Goal: Check status: Check status

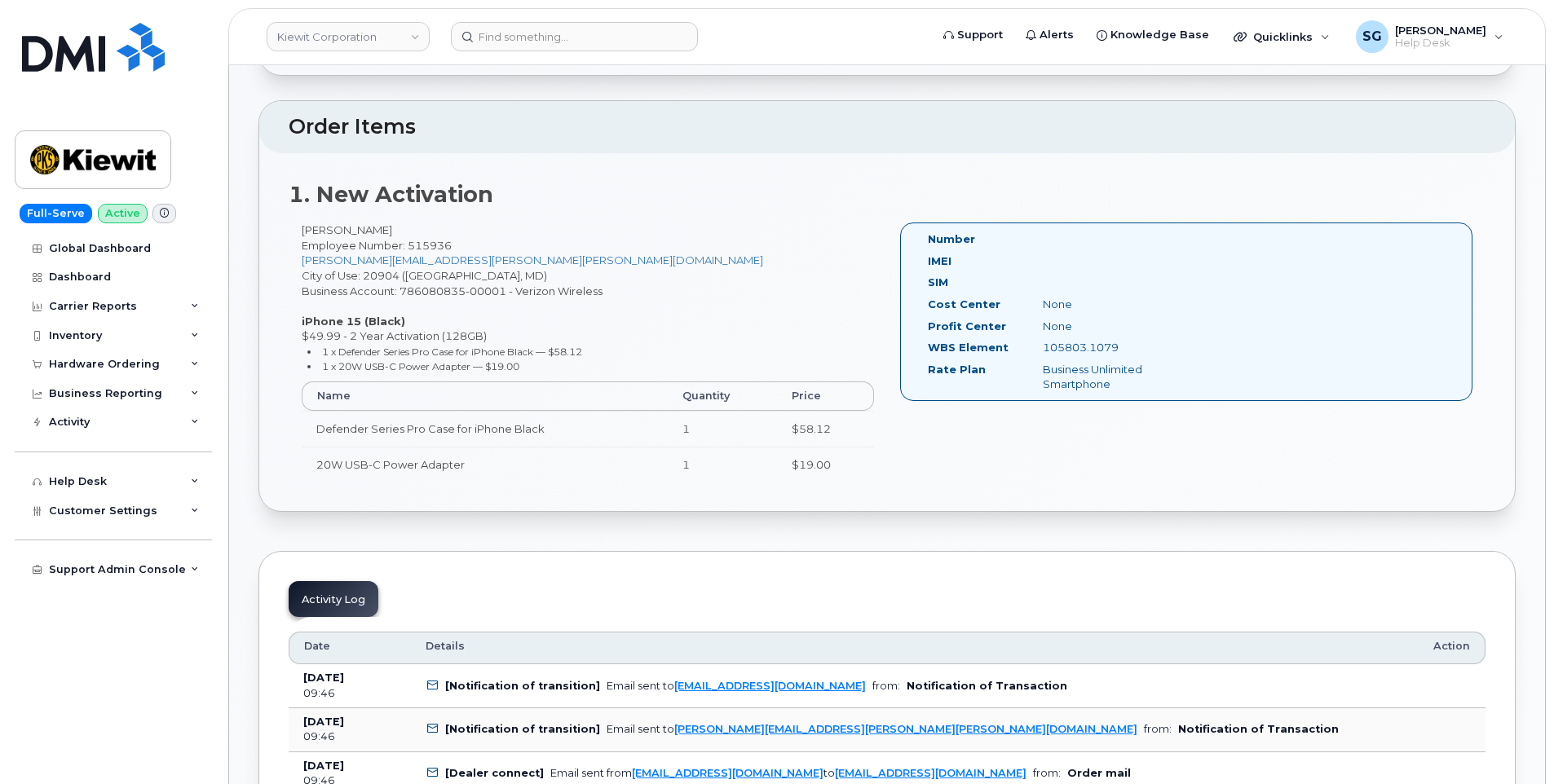
scroll to position [489, 0]
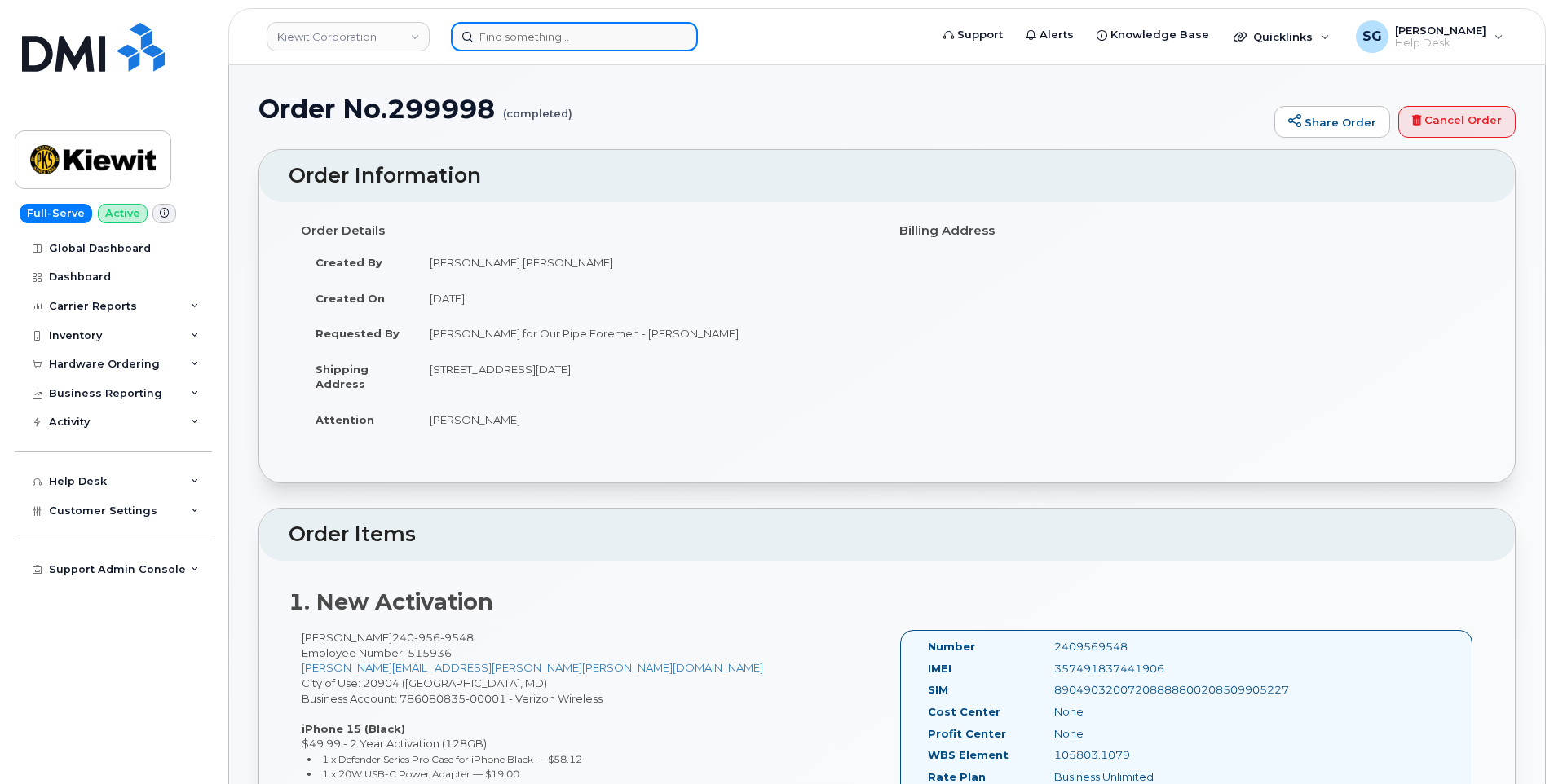
click at [642, 32] on input at bounding box center [573, 37] width 247 height 29
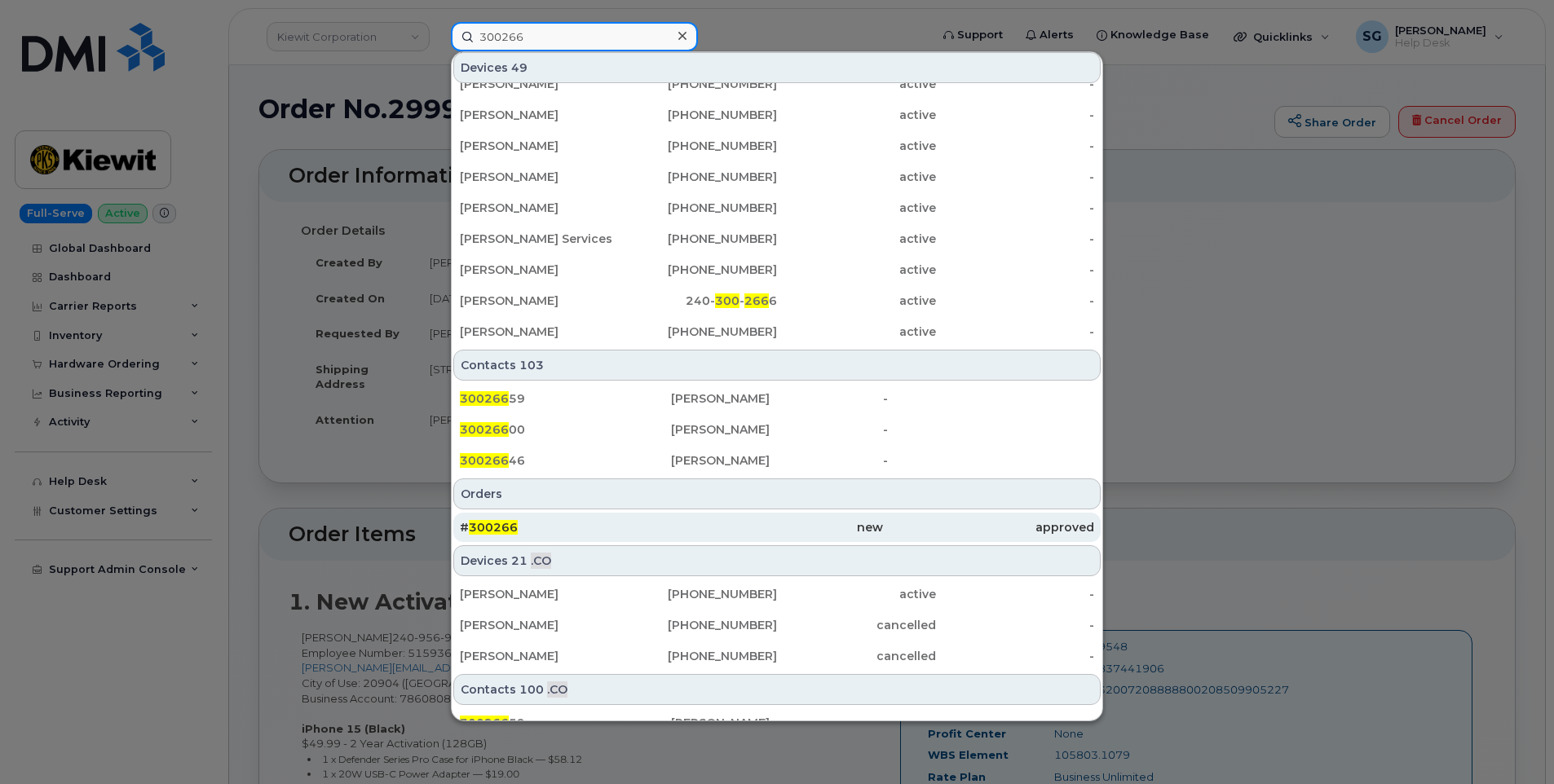
scroll to position [408, 0]
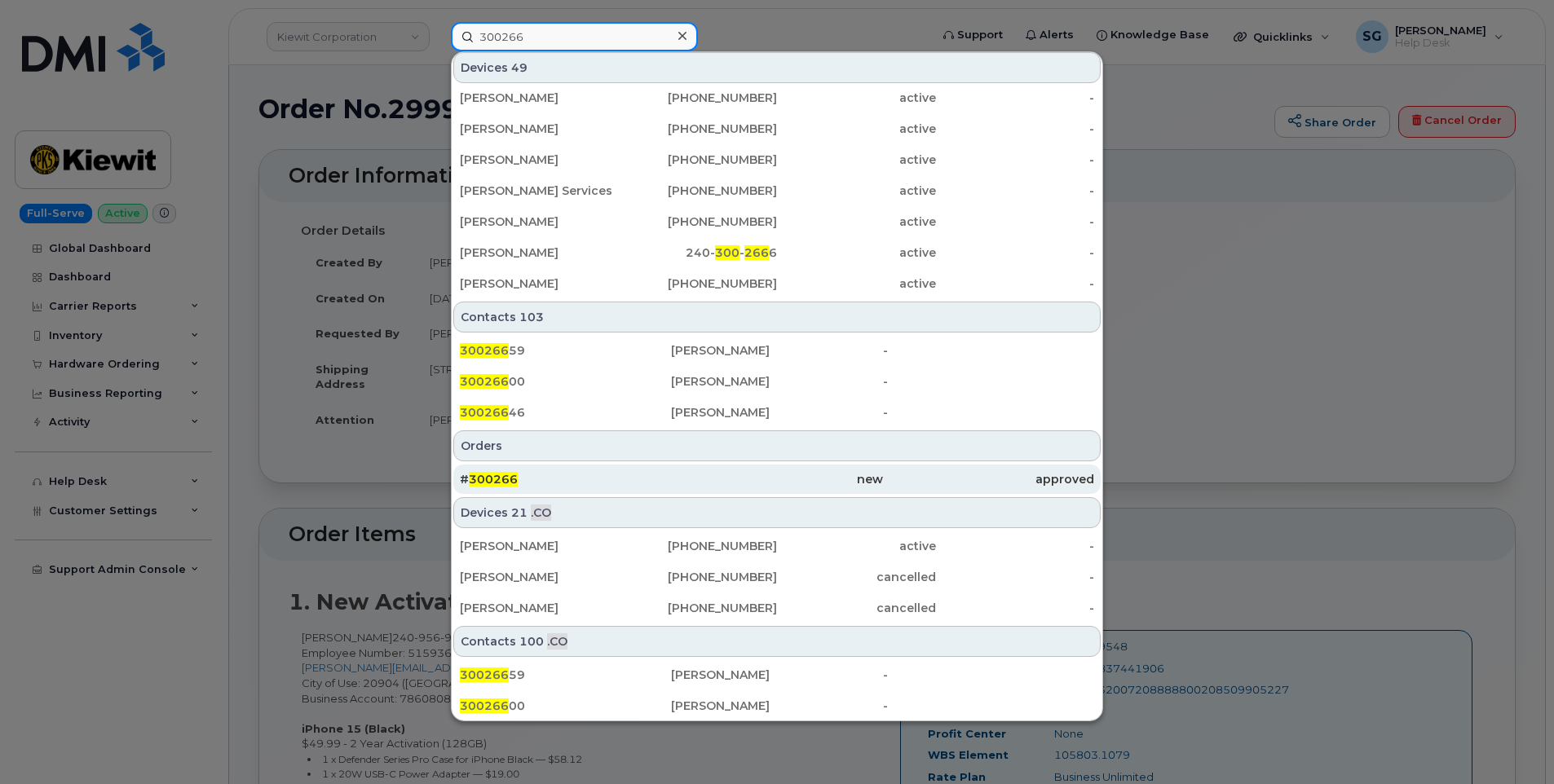
type input "300266"
click at [742, 476] on div "new" at bounding box center [776, 479] width 211 height 16
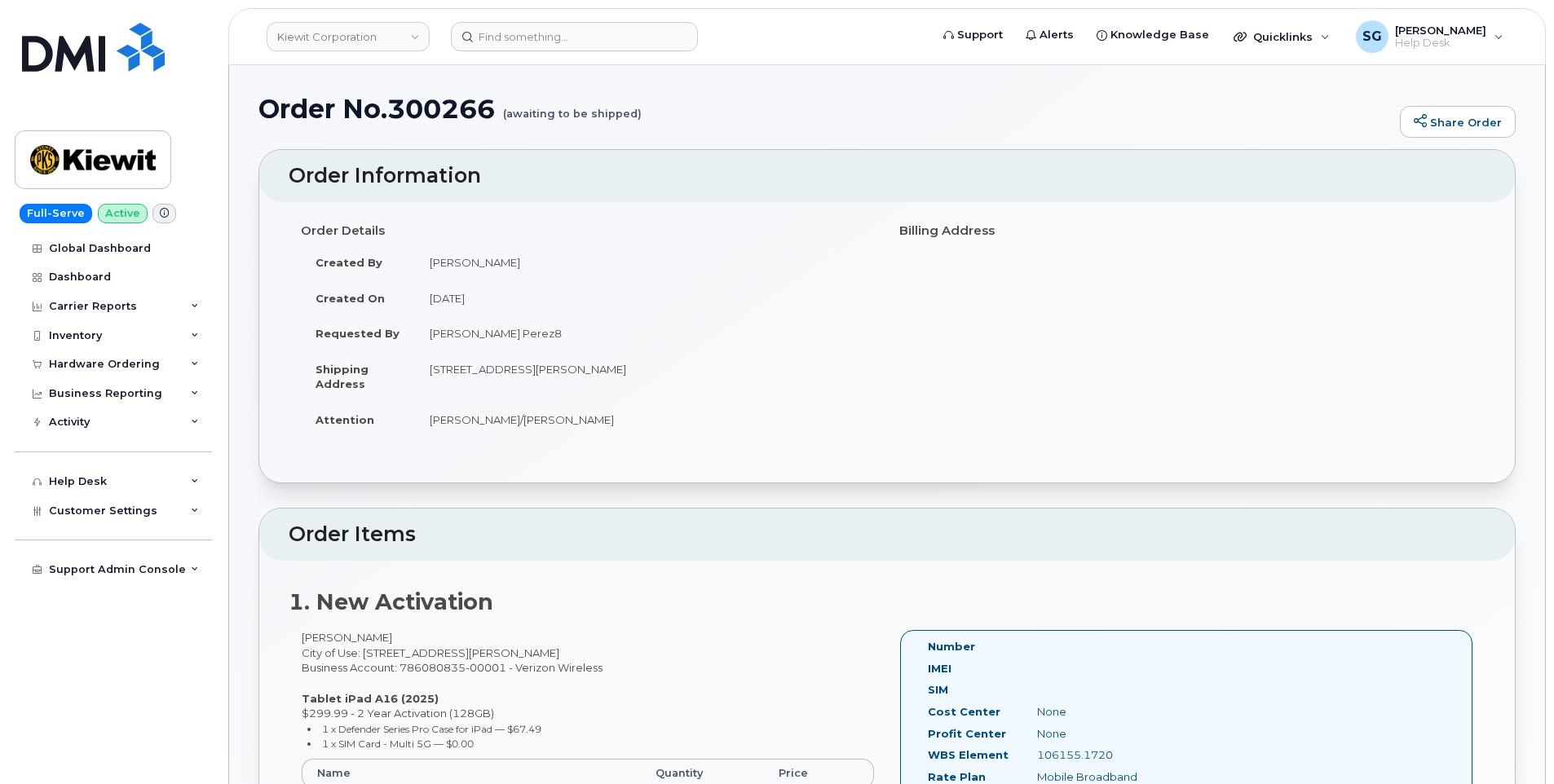
drag, startPoint x: 556, startPoint y: 69, endPoint x: 558, endPoint y: 59, distance: 10.2
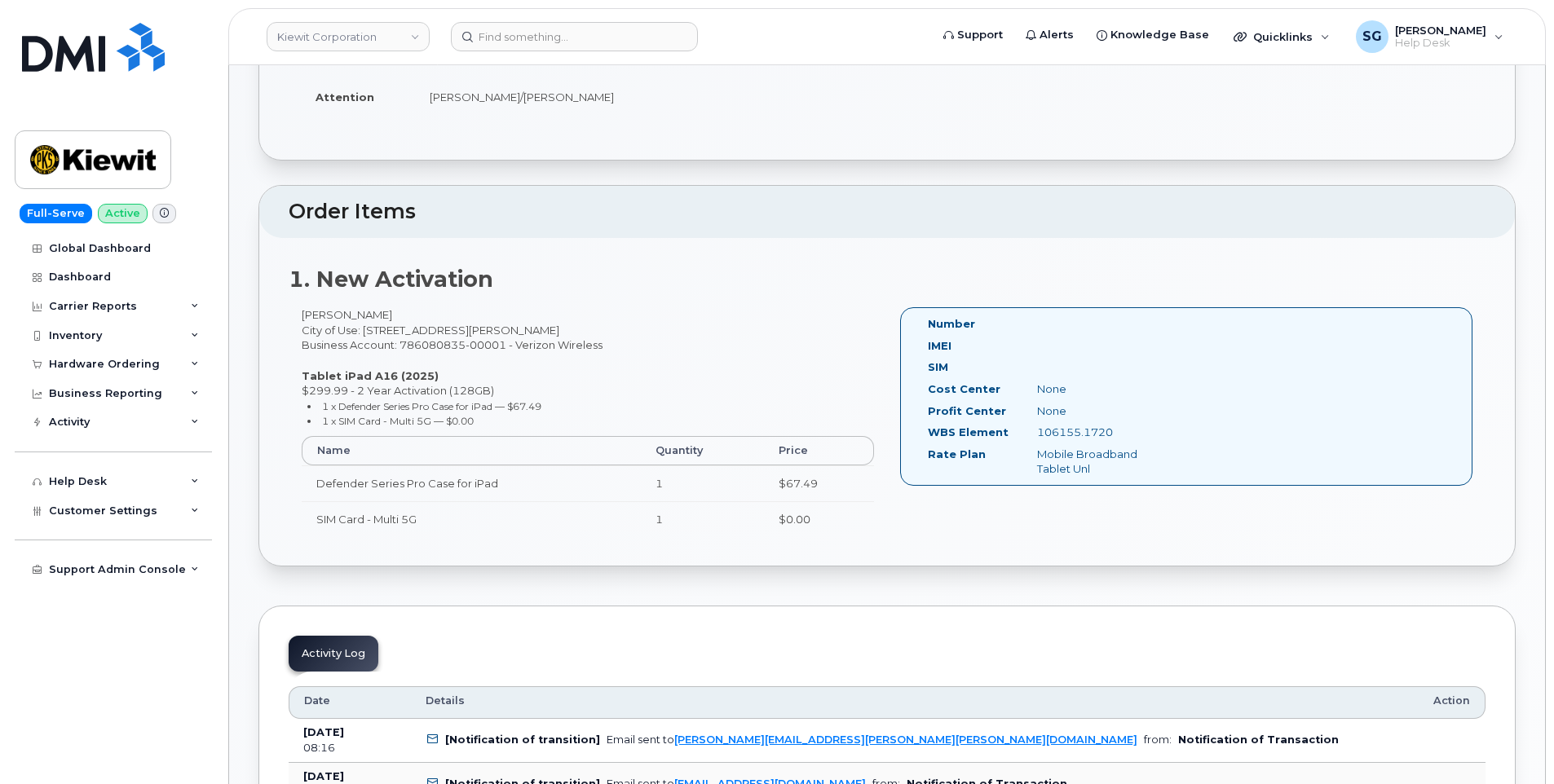
scroll to position [326, 0]
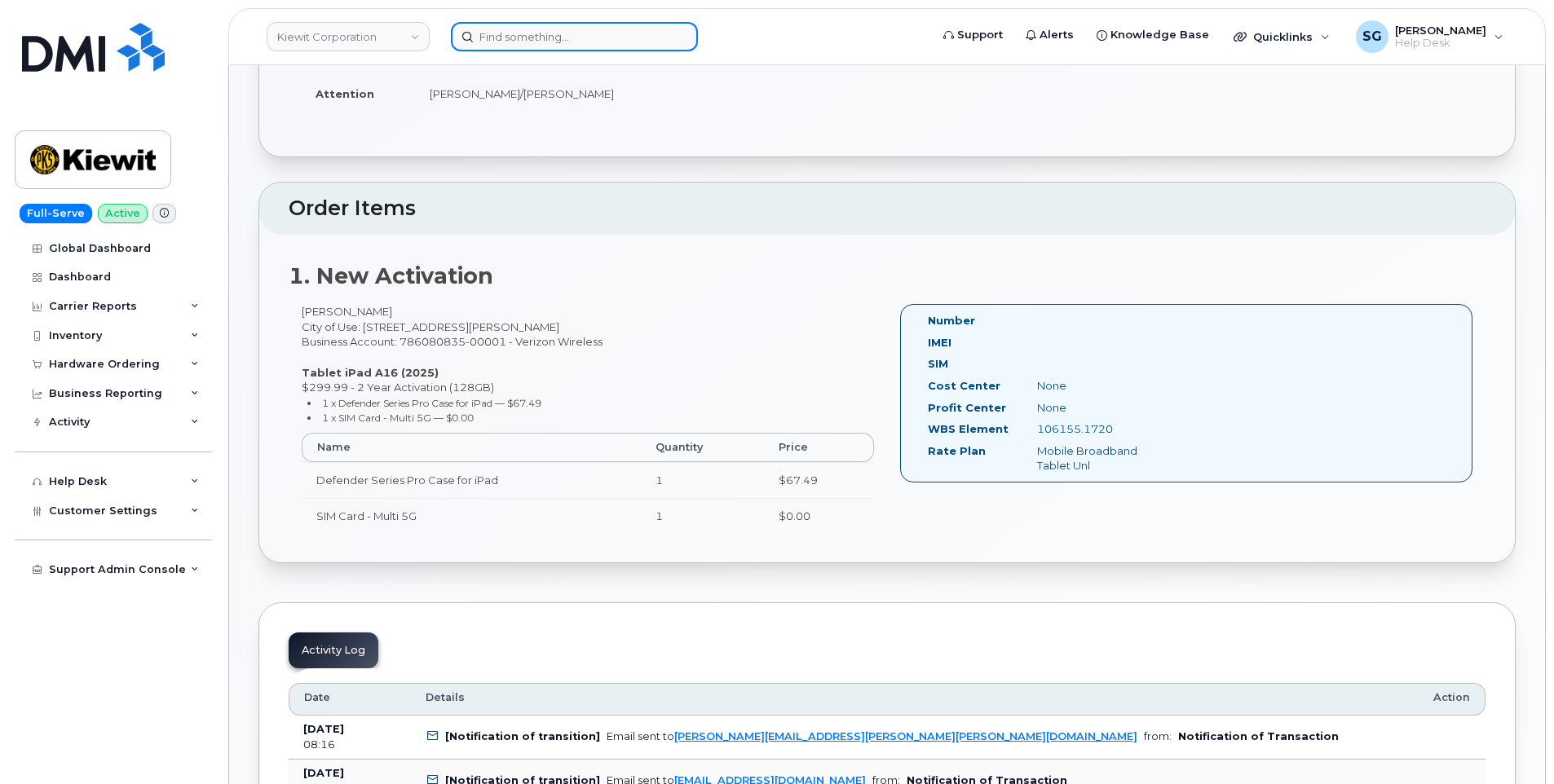
click at [599, 39] on input at bounding box center [573, 37] width 247 height 29
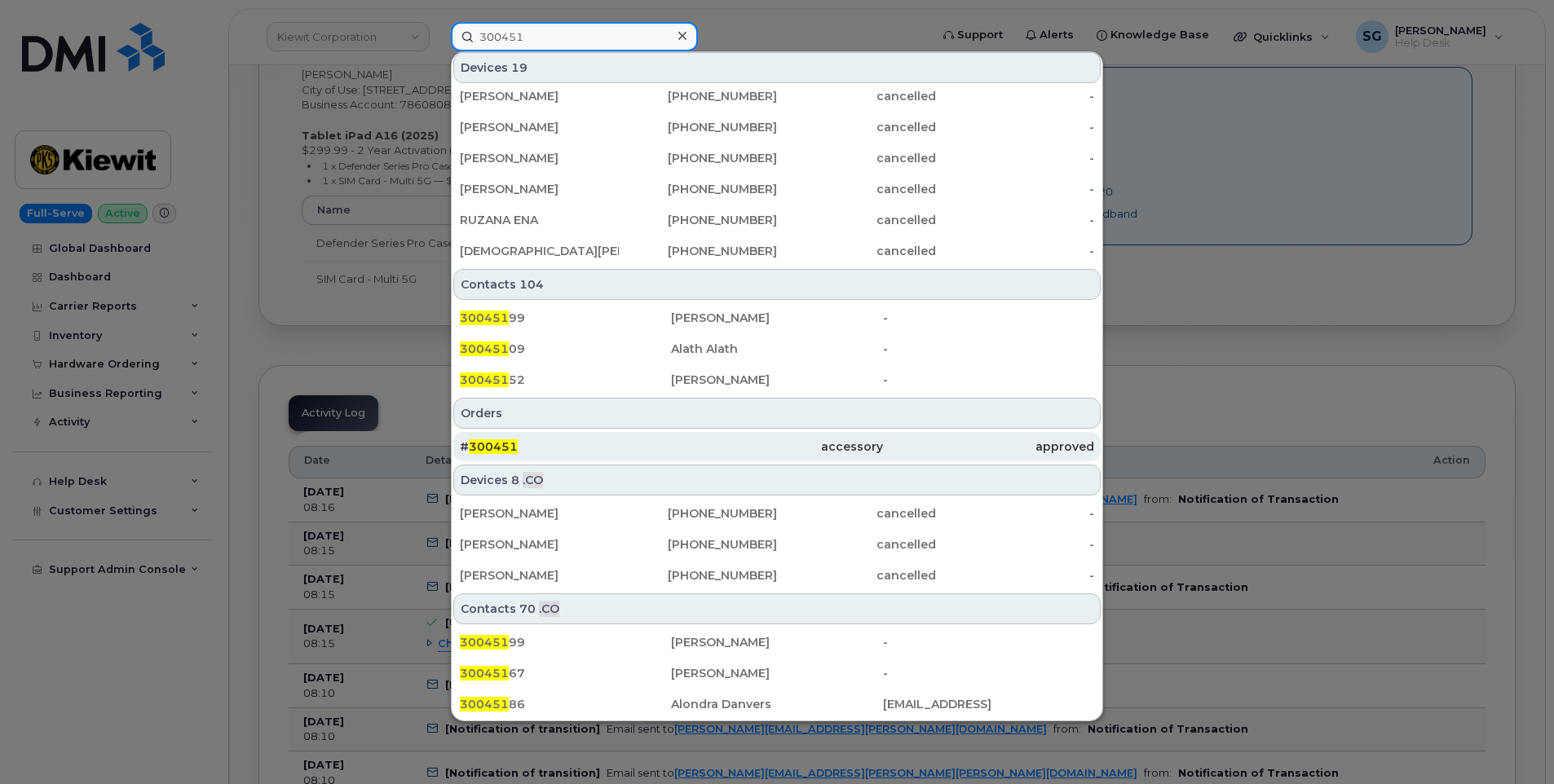
scroll to position [570, 0]
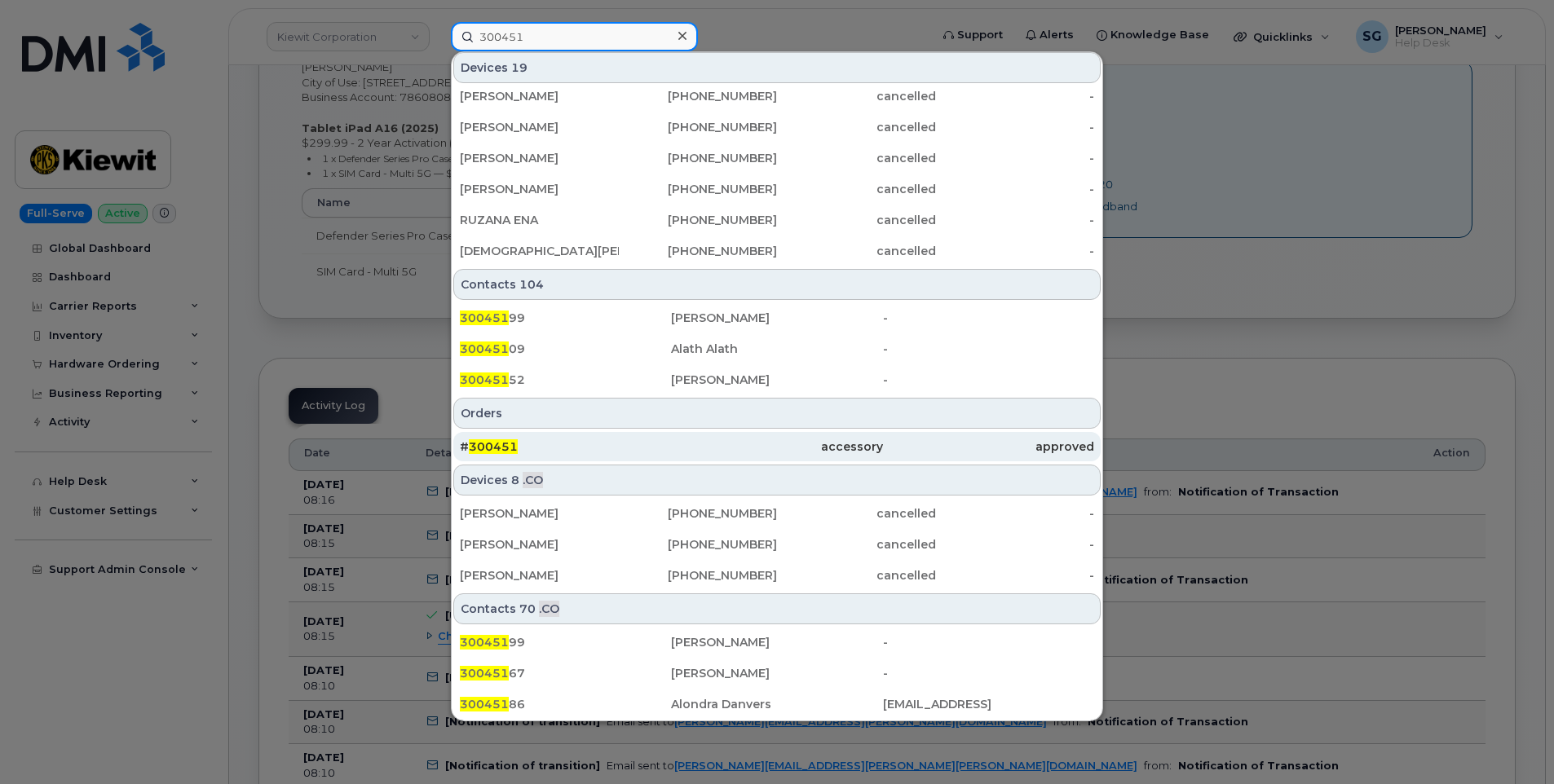
type input "300451"
drag, startPoint x: 604, startPoint y: 443, endPoint x: 623, endPoint y: 433, distance: 21.5
click at [604, 443] on div "# 300451" at bounding box center [565, 446] width 211 height 16
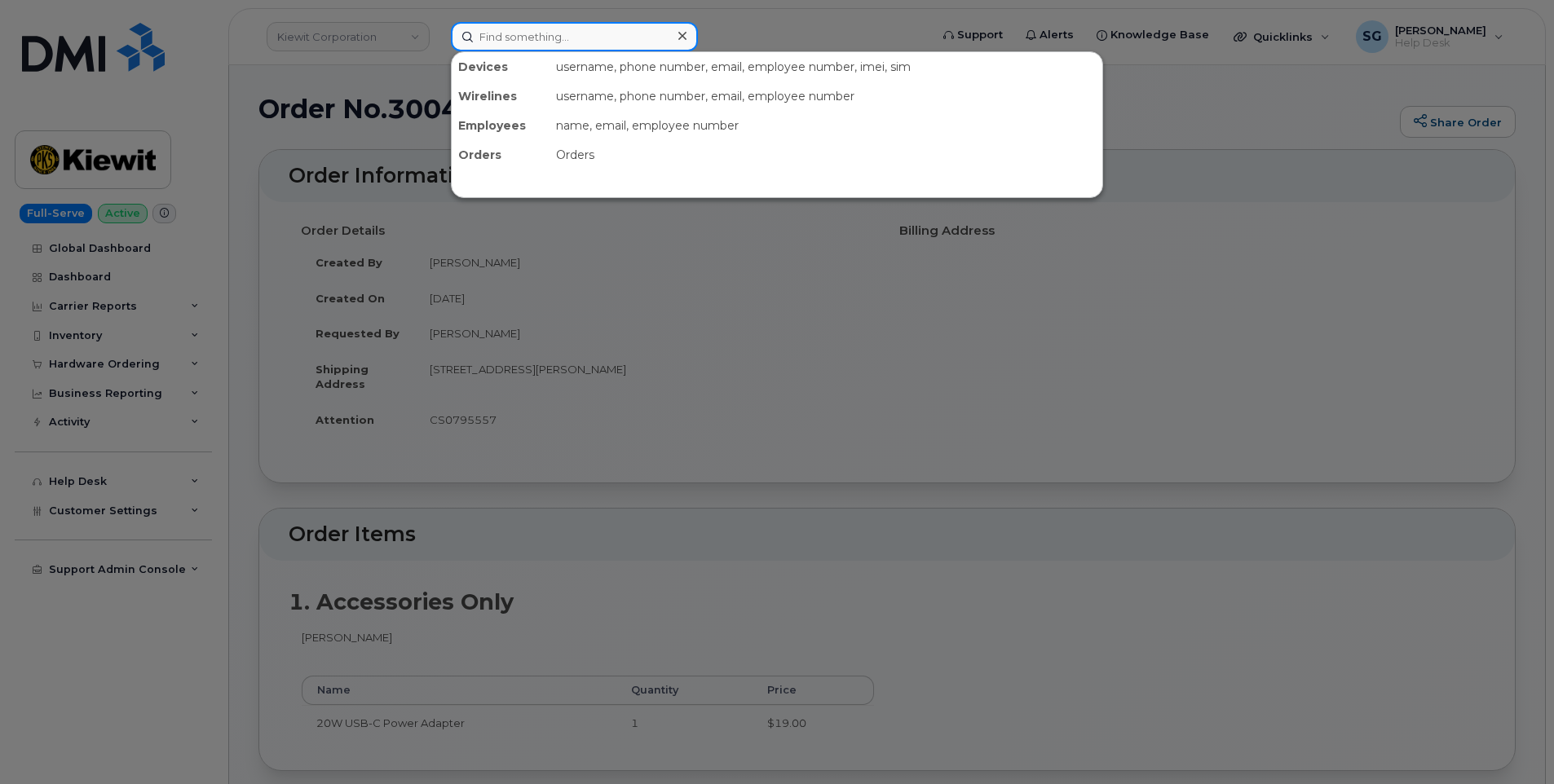
click at [571, 45] on input at bounding box center [573, 37] width 247 height 29
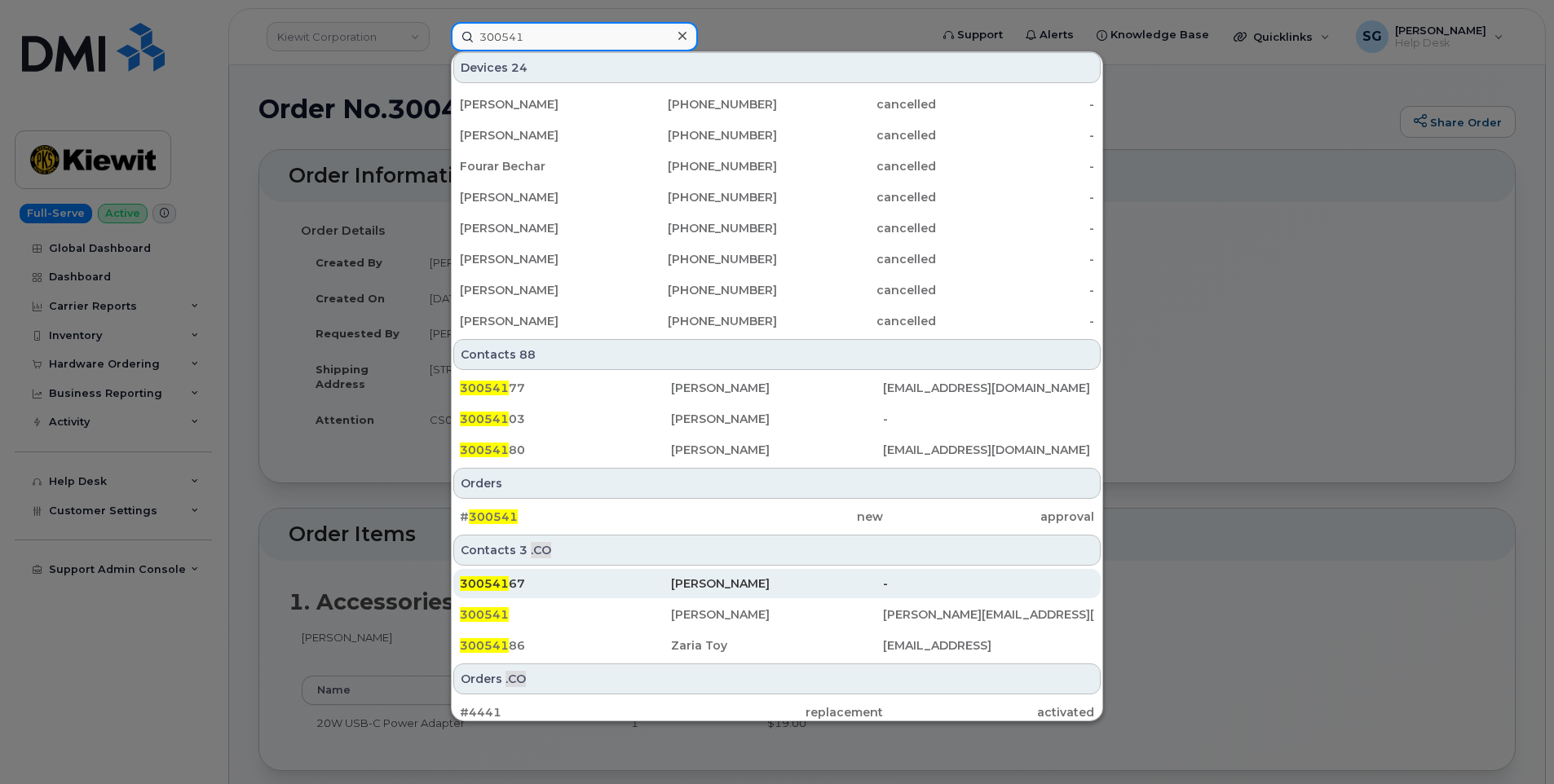
scroll to position [378, 0]
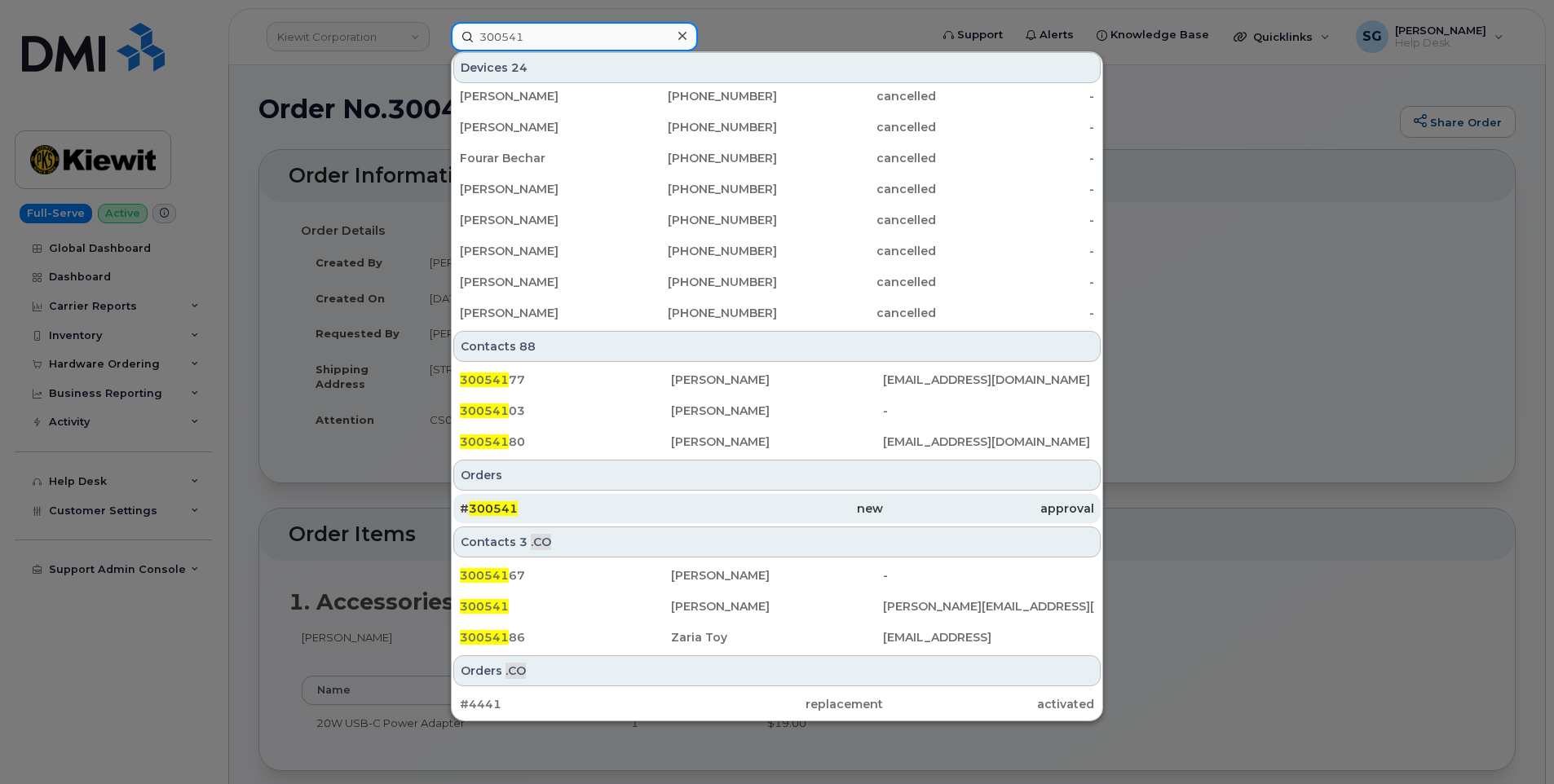
type input "300541"
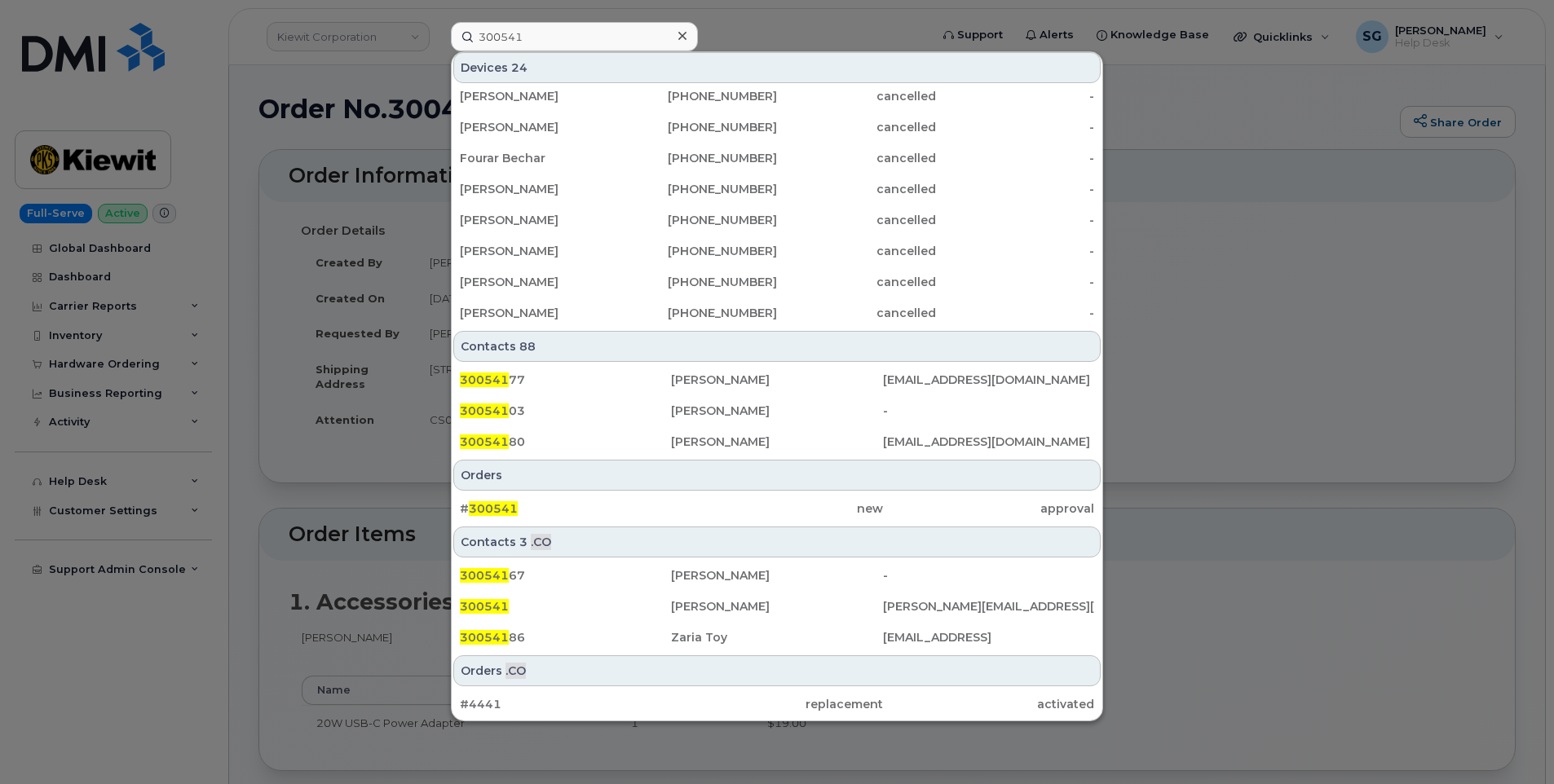
drag, startPoint x: 627, startPoint y: 504, endPoint x: 752, endPoint y: 493, distance: 125.5
click at [627, 504] on div "# 300541" at bounding box center [565, 508] width 211 height 16
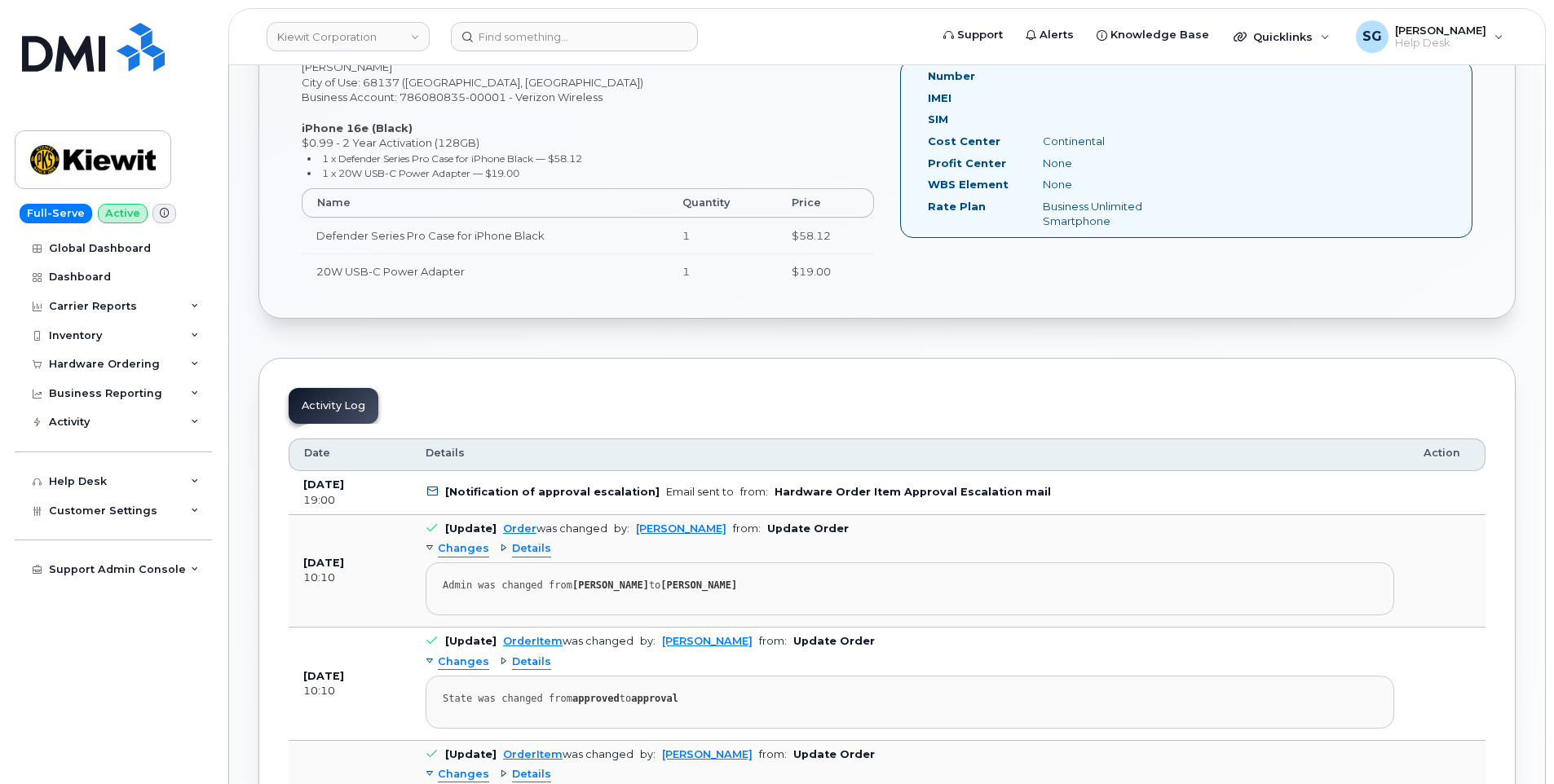
scroll to position [408, 0]
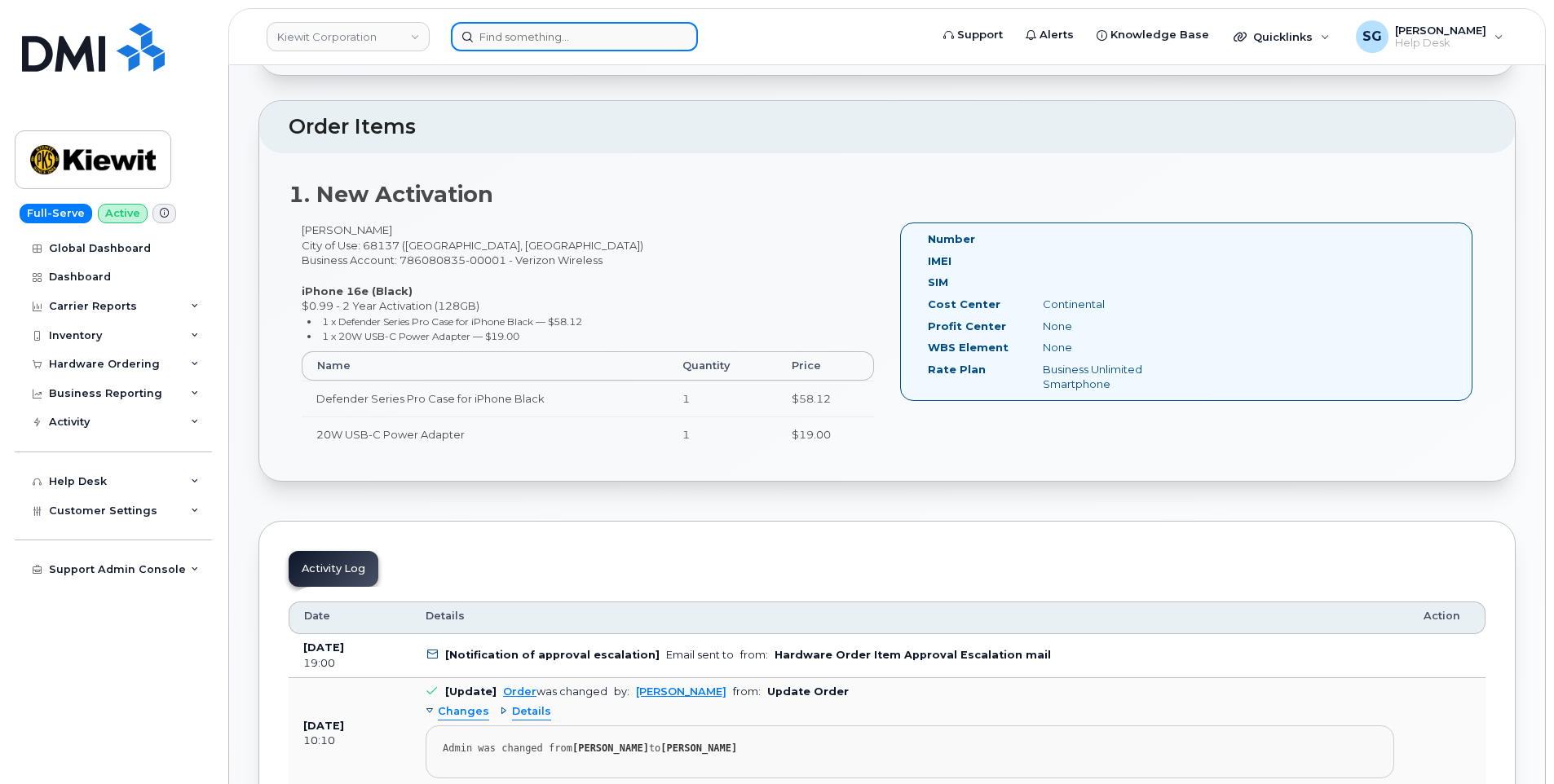
click at [568, 38] on input at bounding box center [573, 37] width 247 height 29
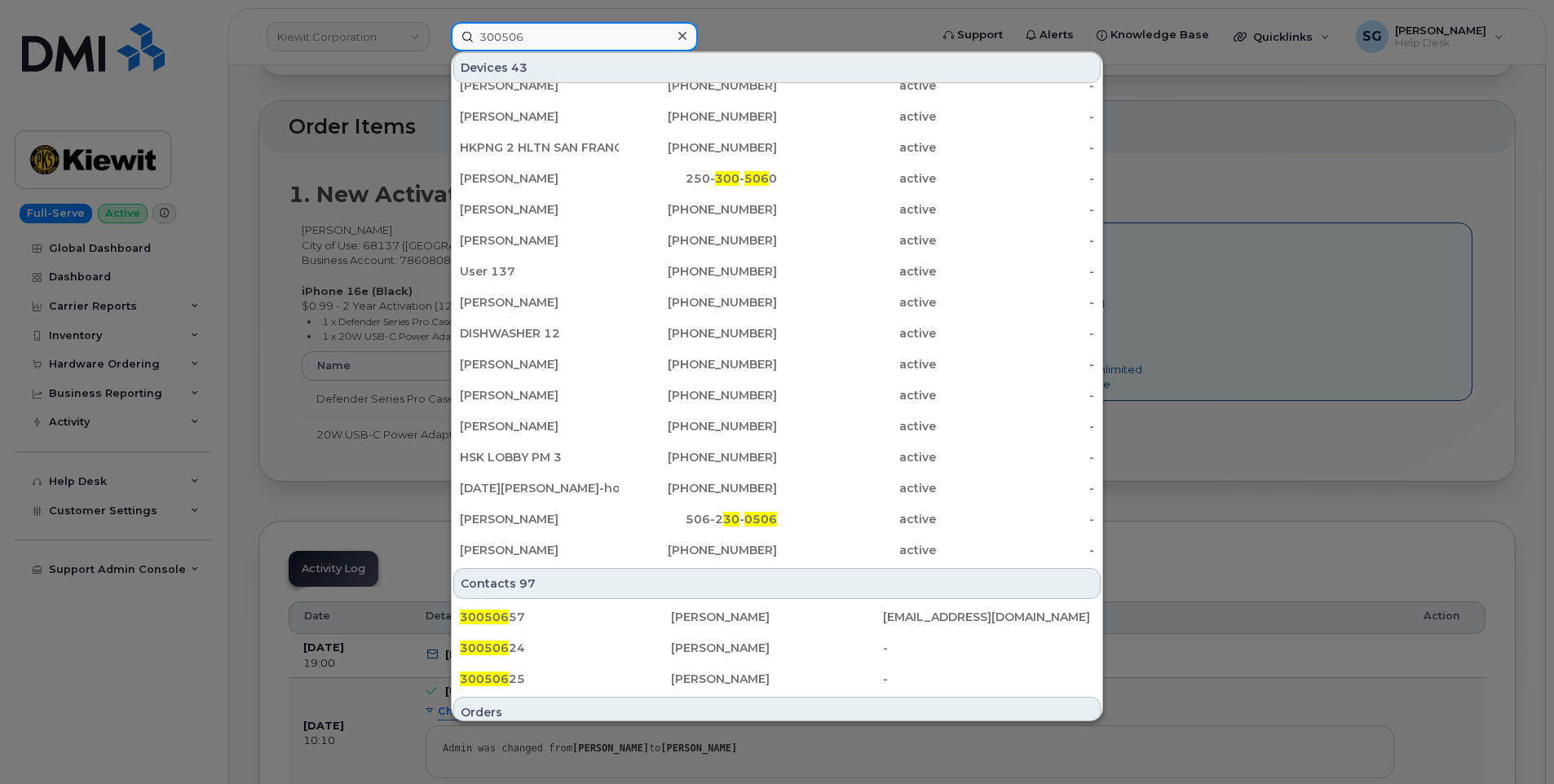
scroll to position [378, 0]
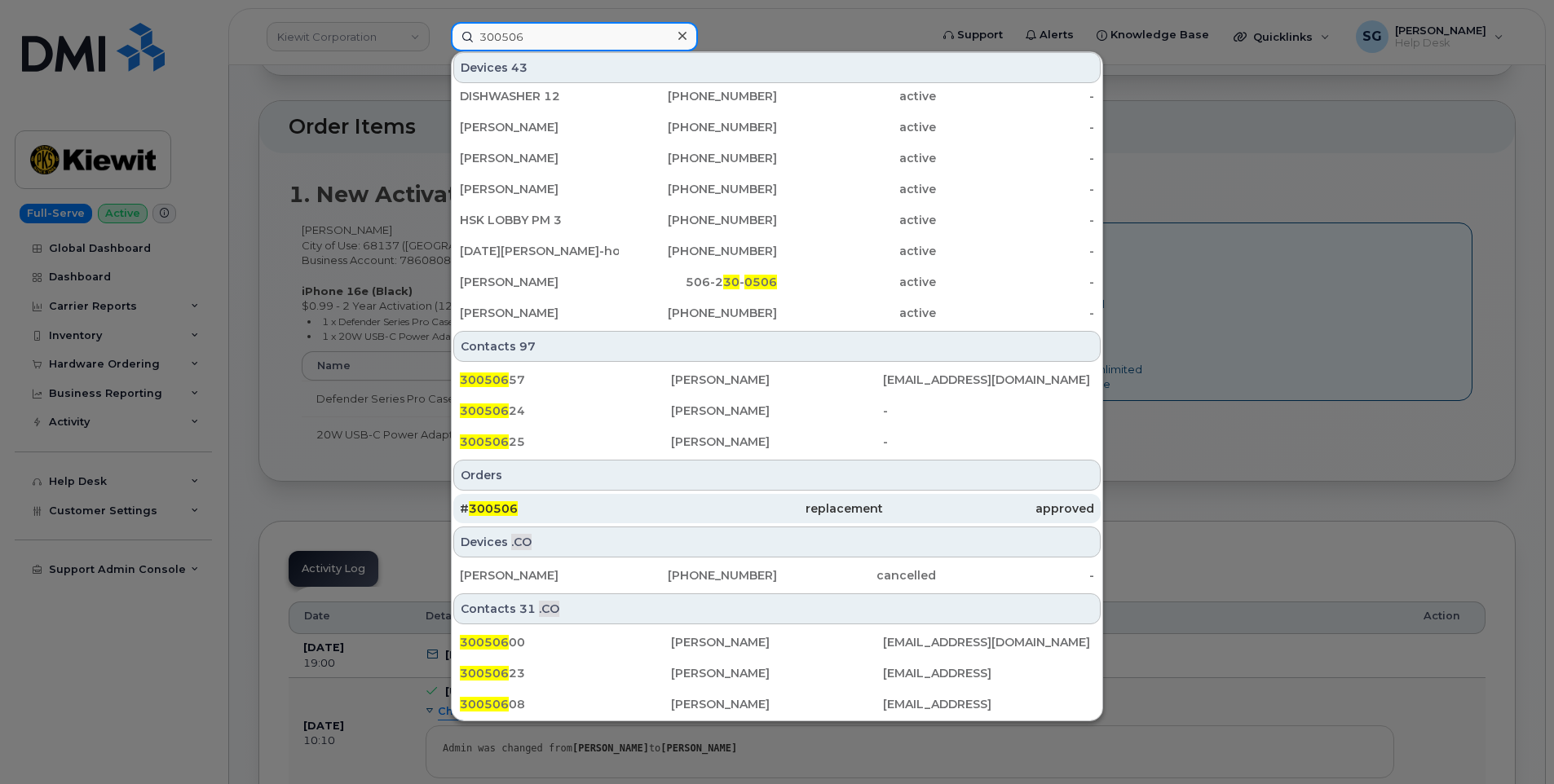
type input "300506"
click at [547, 507] on div "# 300506" at bounding box center [565, 508] width 211 height 16
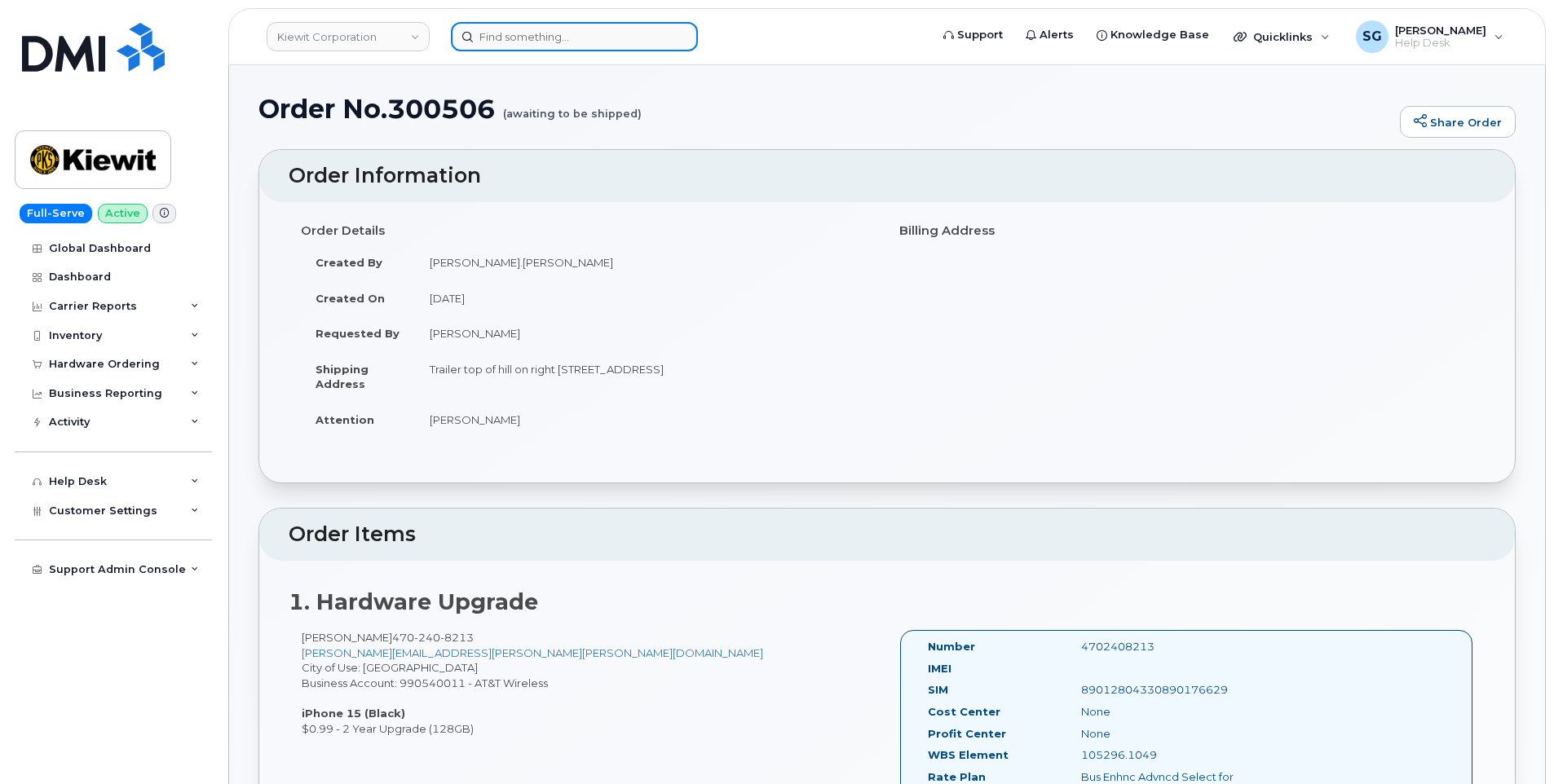
click at [559, 31] on input at bounding box center [573, 37] width 247 height 29
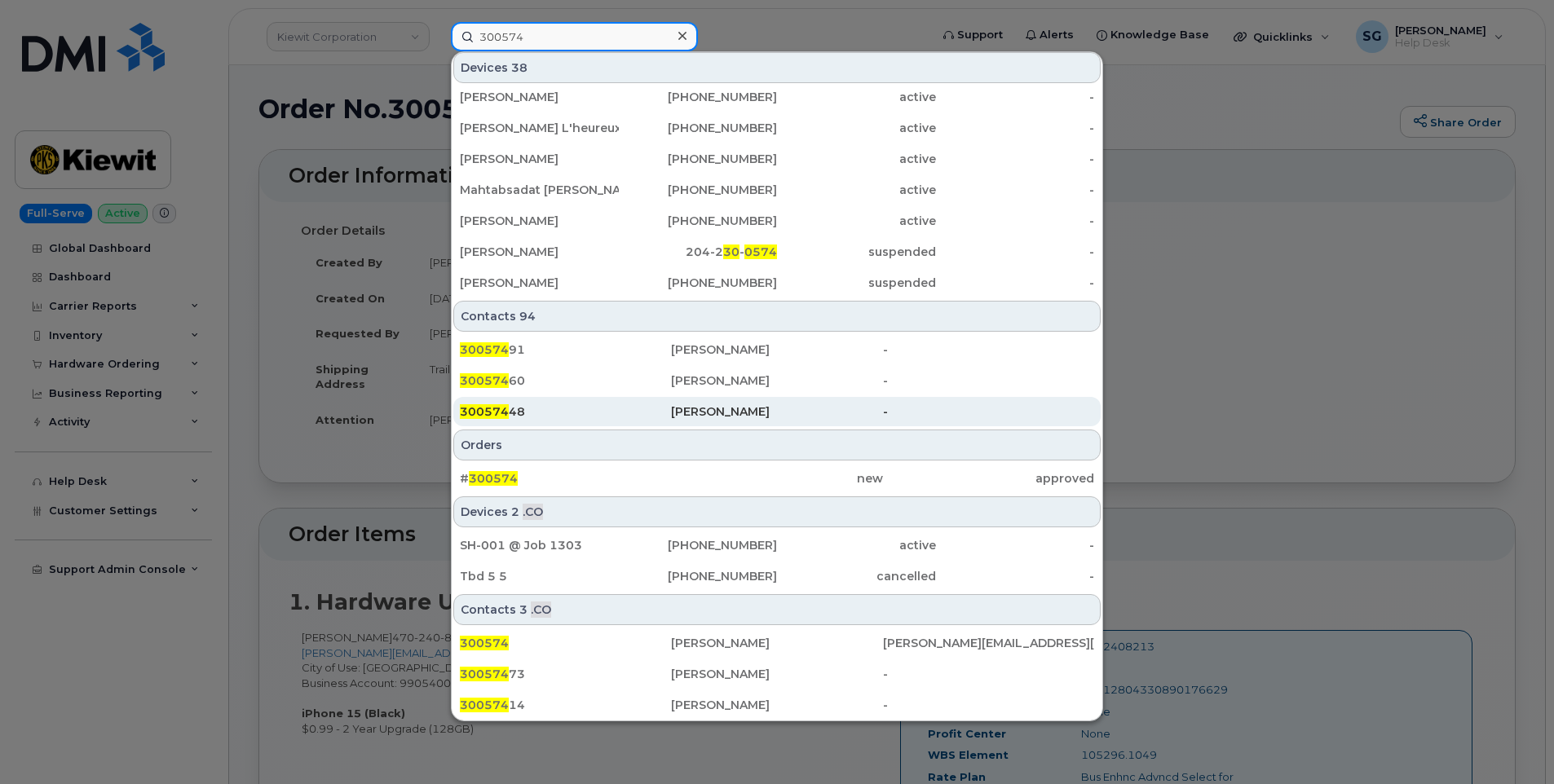
scroll to position [409, 0]
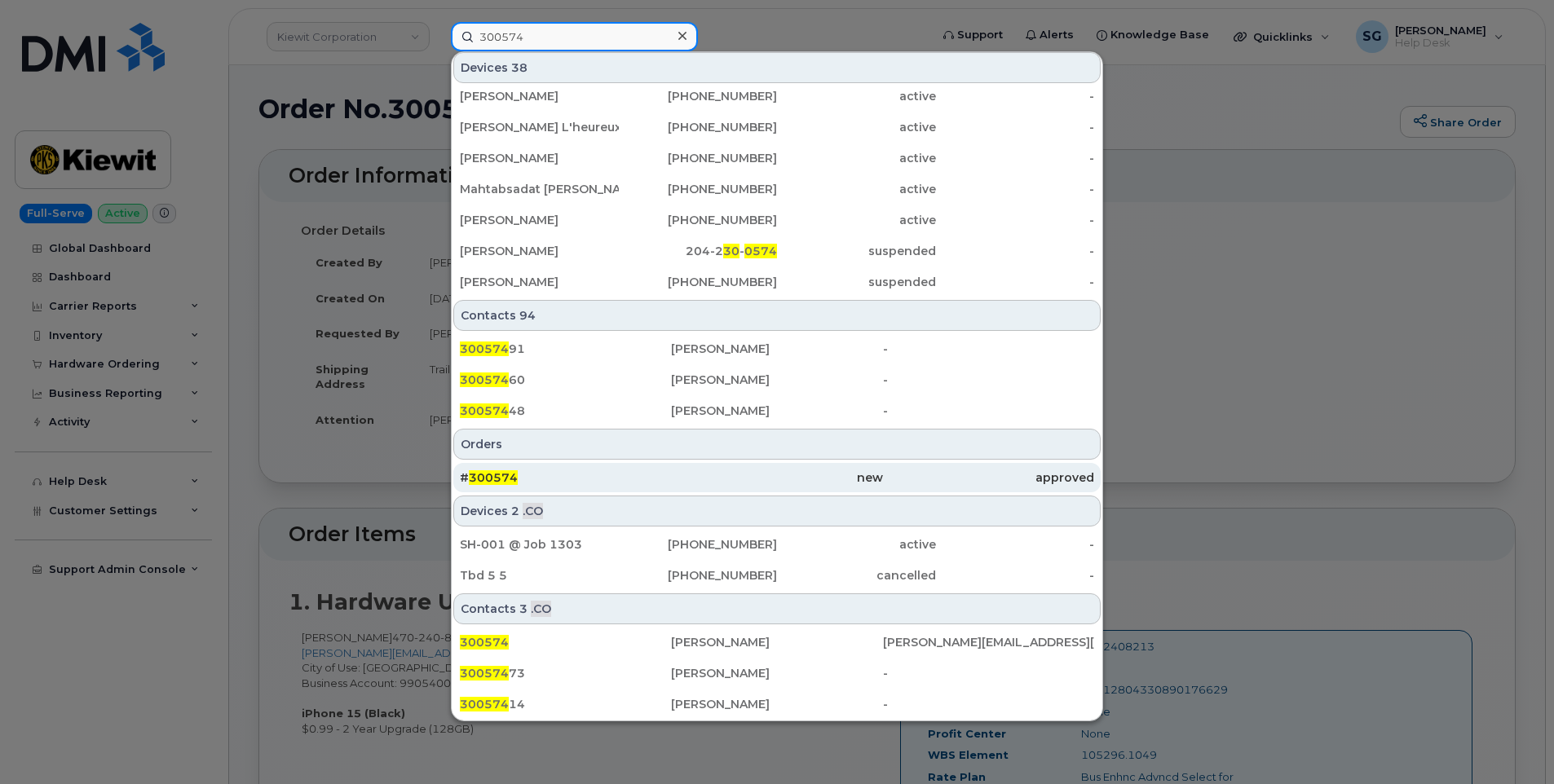
type input "300574"
drag, startPoint x: 599, startPoint y: 463, endPoint x: 808, endPoint y: 471, distance: 209.2
click at [599, 463] on link "# 300574 new approved" at bounding box center [777, 477] width 648 height 29
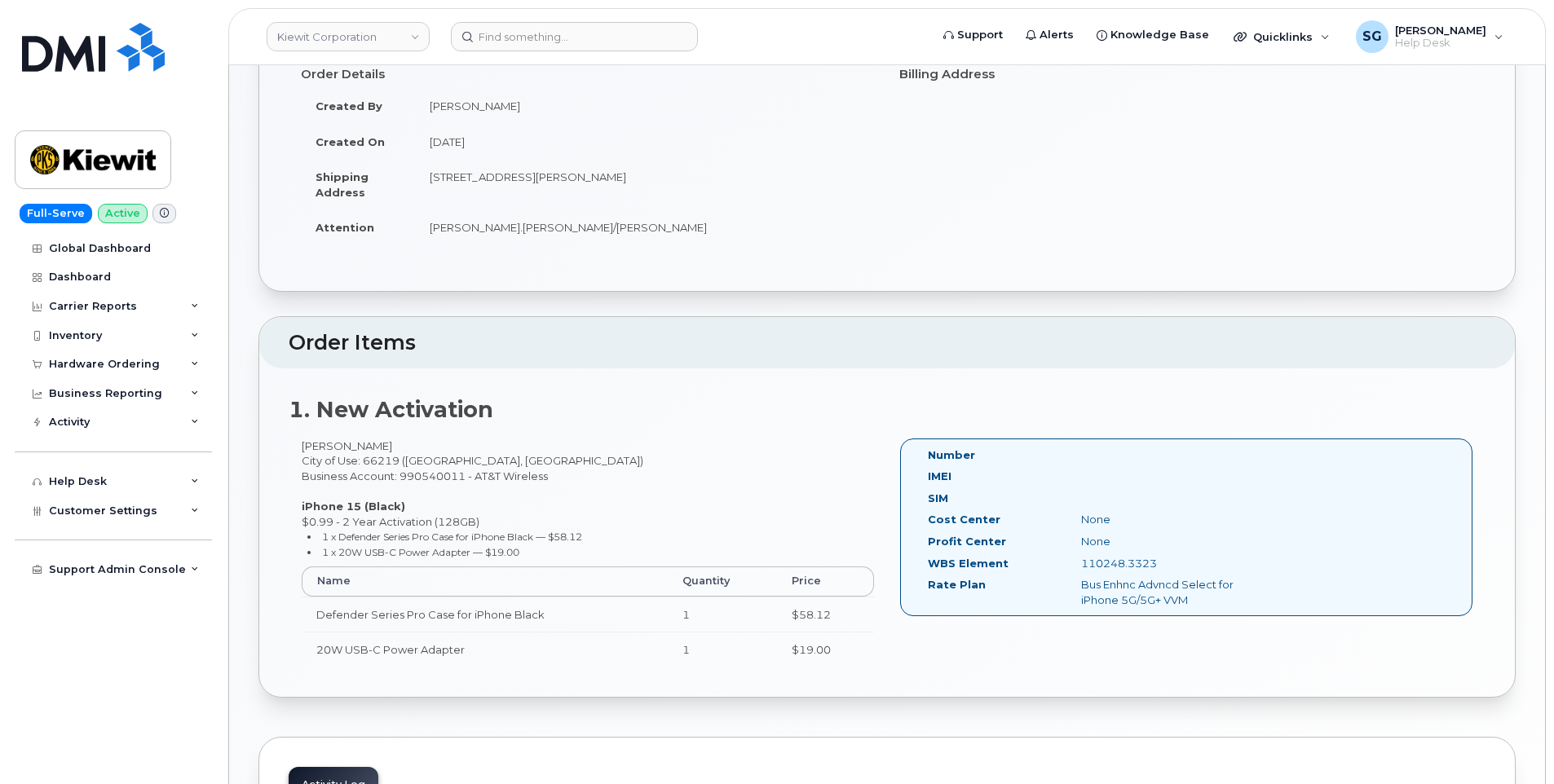
scroll to position [326, 0]
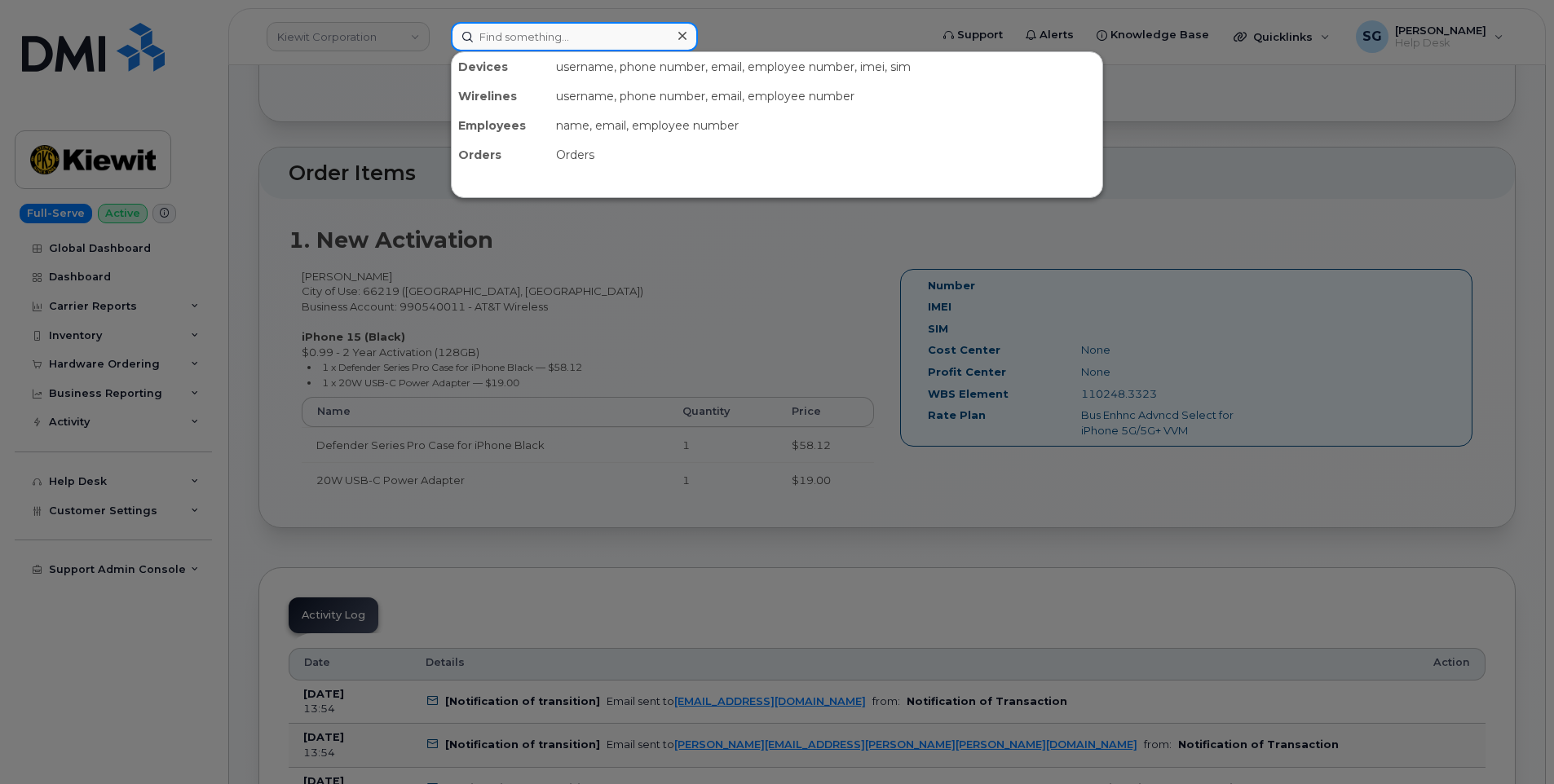
click at [574, 40] on input at bounding box center [573, 37] width 247 height 29
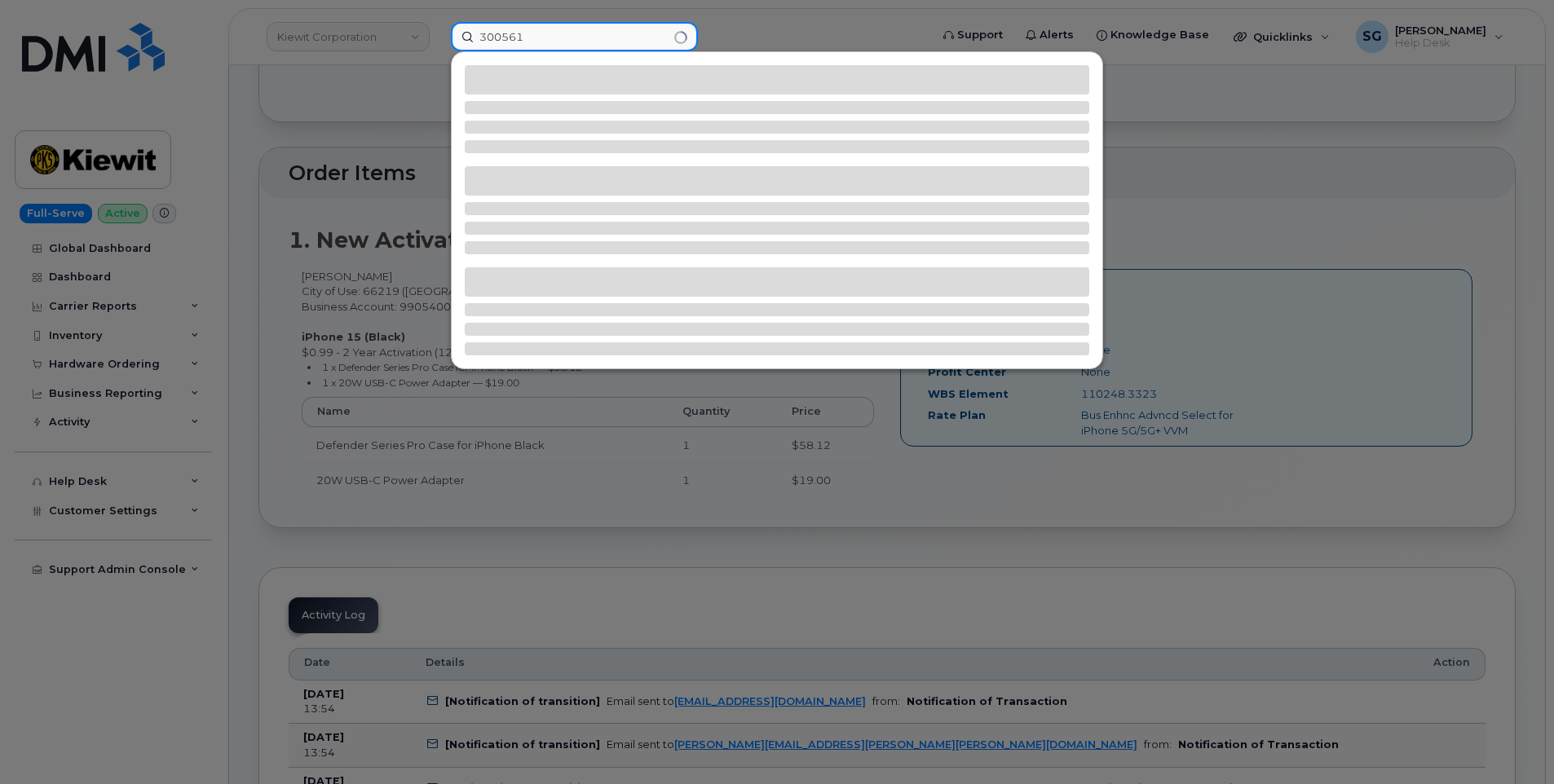
type input "300561"
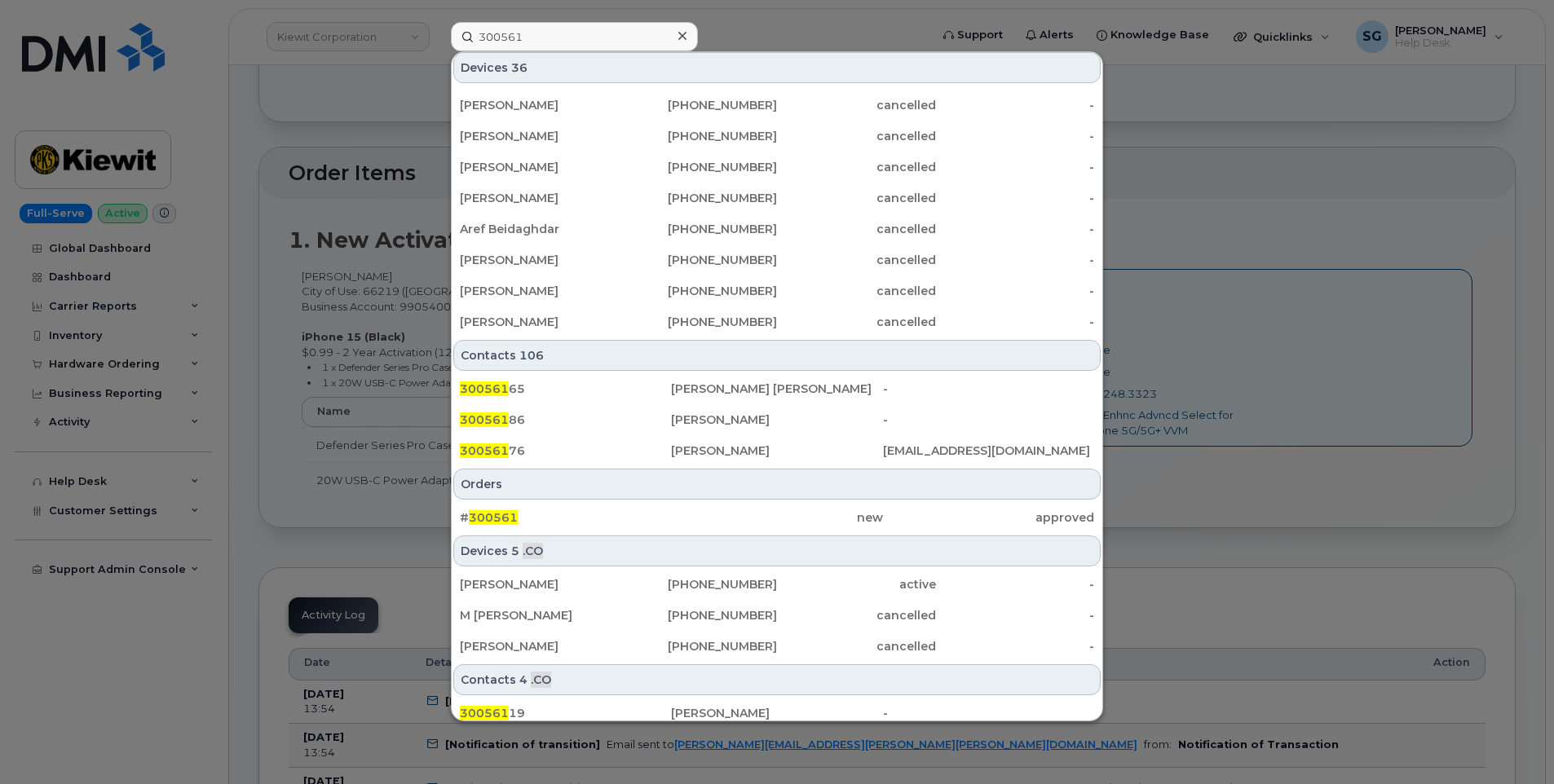
scroll to position [440, 0]
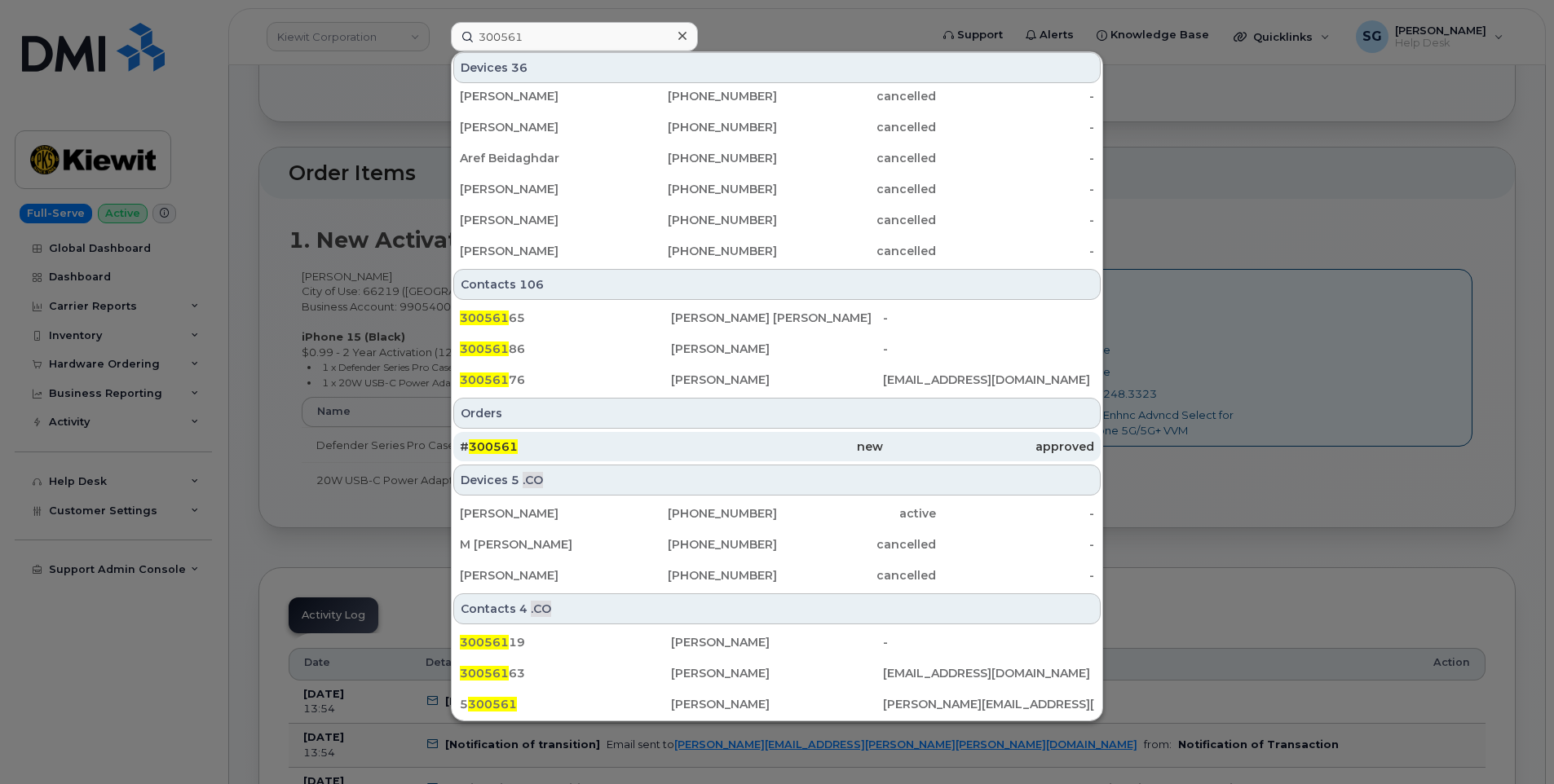
click at [610, 454] on div "# 300561" at bounding box center [565, 446] width 211 height 16
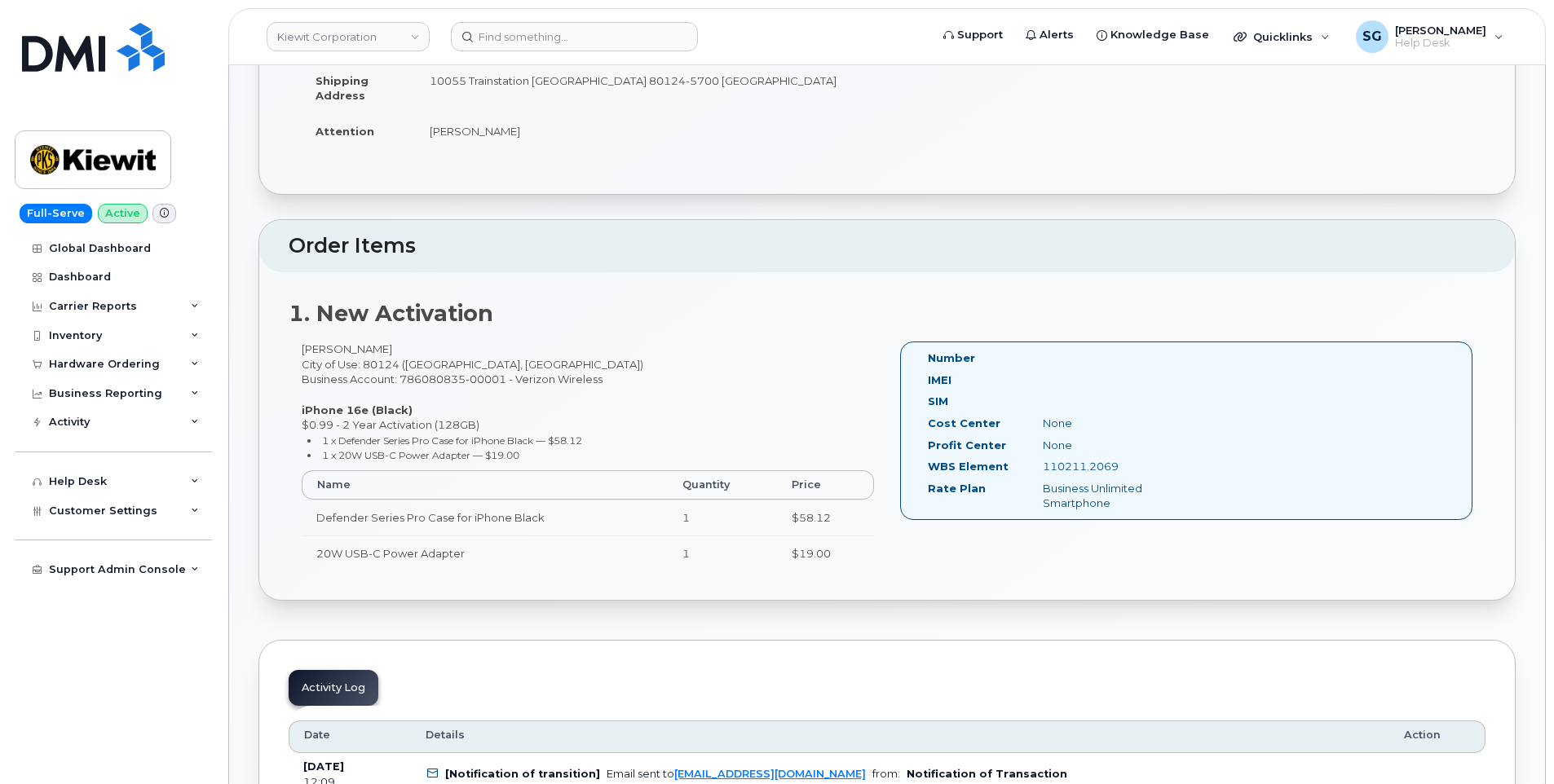
scroll to position [326, 0]
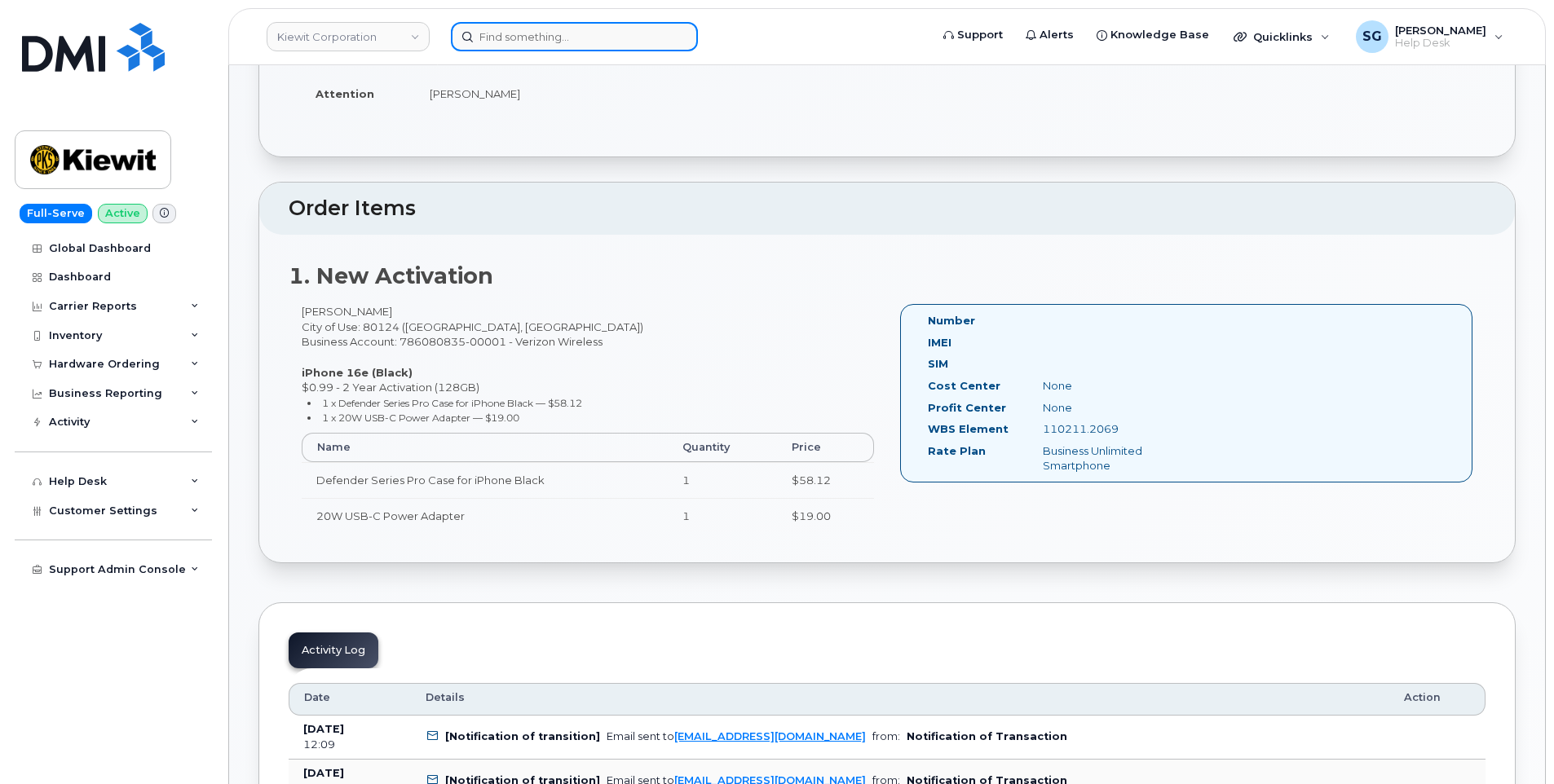
click at [555, 29] on input at bounding box center [573, 37] width 247 height 29
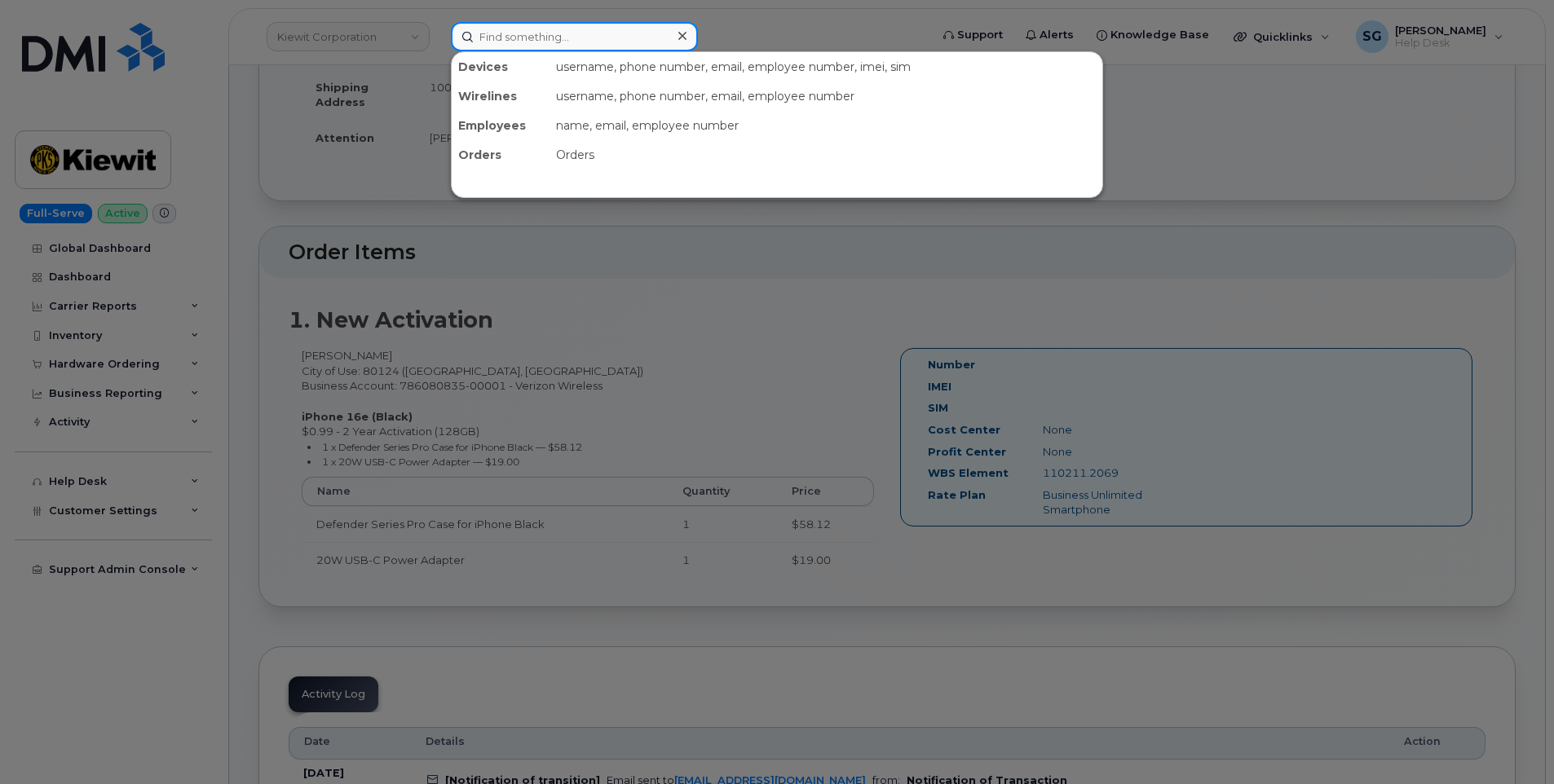
scroll to position [244, 0]
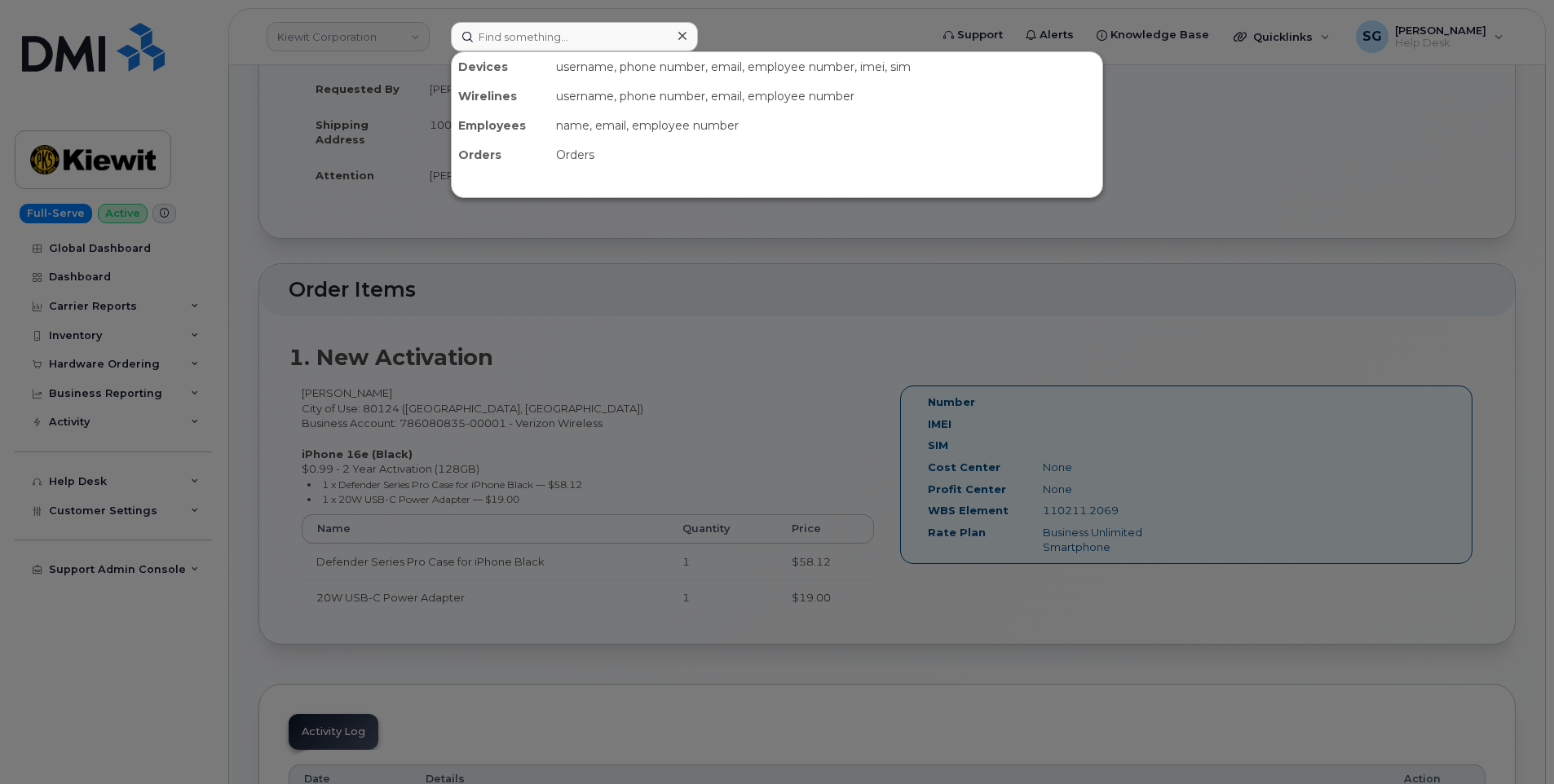
click at [1164, 333] on div at bounding box center [777, 392] width 1554 height 784
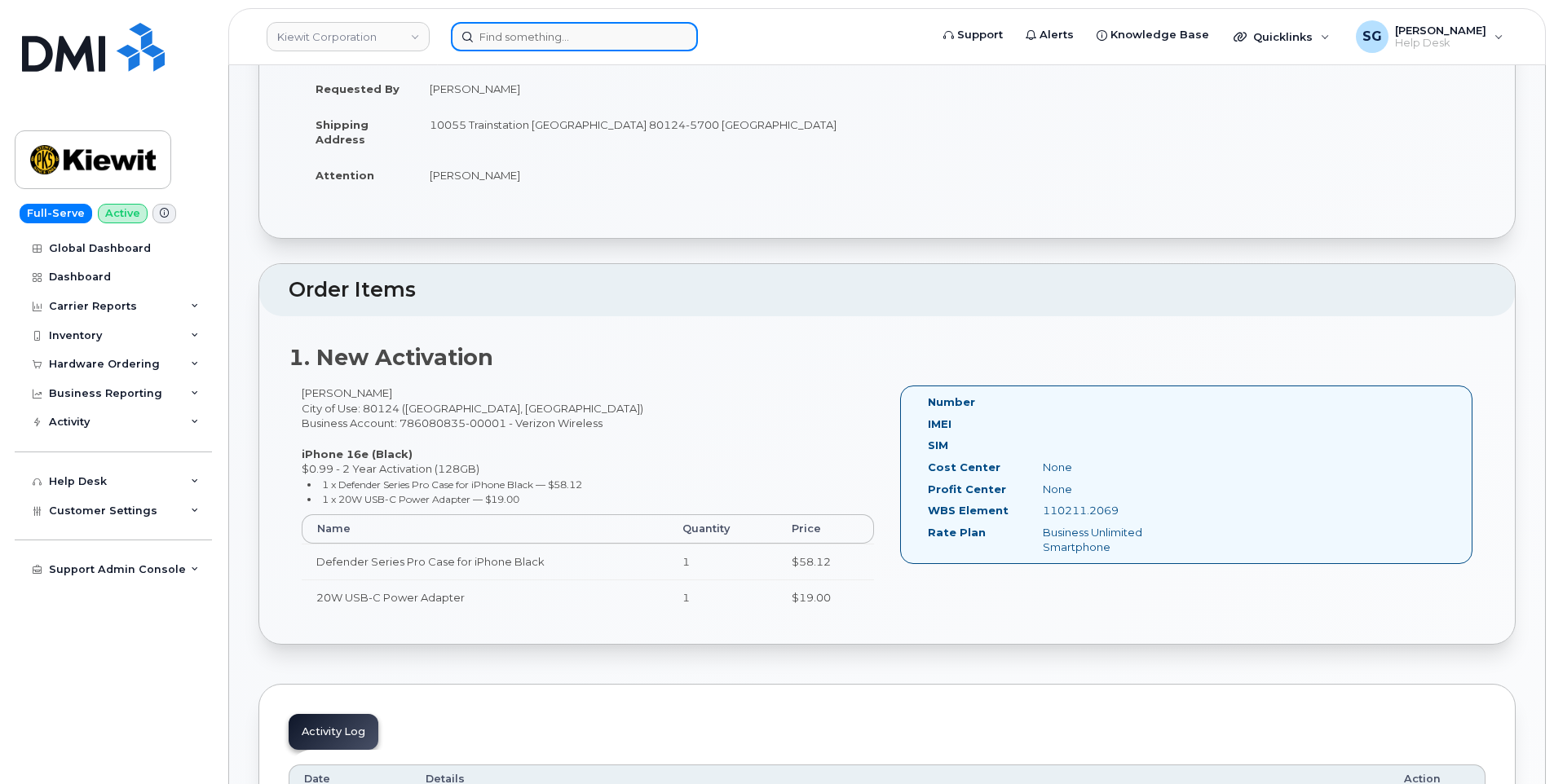
click at [616, 32] on input at bounding box center [573, 37] width 247 height 29
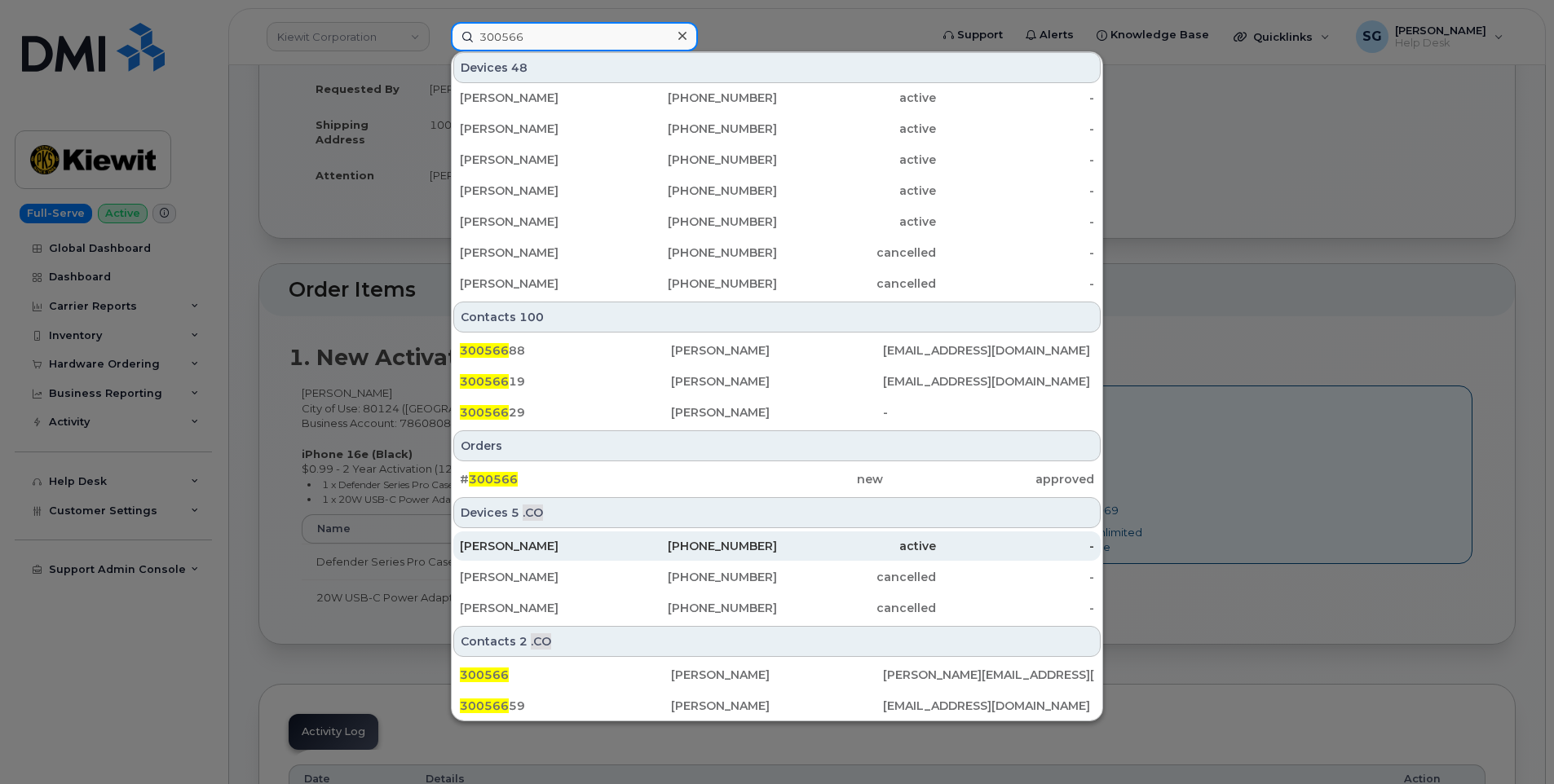
scroll to position [409, 0]
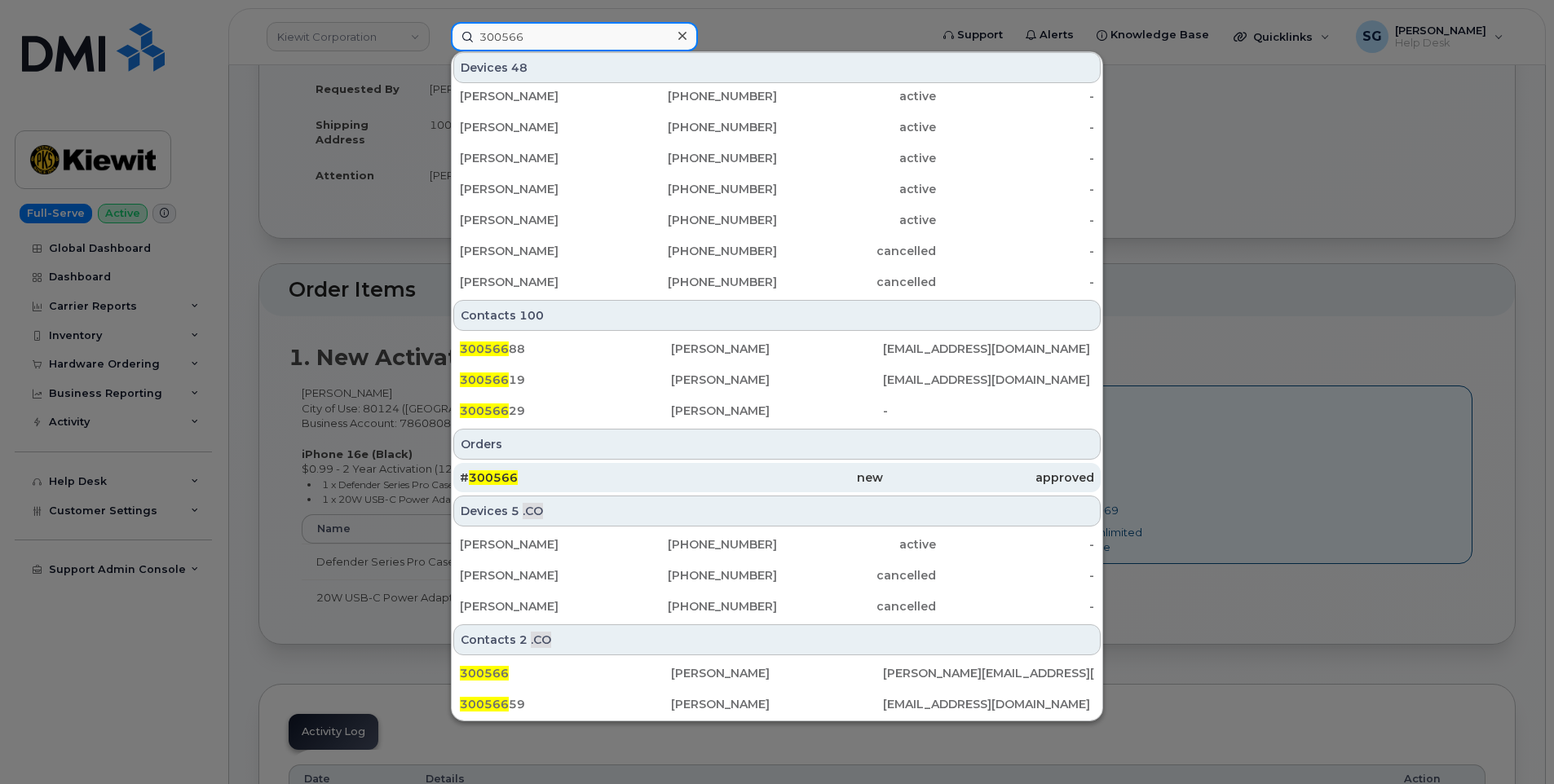
type input "300566"
click at [564, 478] on div "# 300566" at bounding box center [565, 477] width 211 height 16
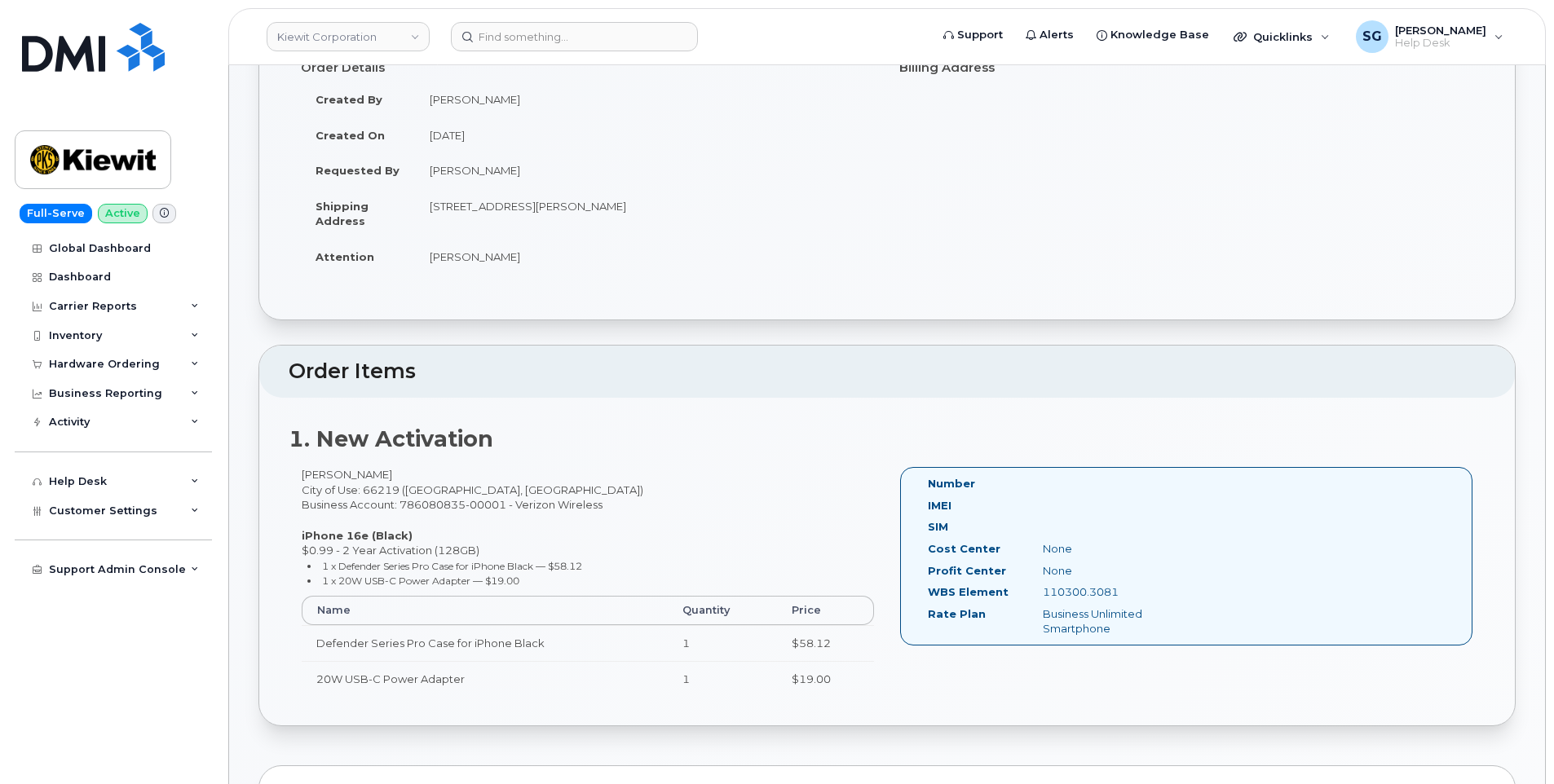
scroll to position [244, 0]
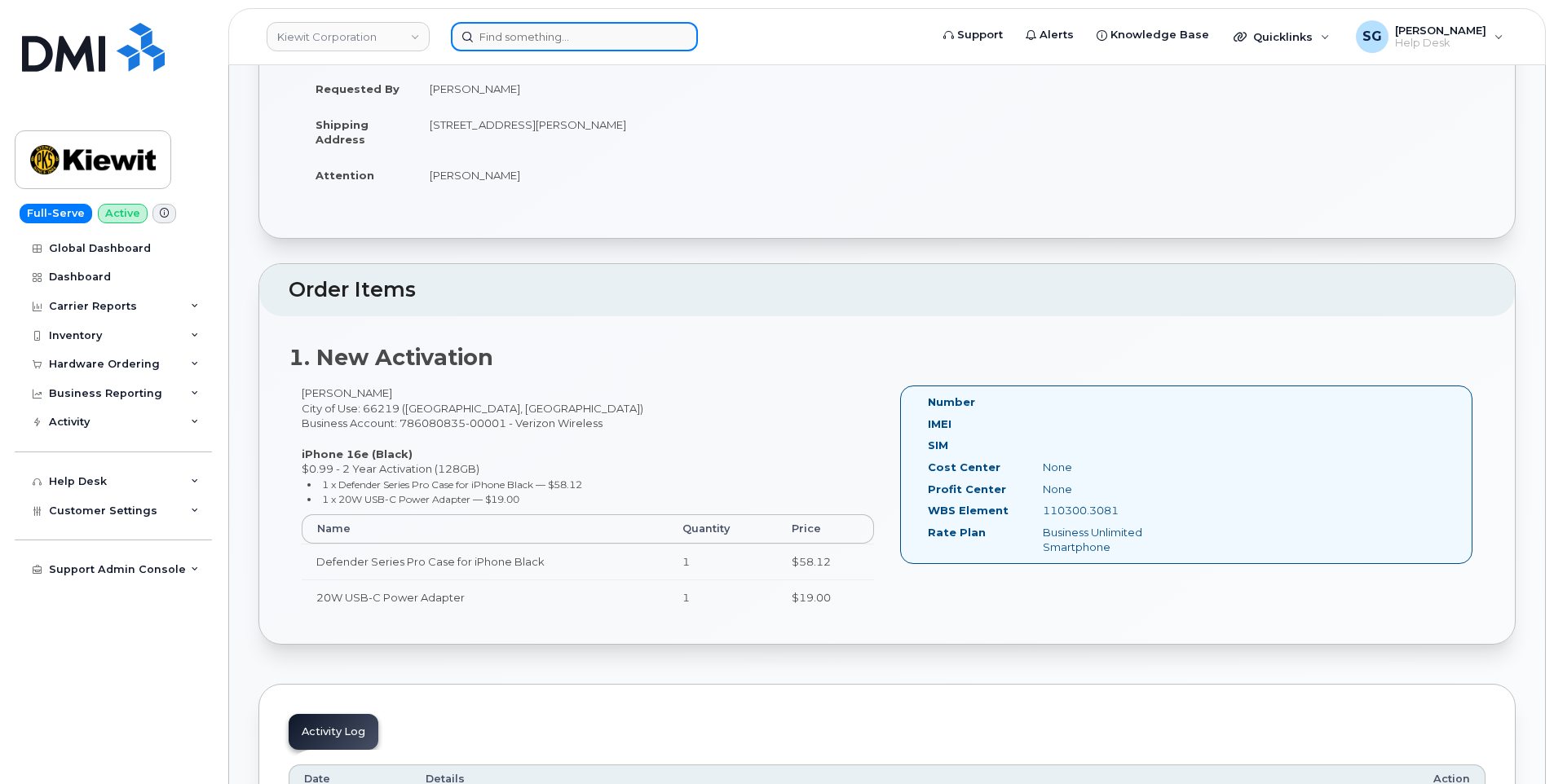
click at [523, 40] on input at bounding box center [573, 37] width 247 height 29
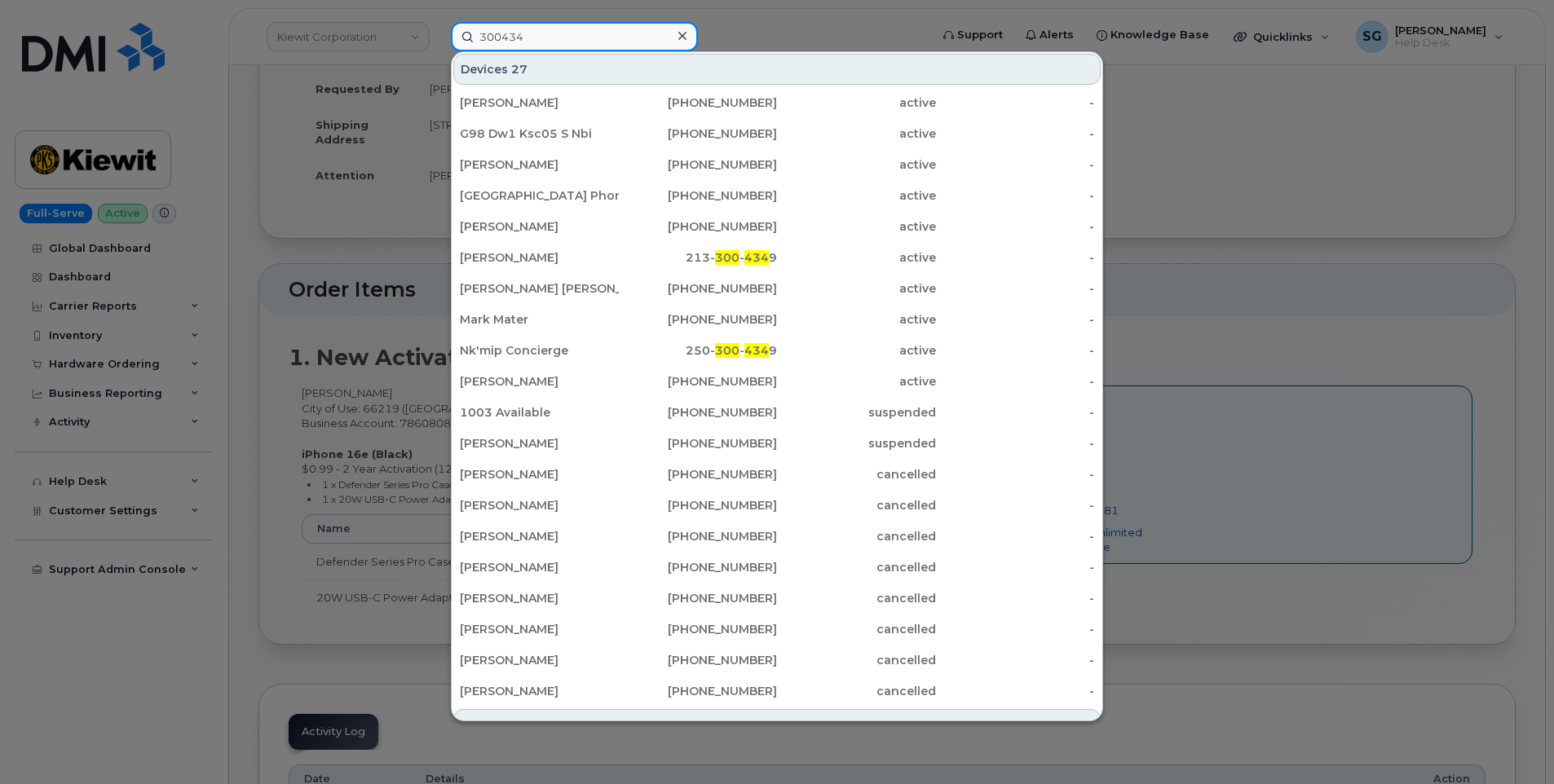
type input "300434"
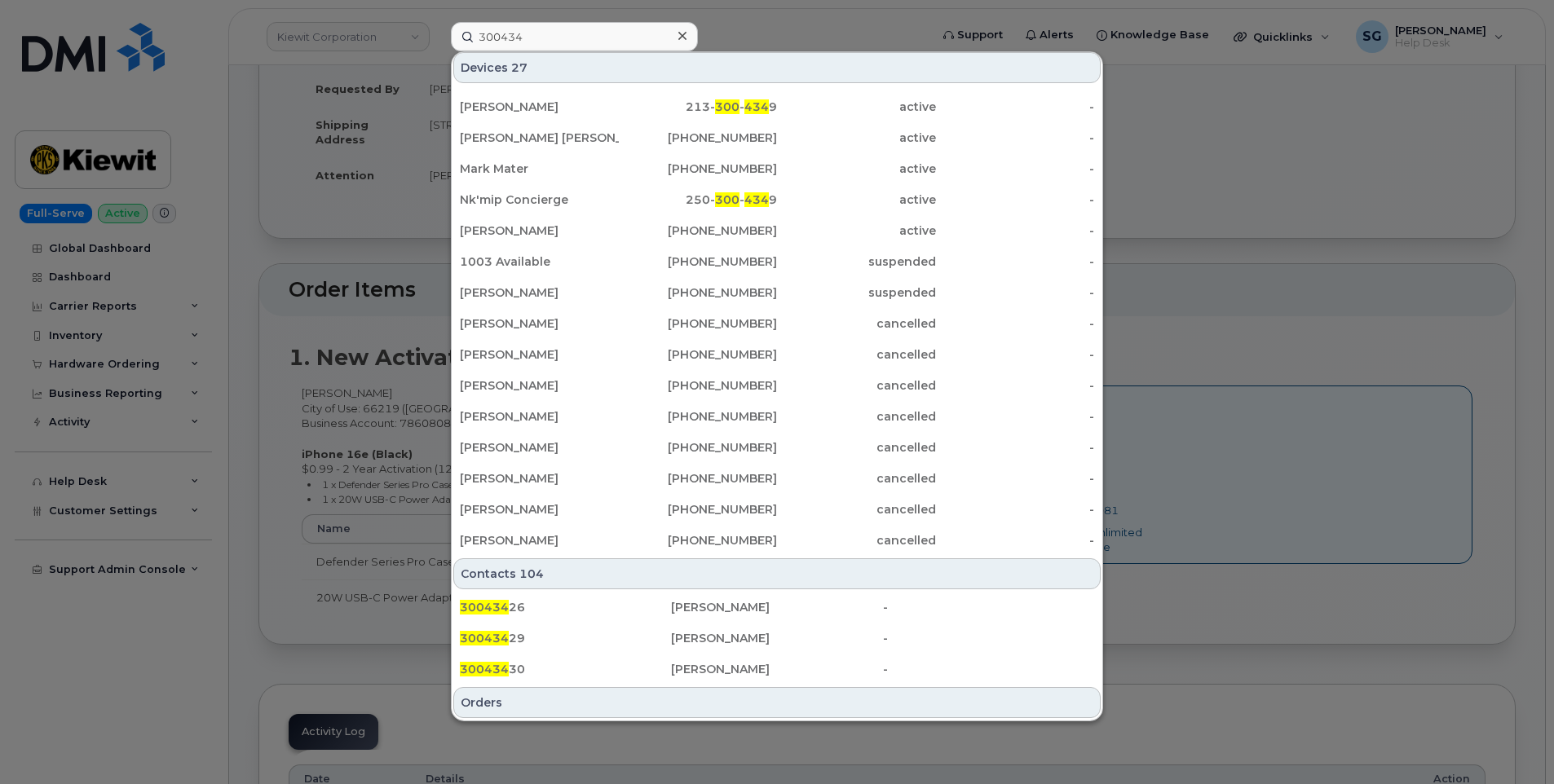
scroll to position [326, 0]
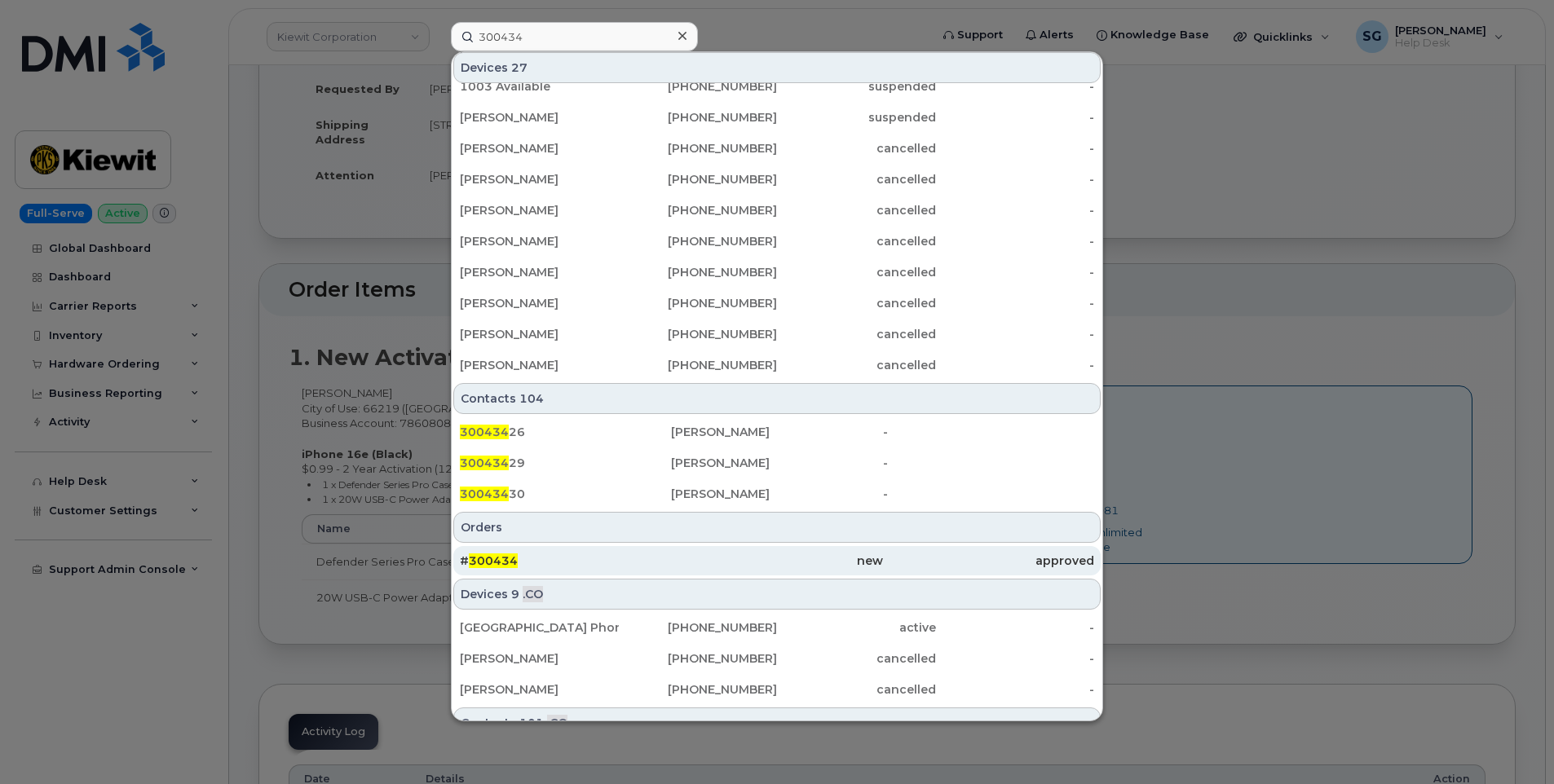
drag, startPoint x: 532, startPoint y: 557, endPoint x: 541, endPoint y: 565, distance: 12.0
click at [532, 557] on div "# 300434" at bounding box center [565, 560] width 211 height 16
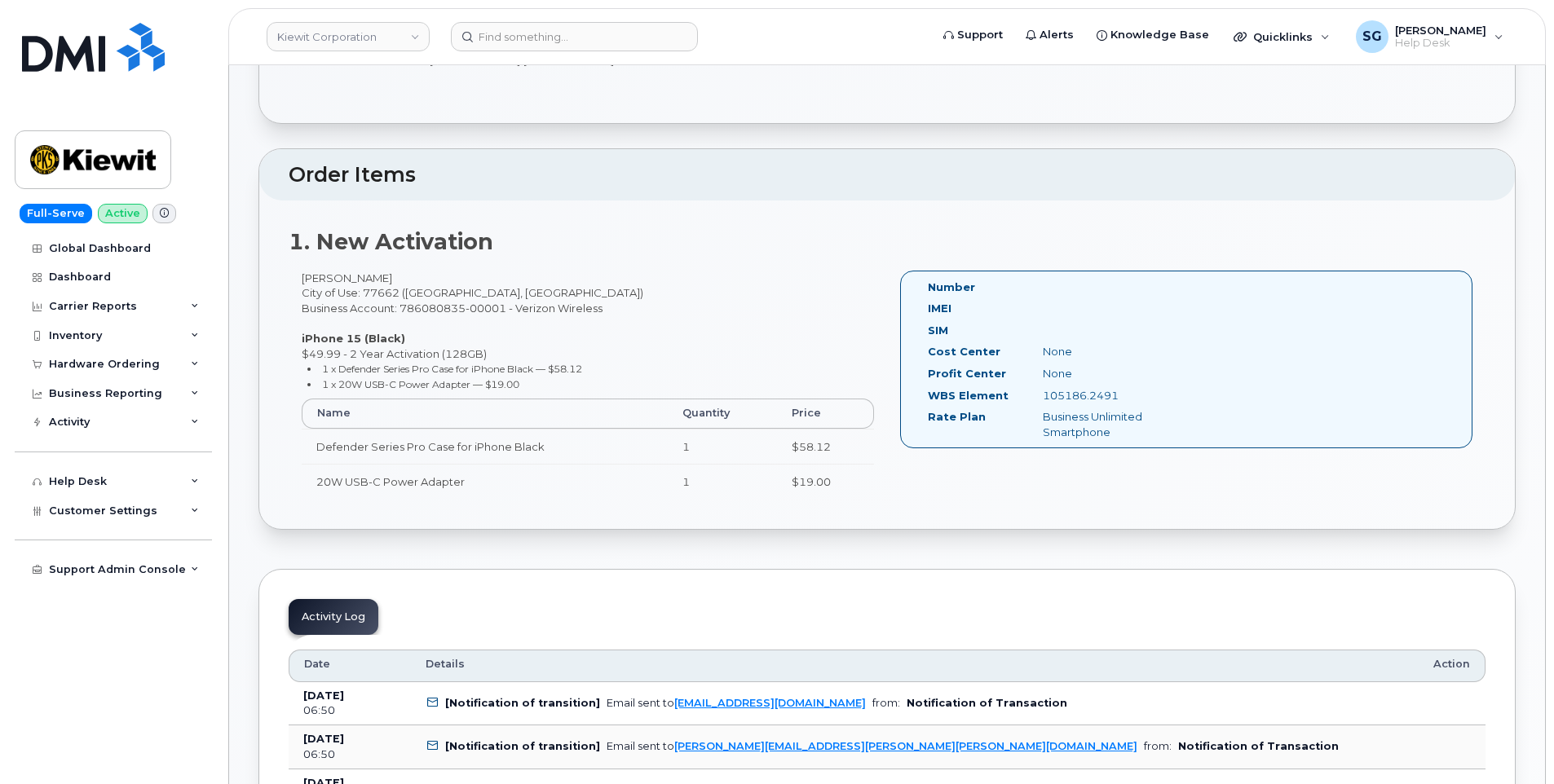
scroll to position [326, 0]
drag, startPoint x: 578, startPoint y: 68, endPoint x: 579, endPoint y: 59, distance: 9.1
drag, startPoint x: 579, startPoint y: 59, endPoint x: 583, endPoint y: 43, distance: 16.5
click at [583, 43] on input at bounding box center [573, 37] width 247 height 29
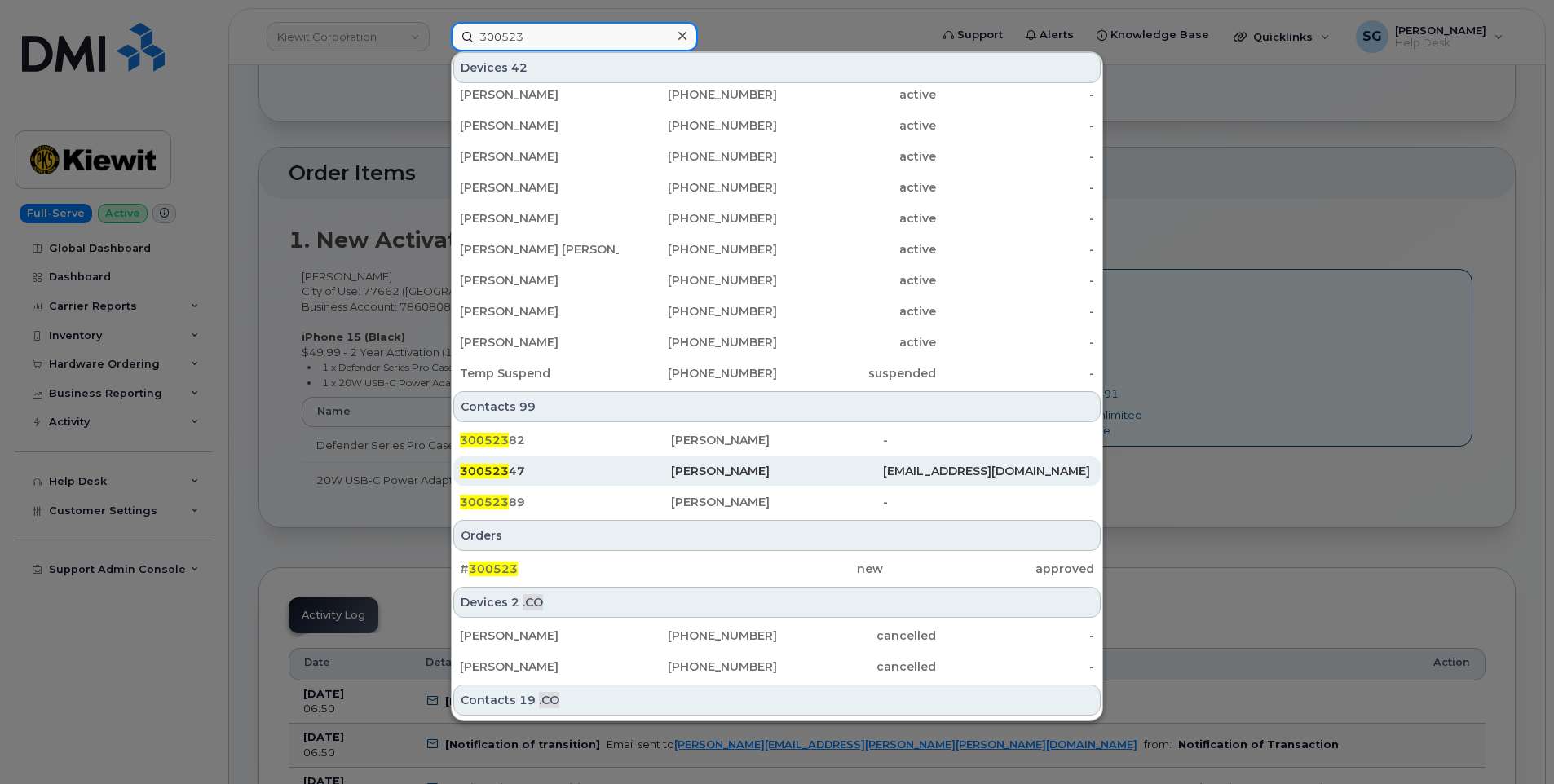
scroll to position [409, 0]
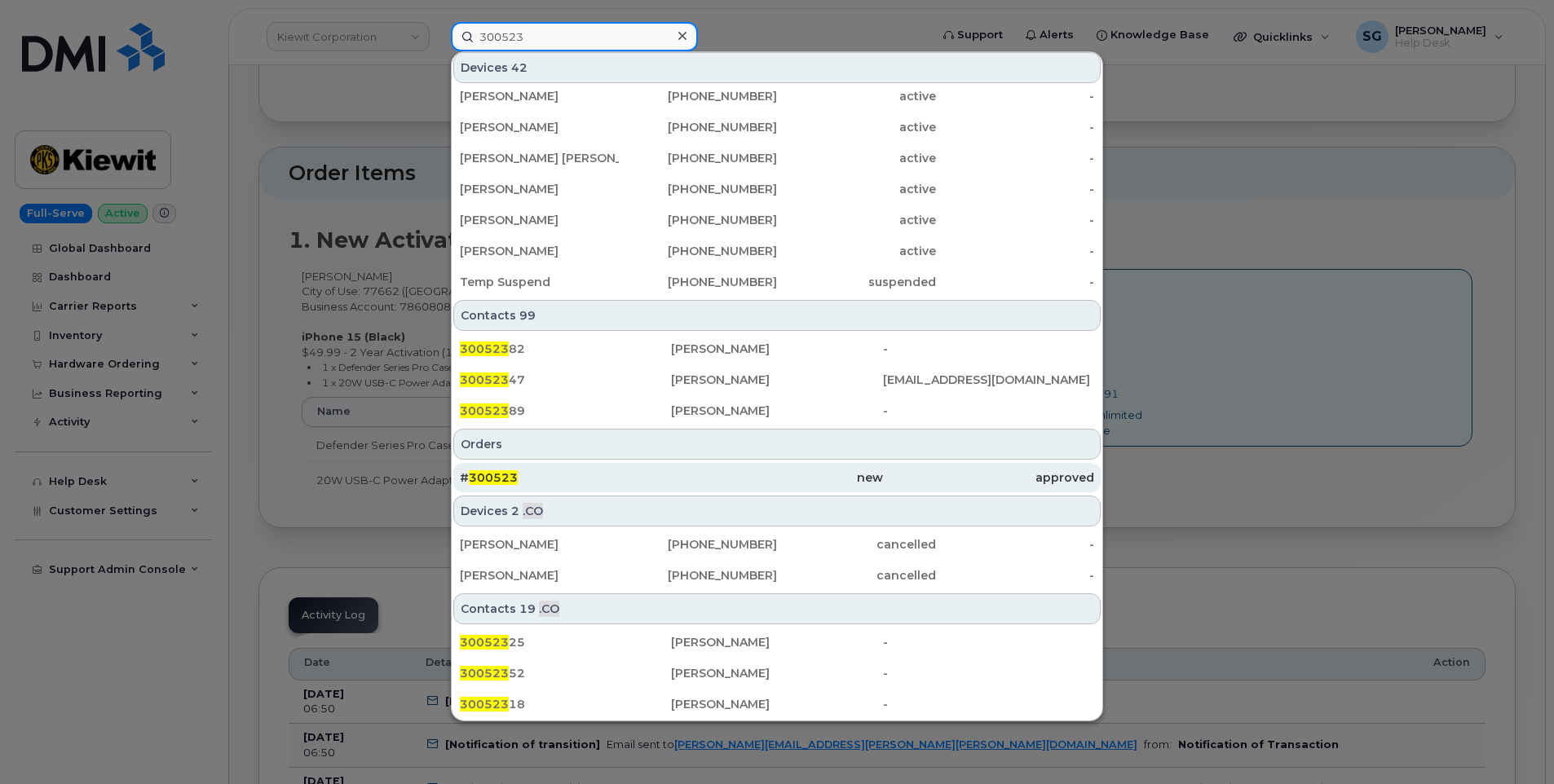
type input "300523"
click at [579, 470] on div "# 300523" at bounding box center [565, 477] width 211 height 16
click at [698, 476] on div "new" at bounding box center [776, 477] width 211 height 16
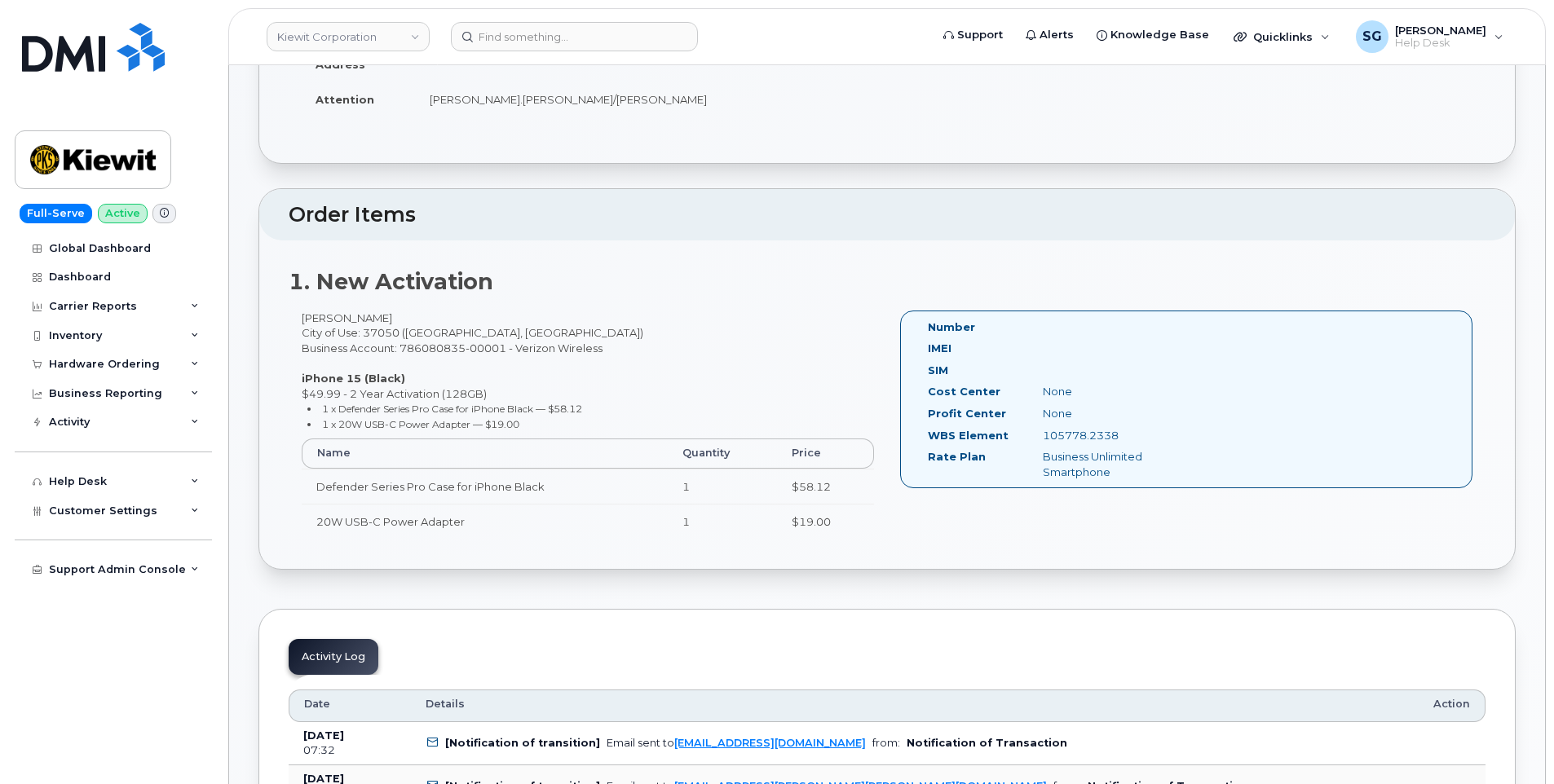
scroll to position [326, 0]
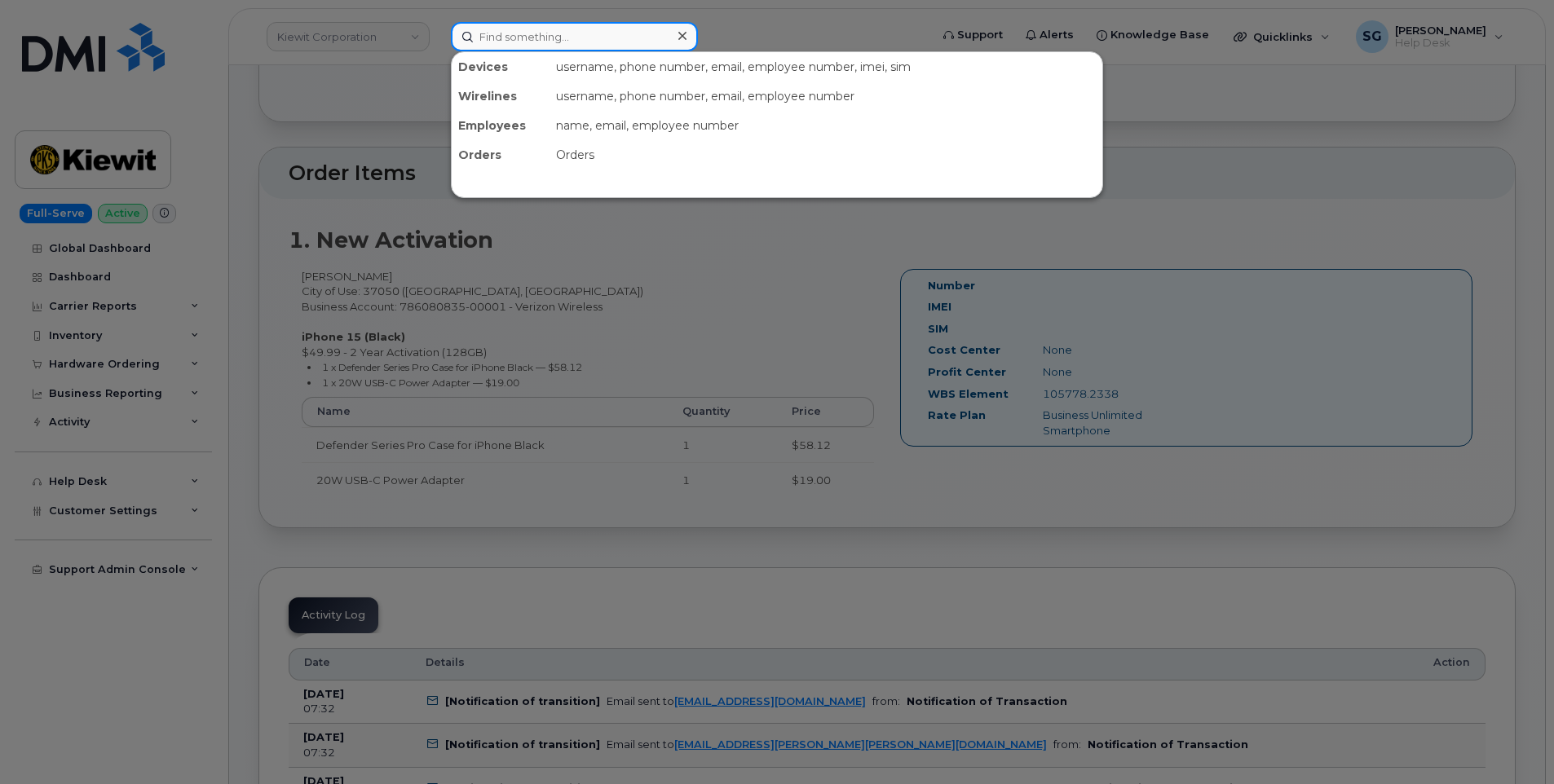
click at [622, 41] on input at bounding box center [573, 37] width 247 height 29
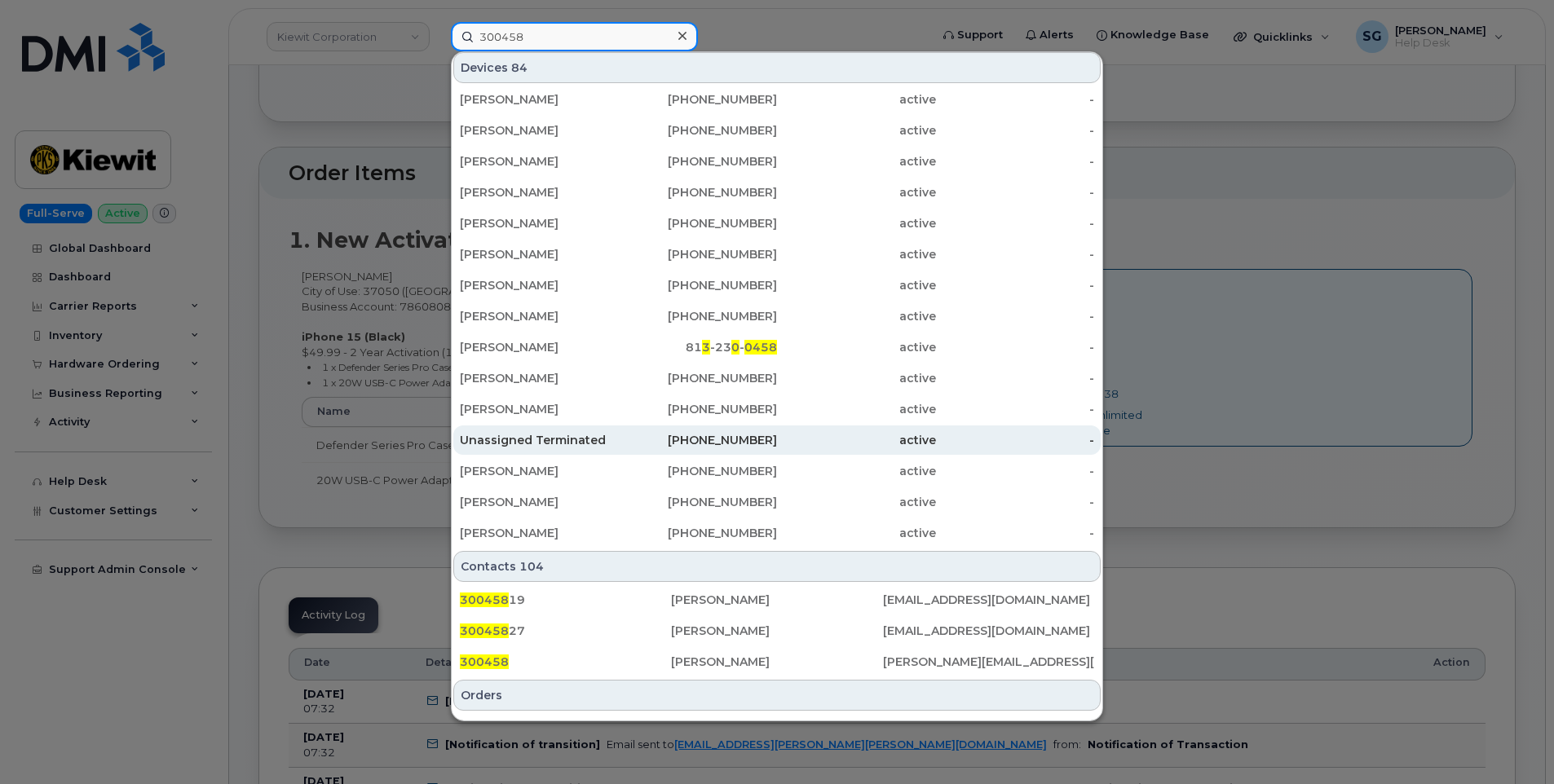
scroll to position [244, 0]
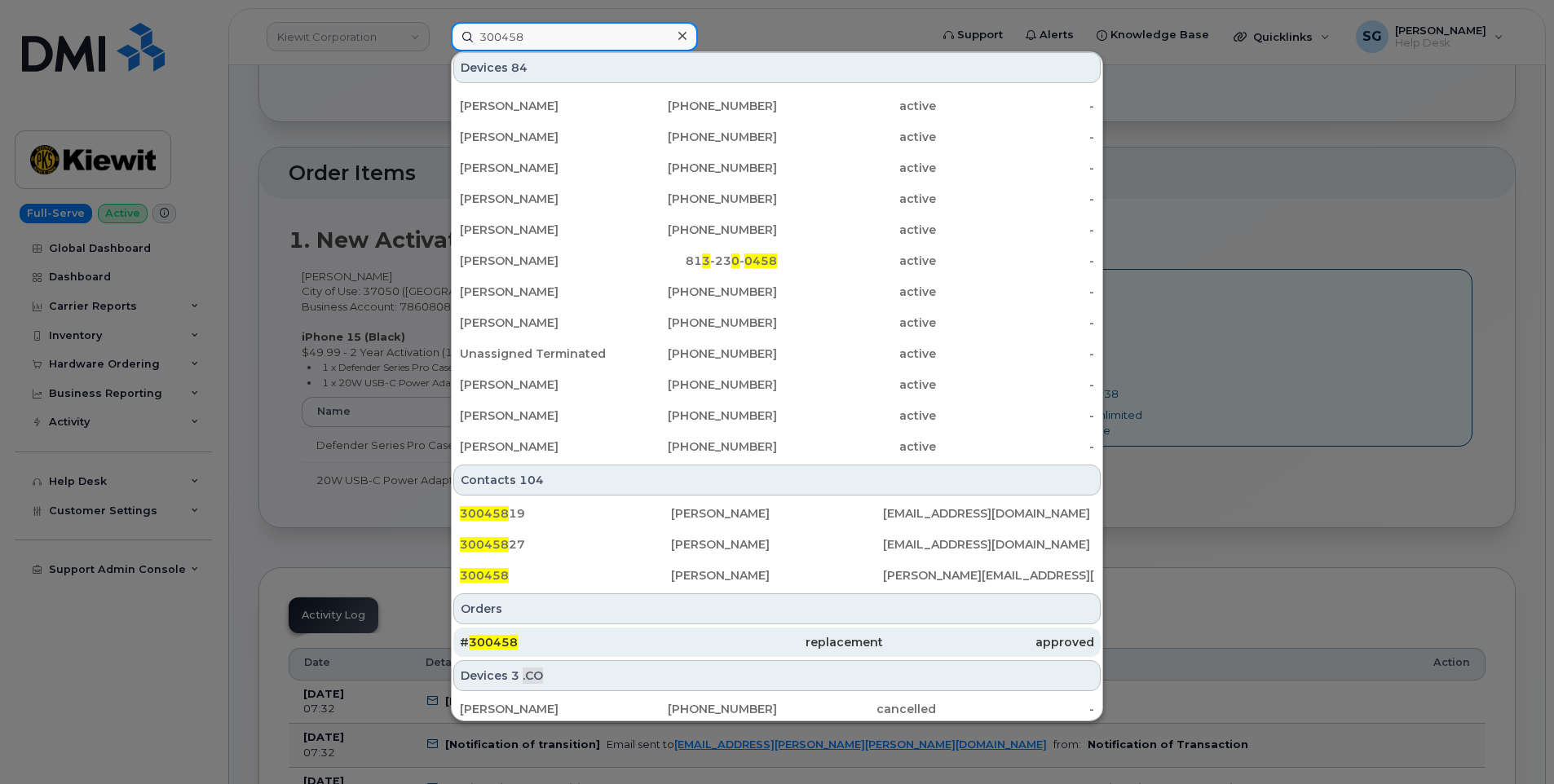
type input "300458"
click at [601, 645] on div "# 300458" at bounding box center [565, 642] width 211 height 16
click at [610, 638] on div "# 300458" at bounding box center [565, 642] width 211 height 16
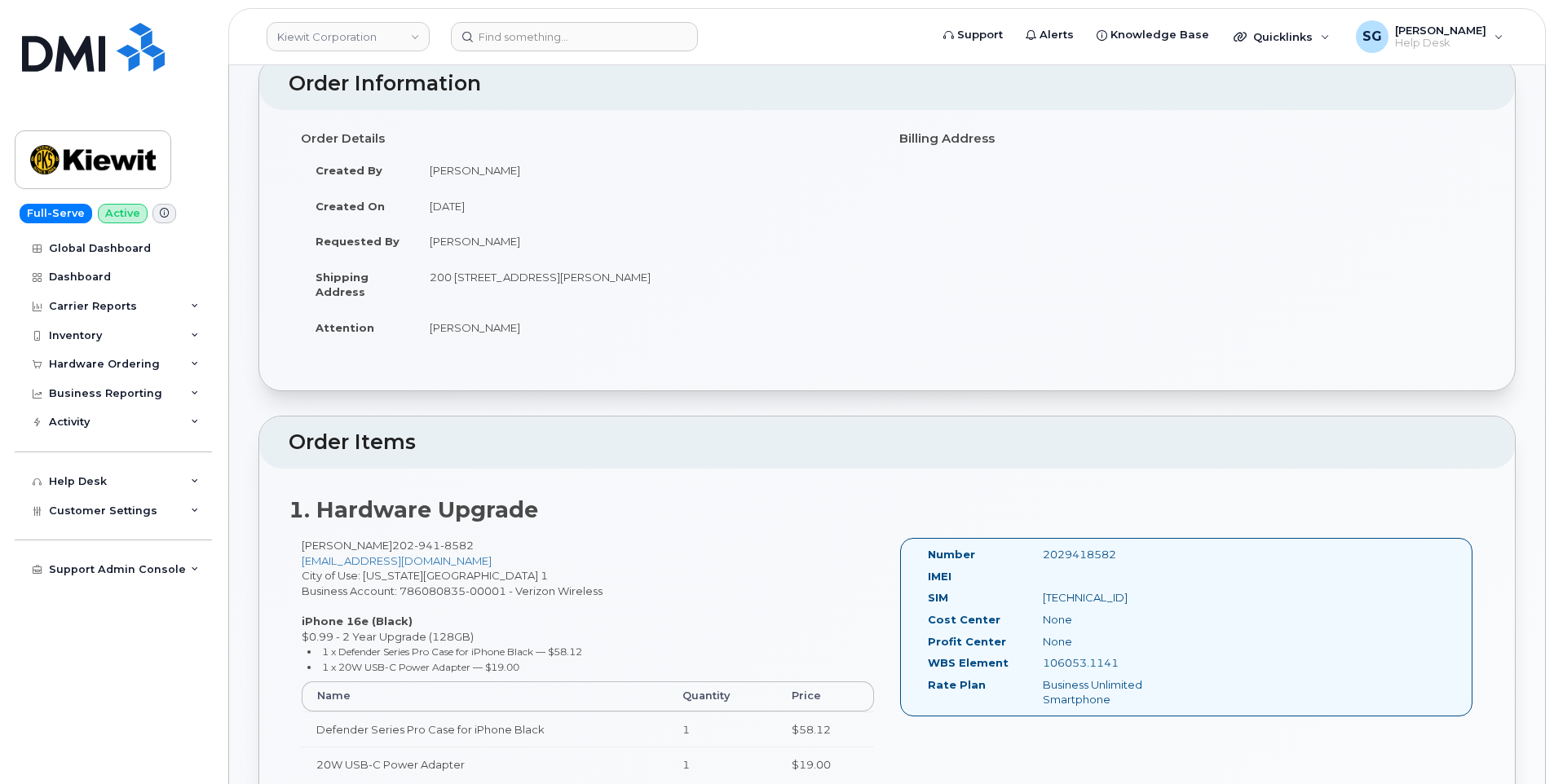
scroll to position [244, 0]
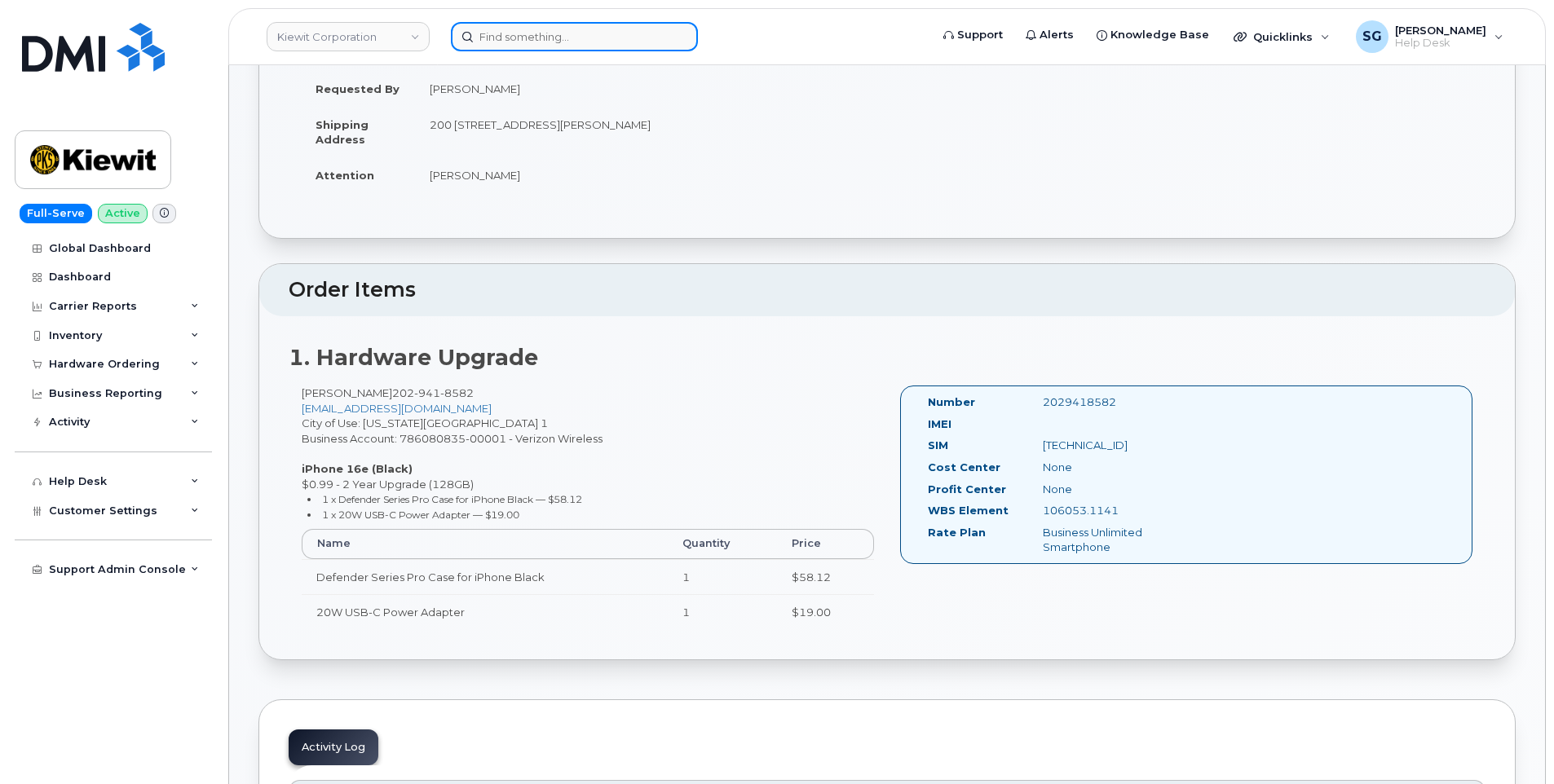
click at [632, 35] on input at bounding box center [573, 37] width 247 height 29
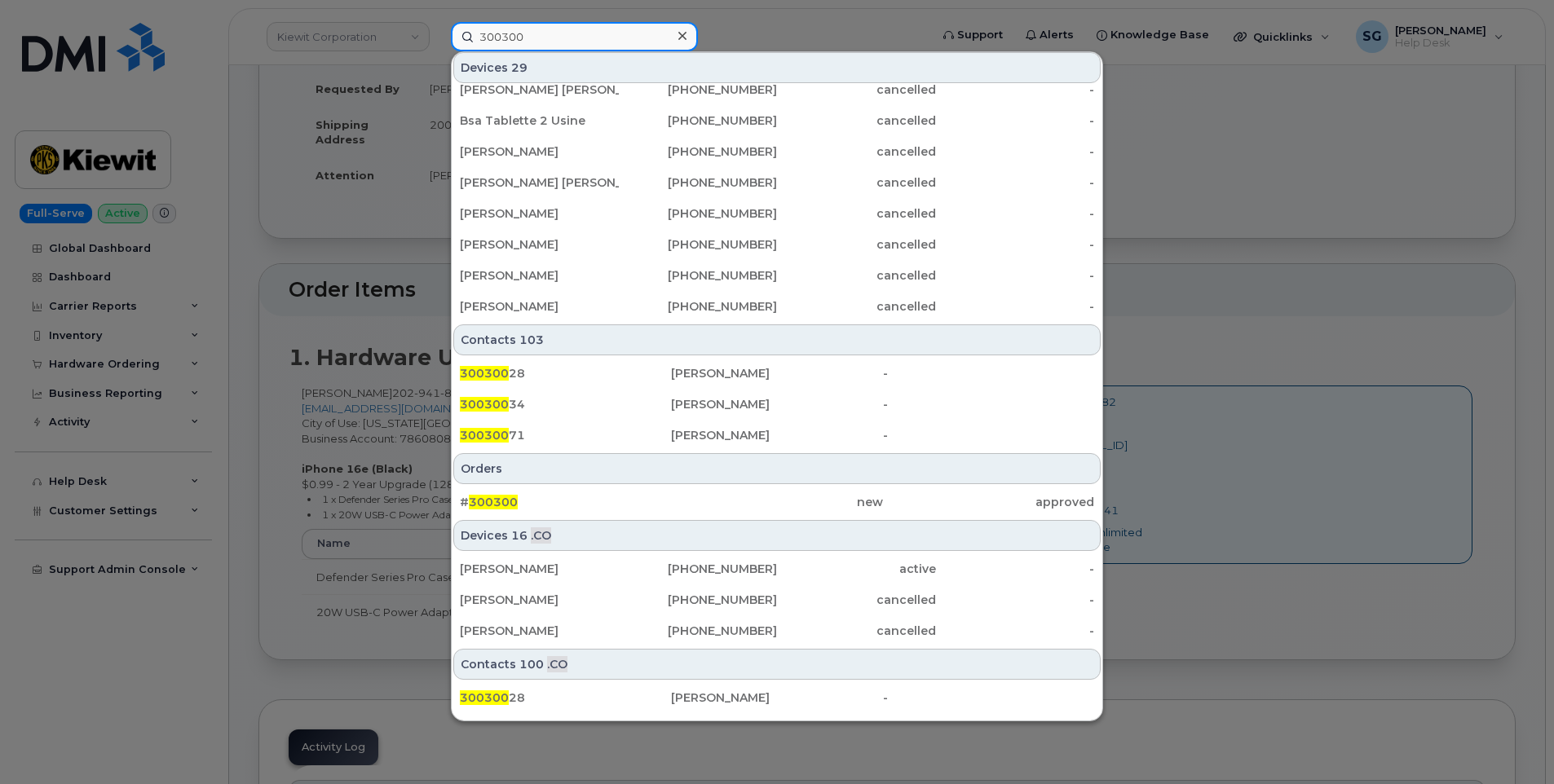
scroll to position [440, 0]
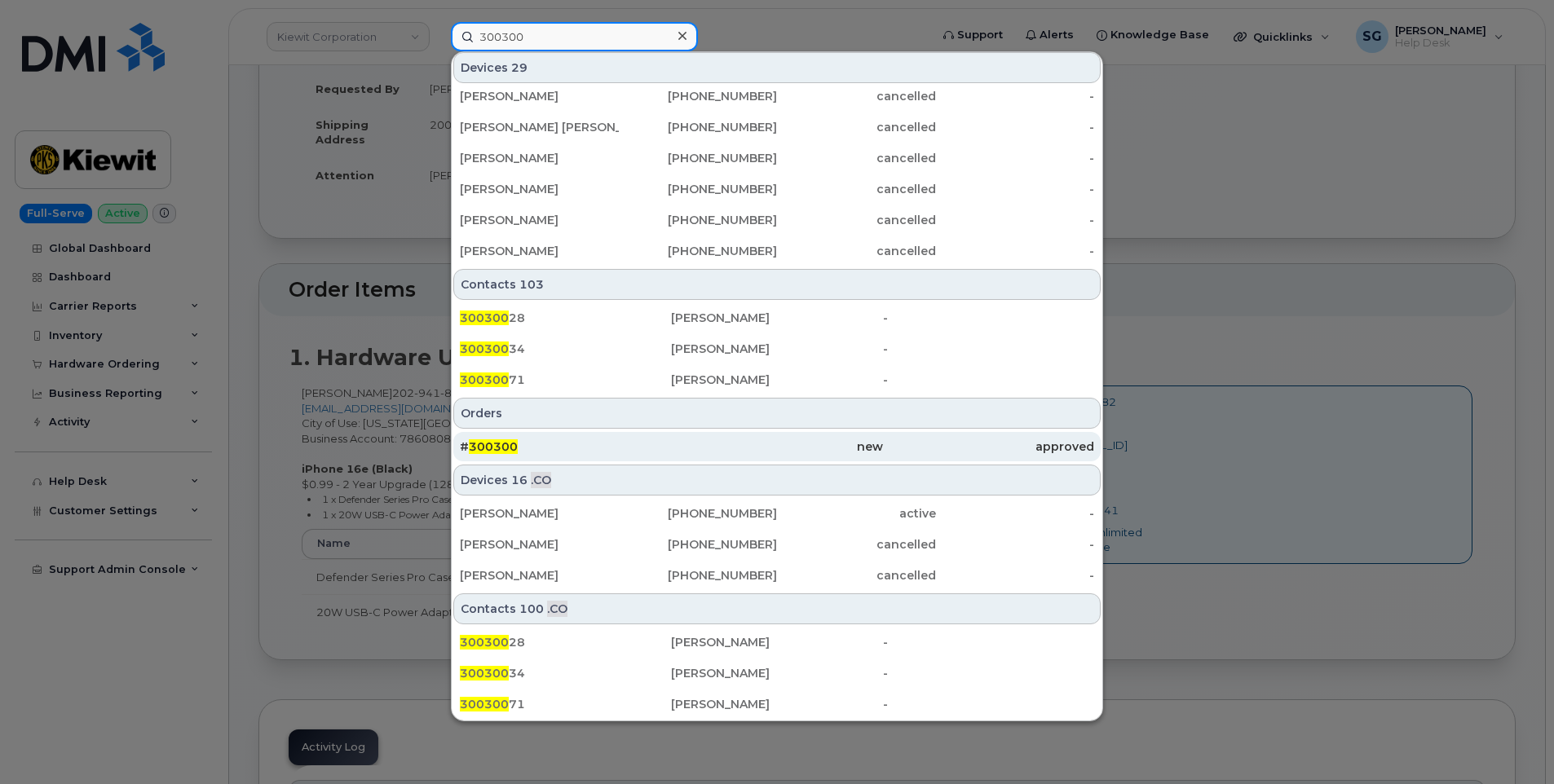
type input "300300"
click at [531, 448] on div "# 300300" at bounding box center [565, 446] width 211 height 16
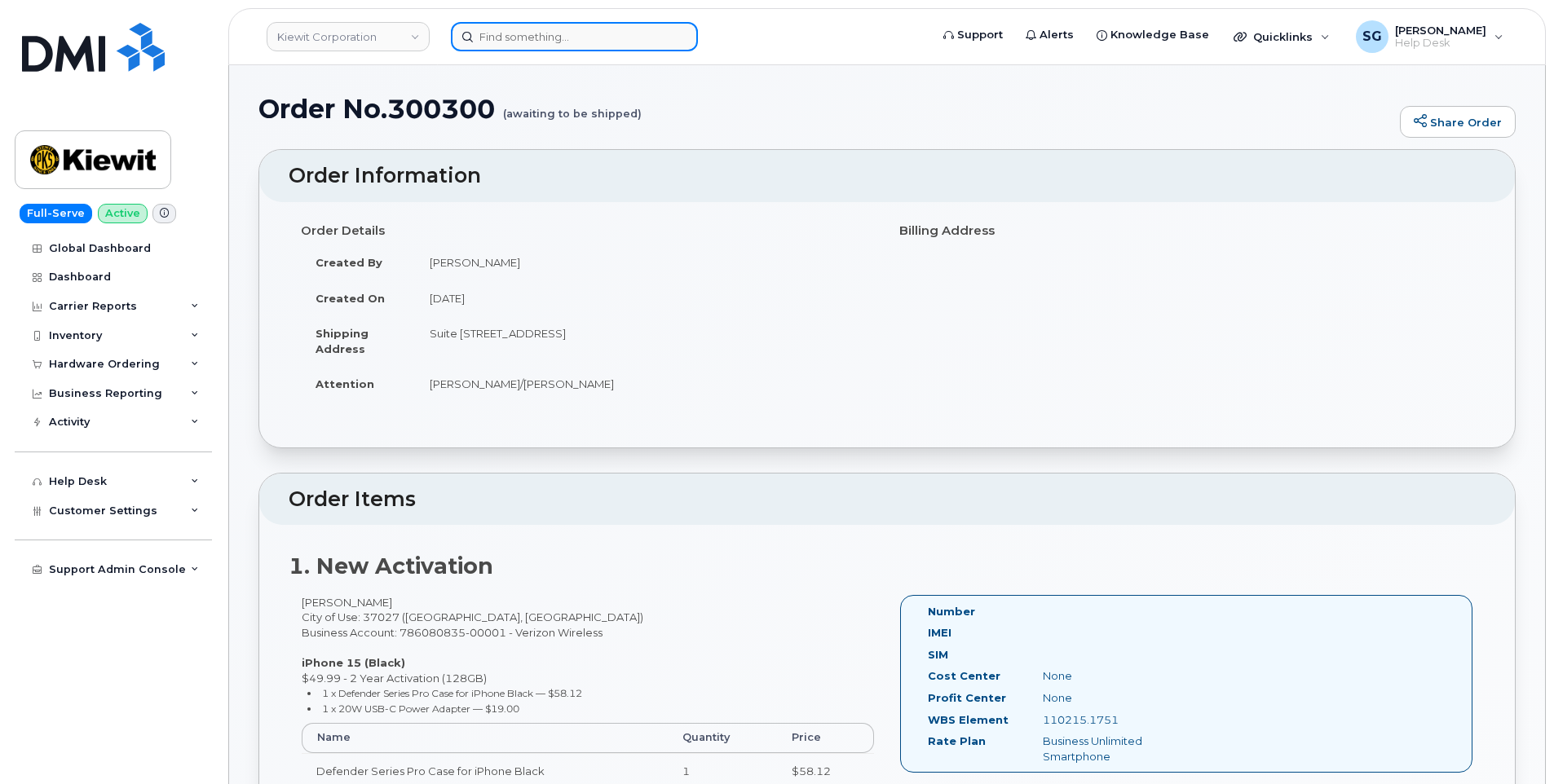
click at [622, 38] on input at bounding box center [573, 37] width 247 height 29
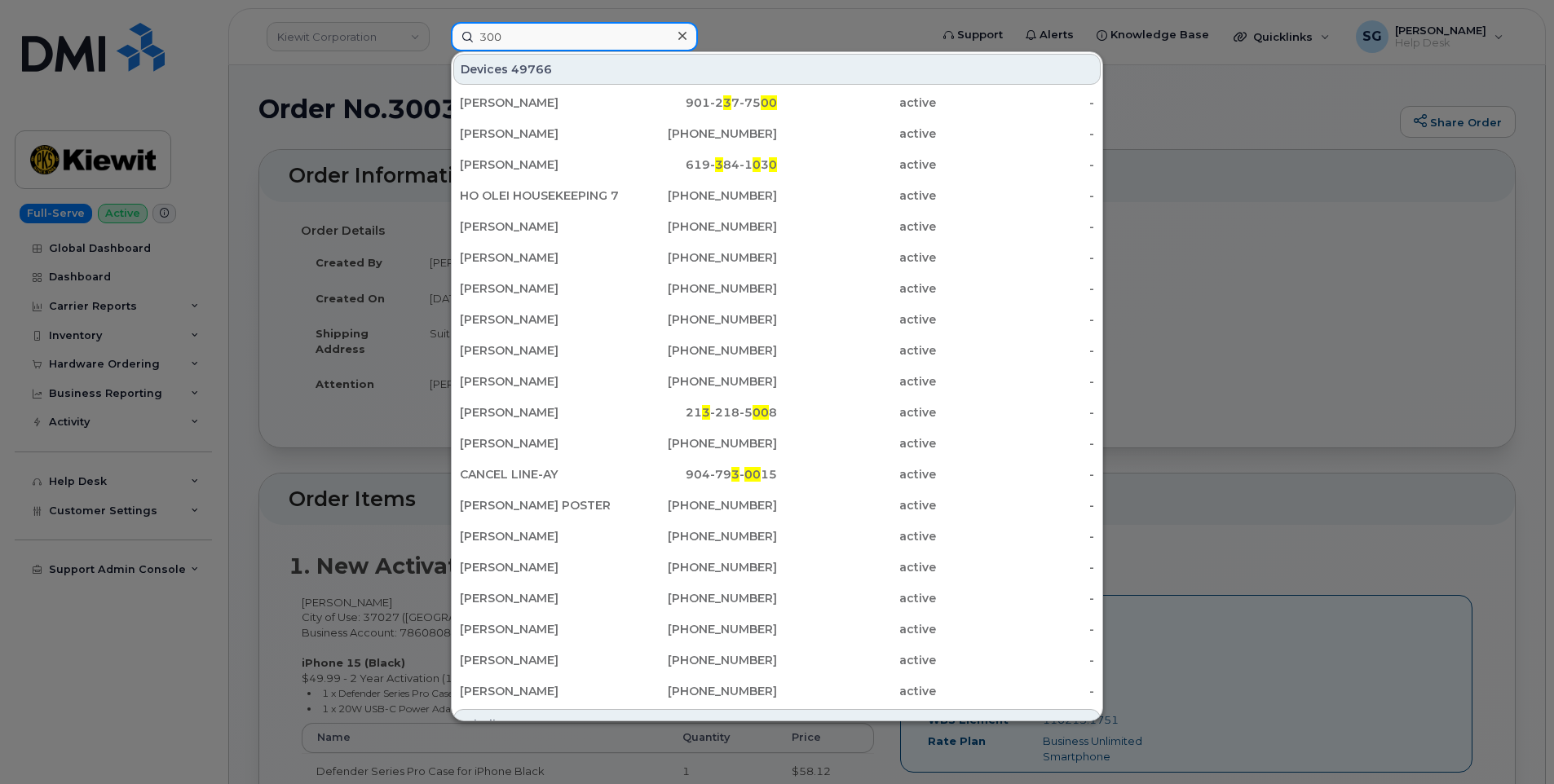
click at [612, 32] on input "300" at bounding box center [573, 37] width 247 height 29
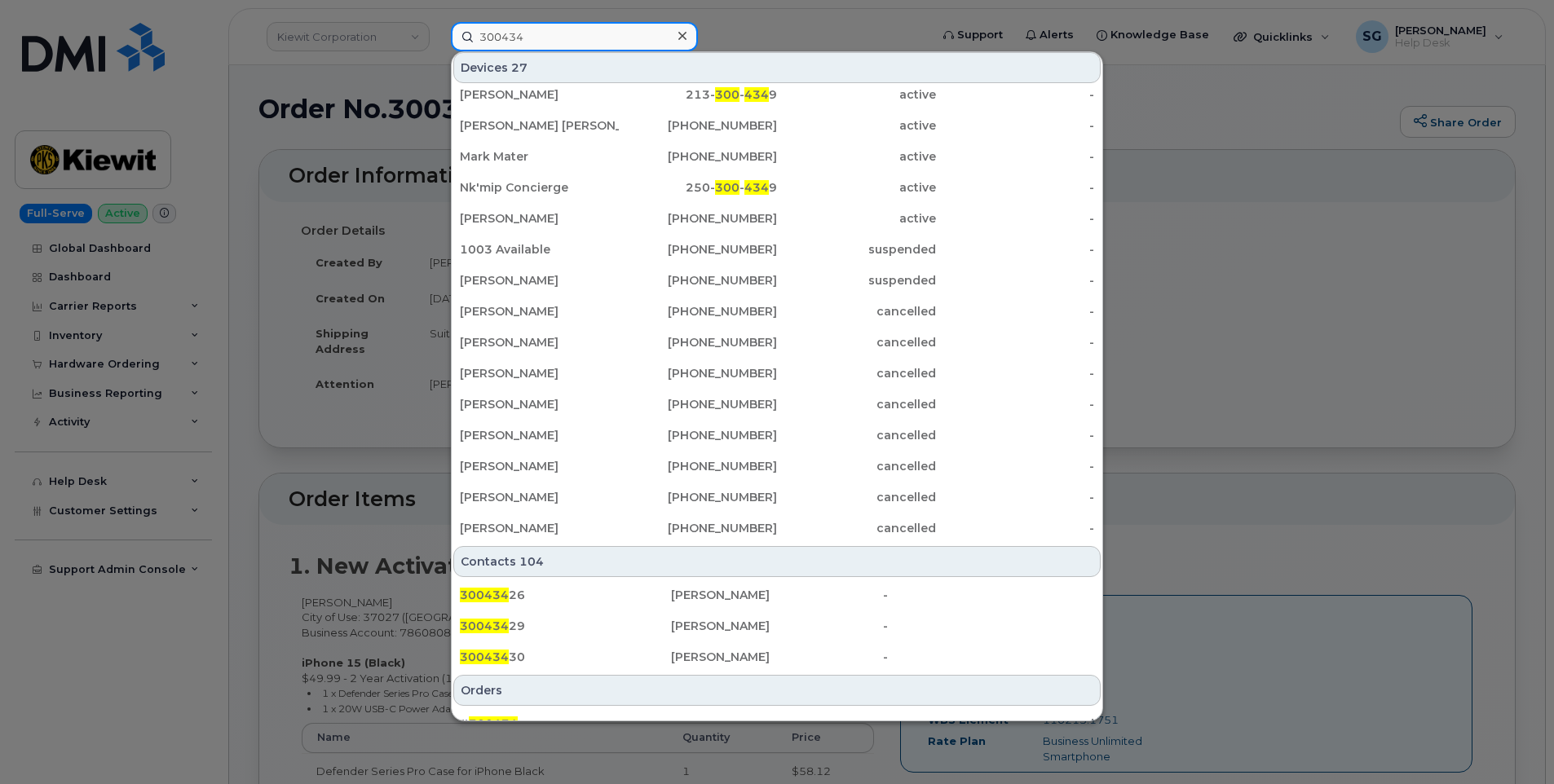
scroll to position [440, 0]
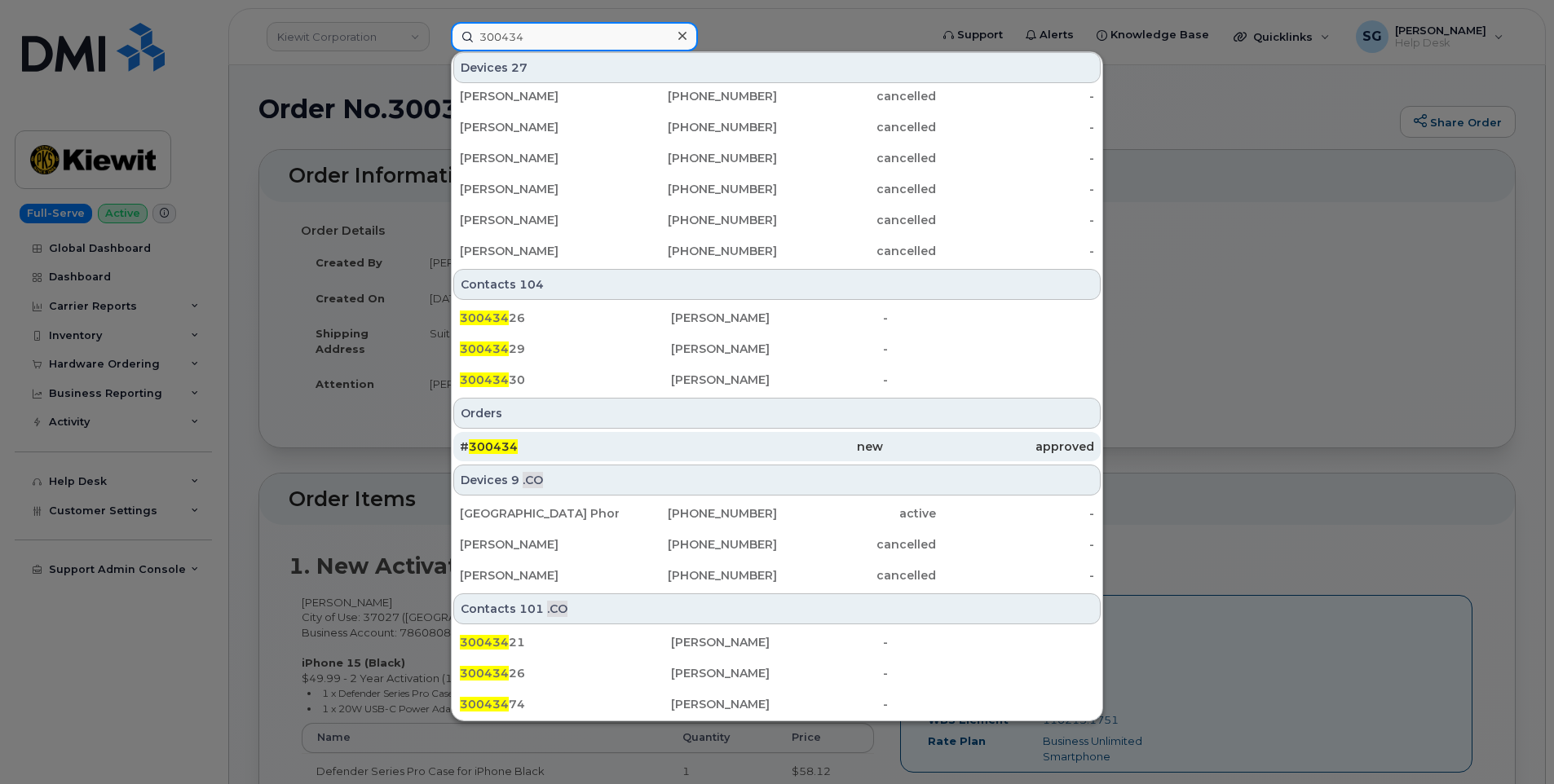
type input "300434"
click at [587, 446] on div "# 300434" at bounding box center [565, 446] width 211 height 16
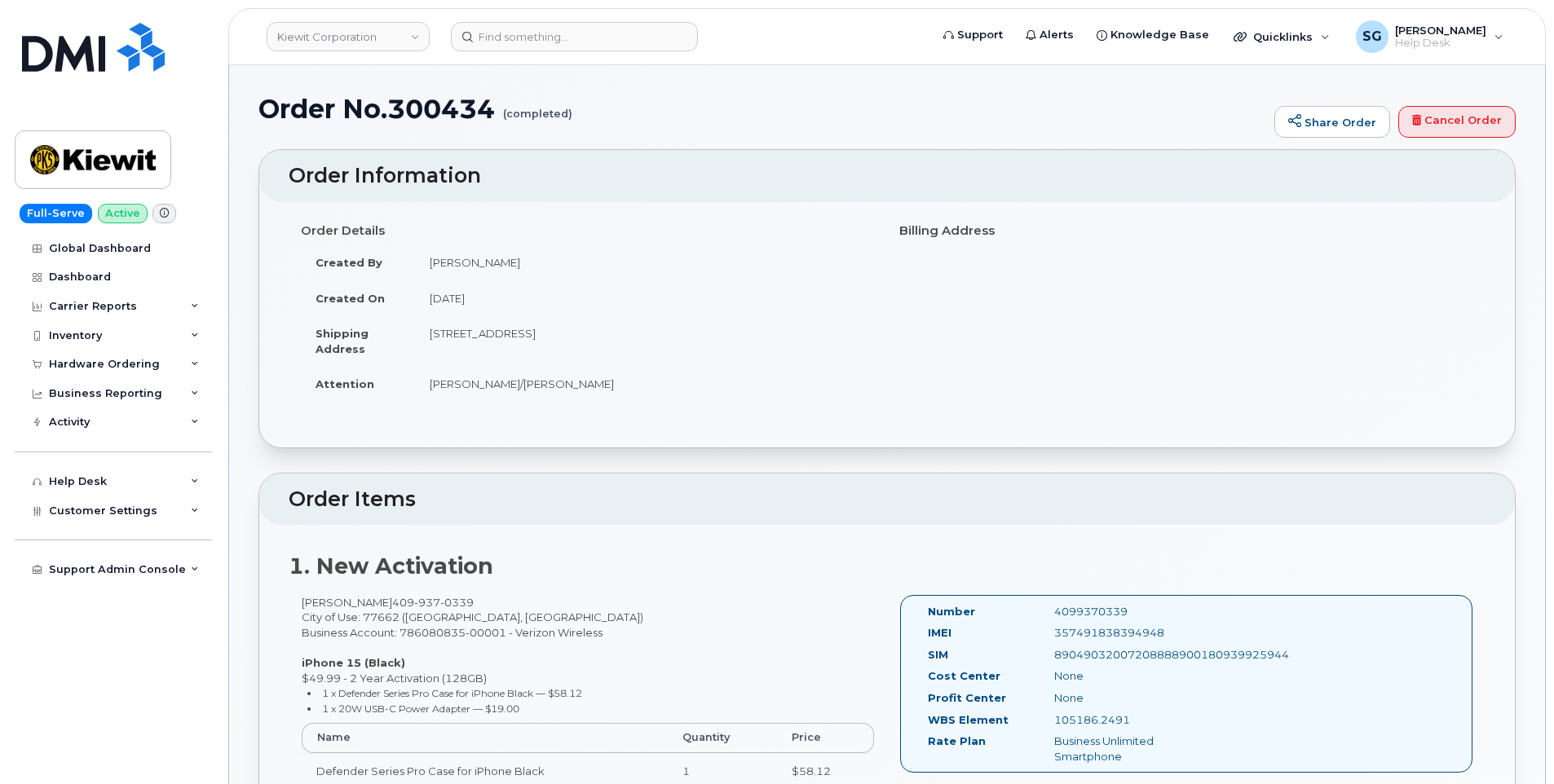
click at [522, 19] on header "[PERSON_NAME] Corporation Support Alerts Knowledge Base Quicklinks Suspend / Ca…" at bounding box center [886, 36] width 1317 height 57
click at [559, 31] on input at bounding box center [573, 37] width 247 height 29
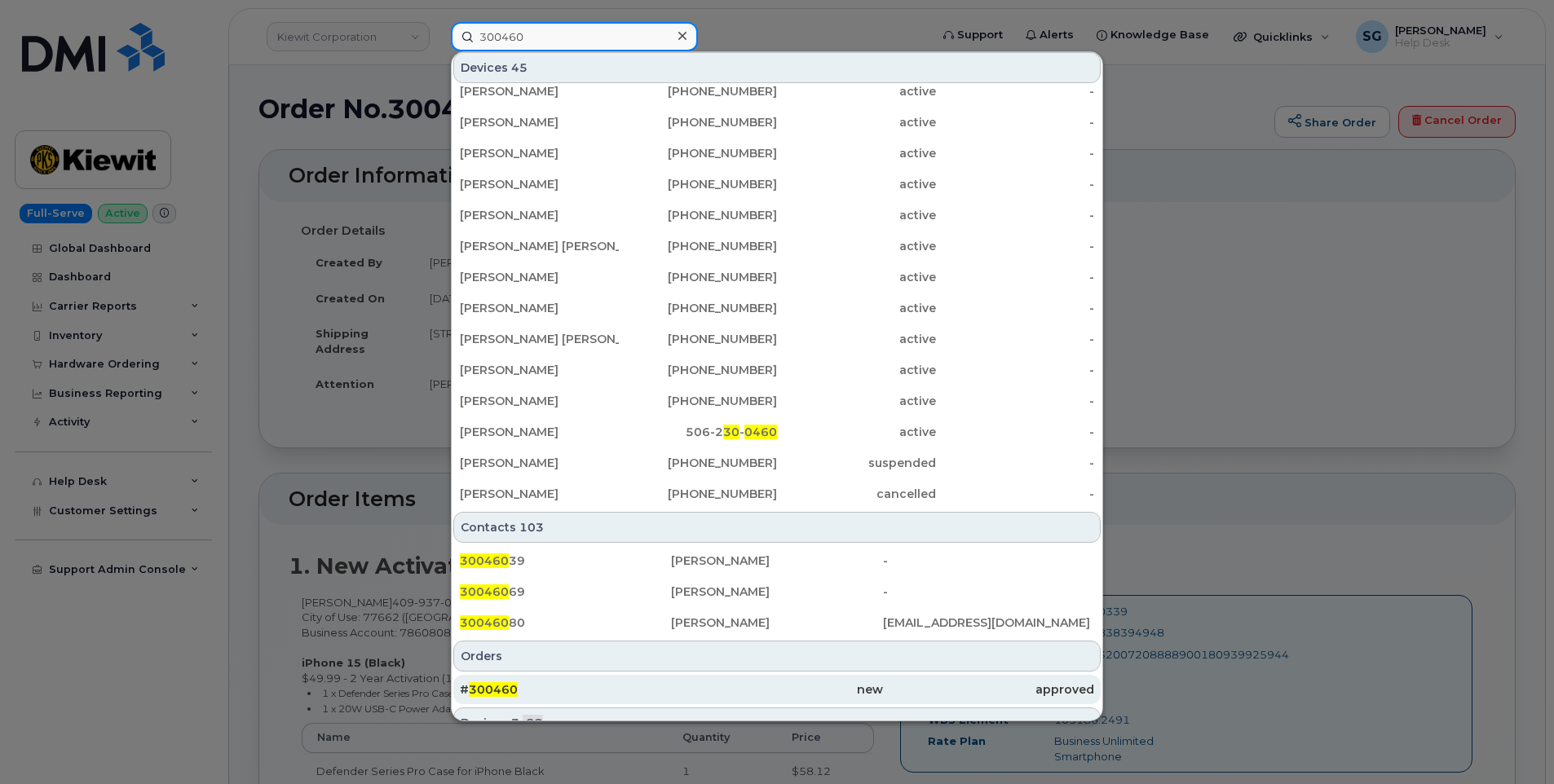
scroll to position [408, 0]
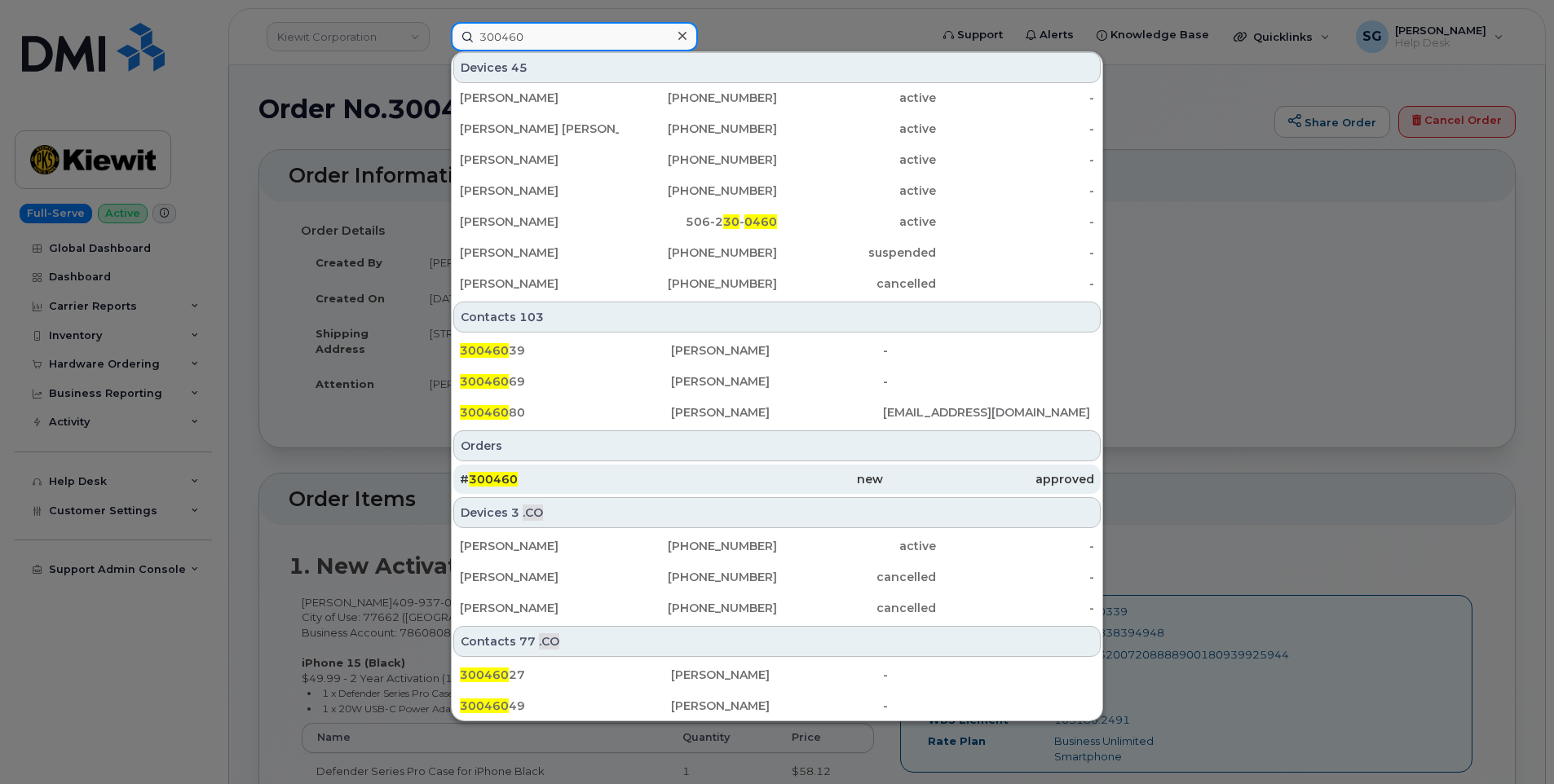
type input "300460"
click at [588, 471] on div "# 300460" at bounding box center [565, 479] width 211 height 29
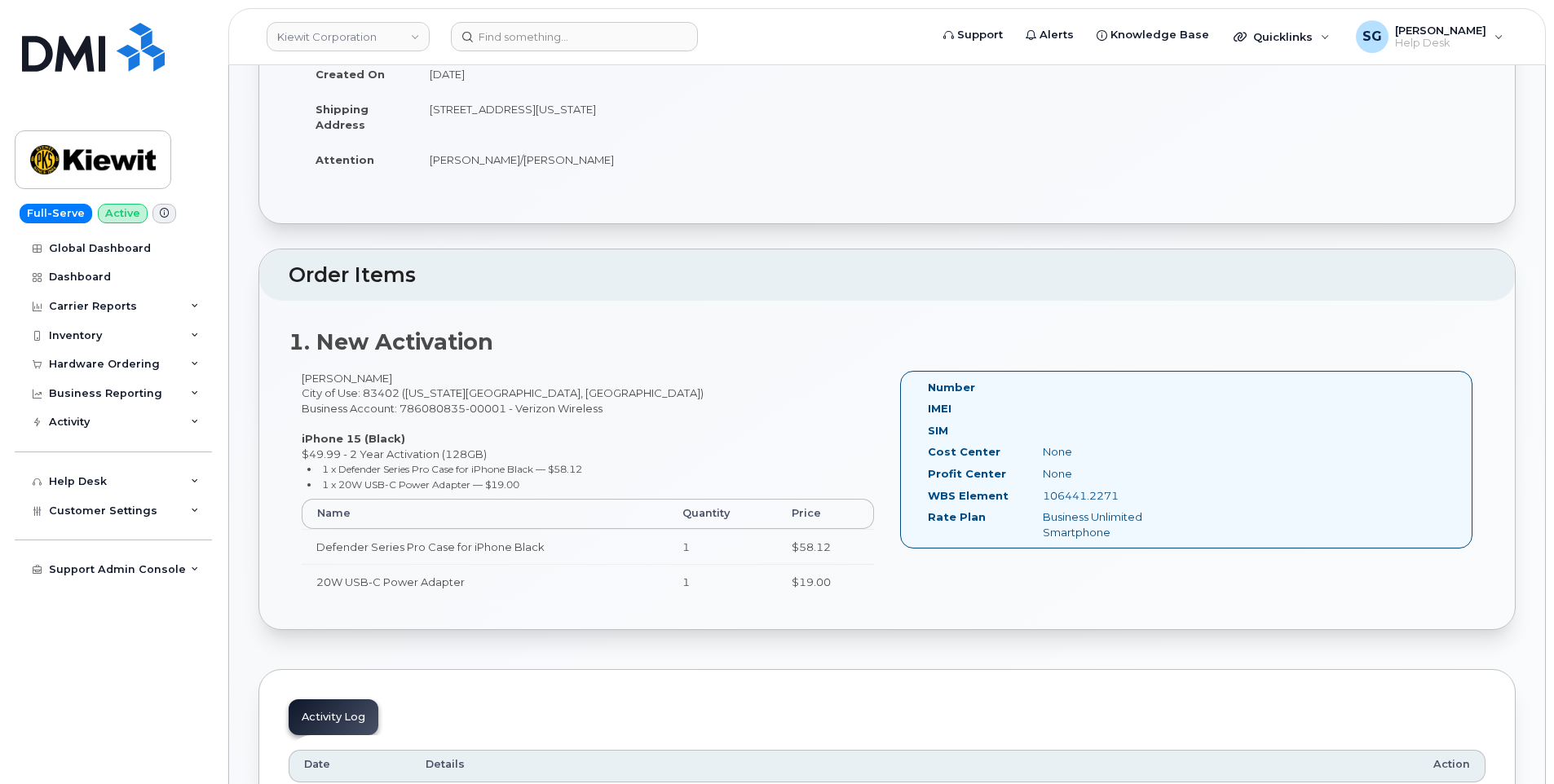
scroll to position [244, 0]
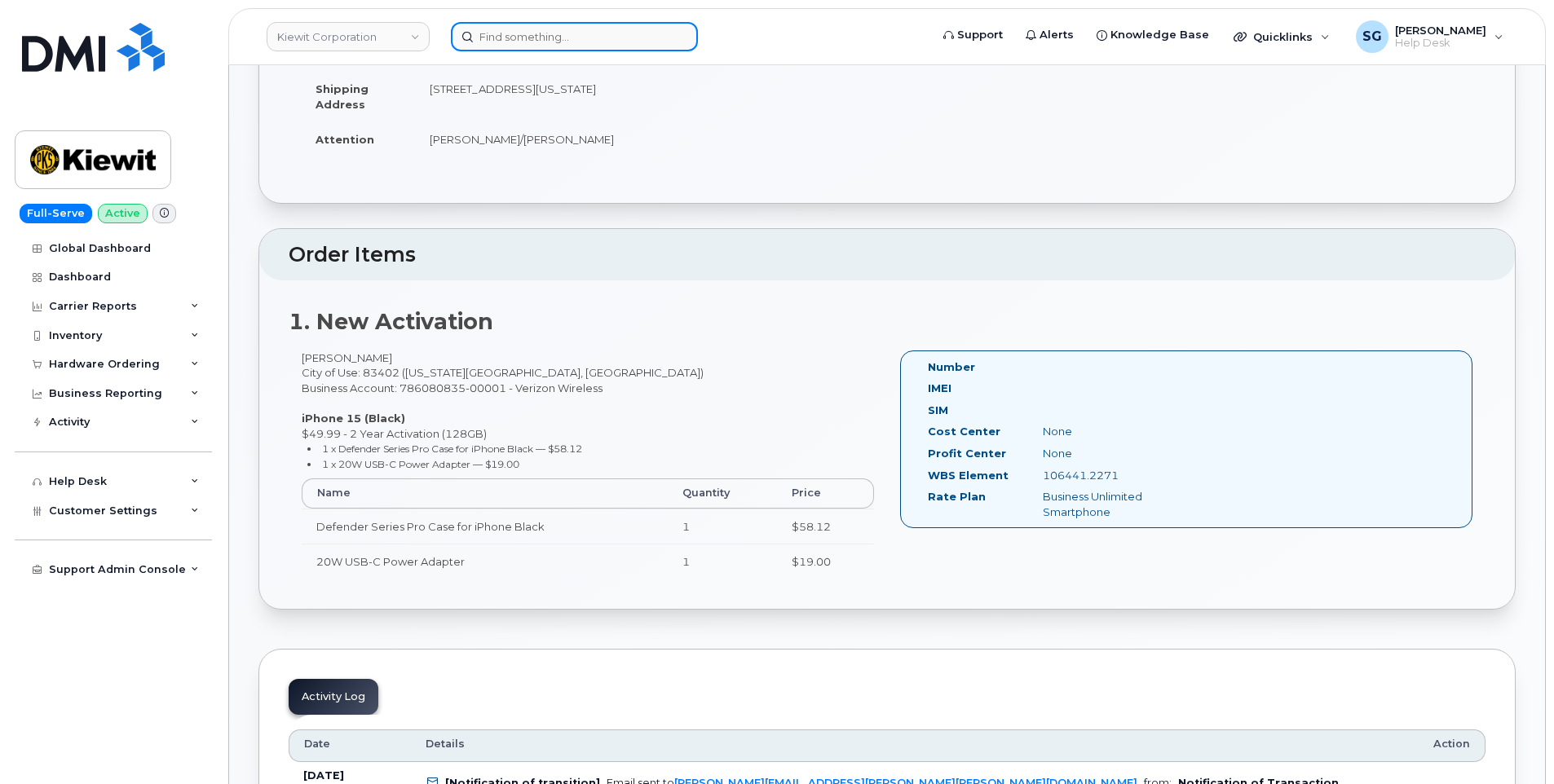
click at [598, 34] on input at bounding box center [573, 37] width 247 height 29
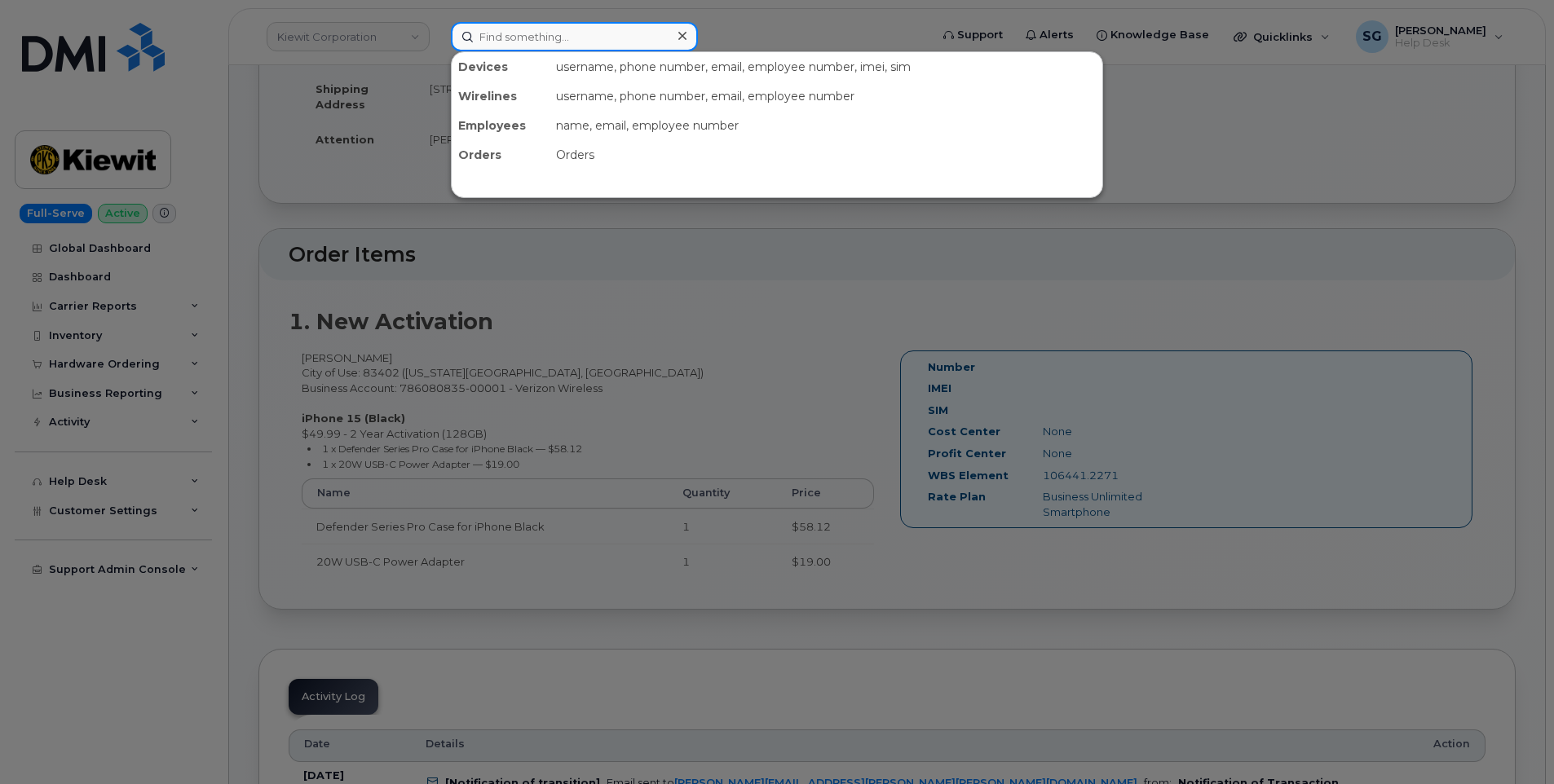
click at [541, 40] on input at bounding box center [573, 37] width 247 height 29
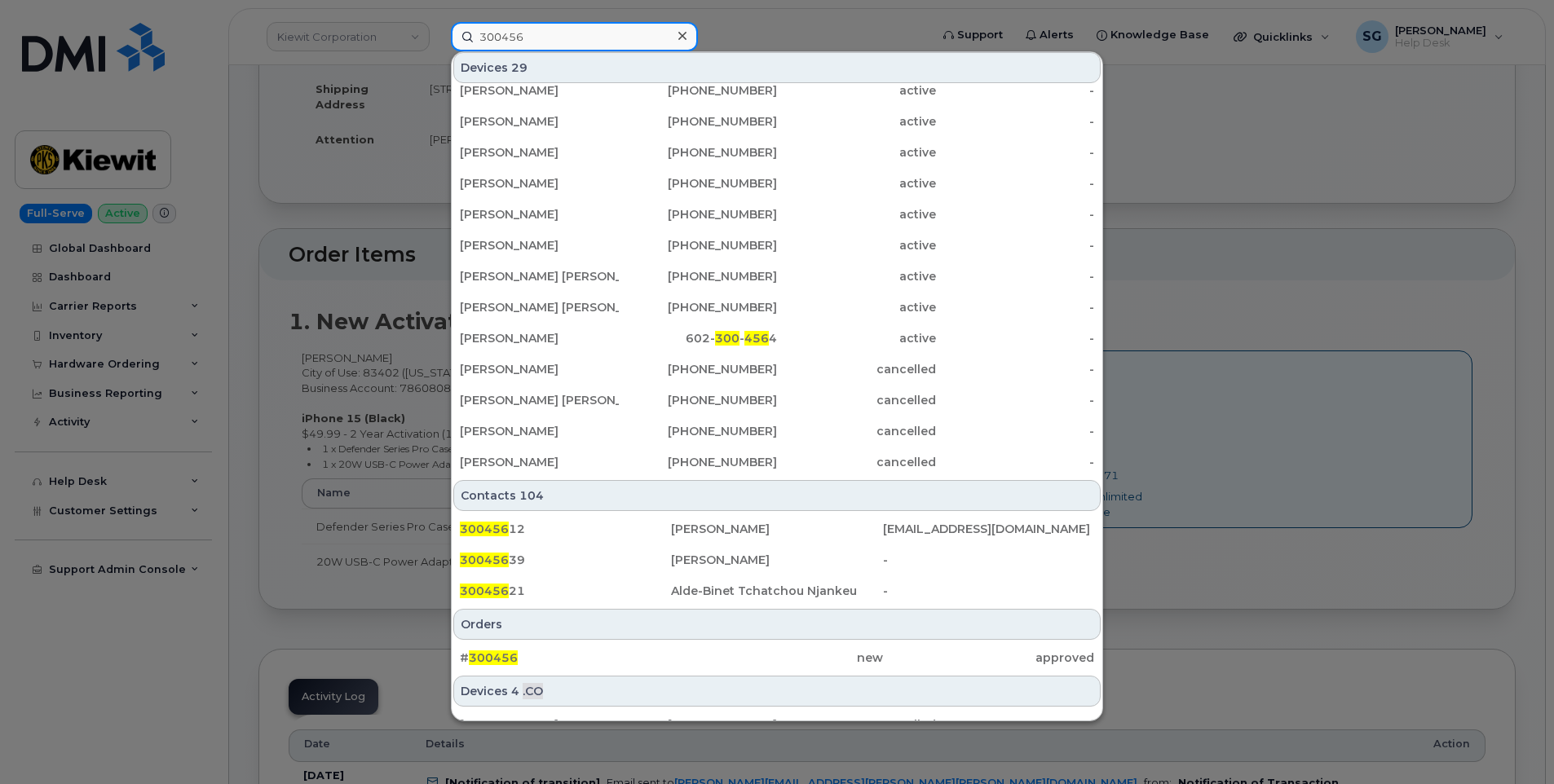
scroll to position [326, 0]
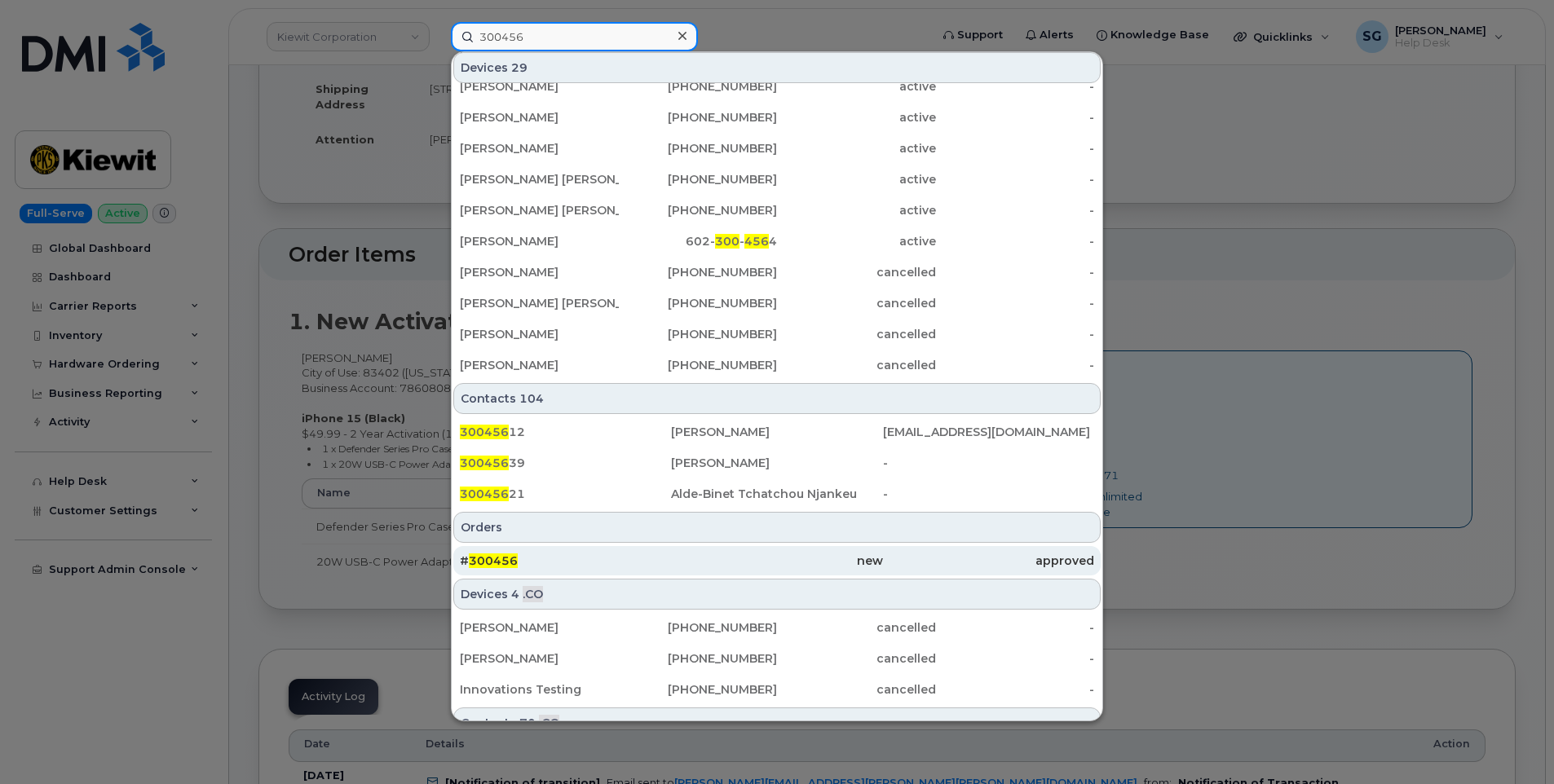
type input "300456"
click at [576, 555] on div "# 300456" at bounding box center [565, 560] width 211 height 16
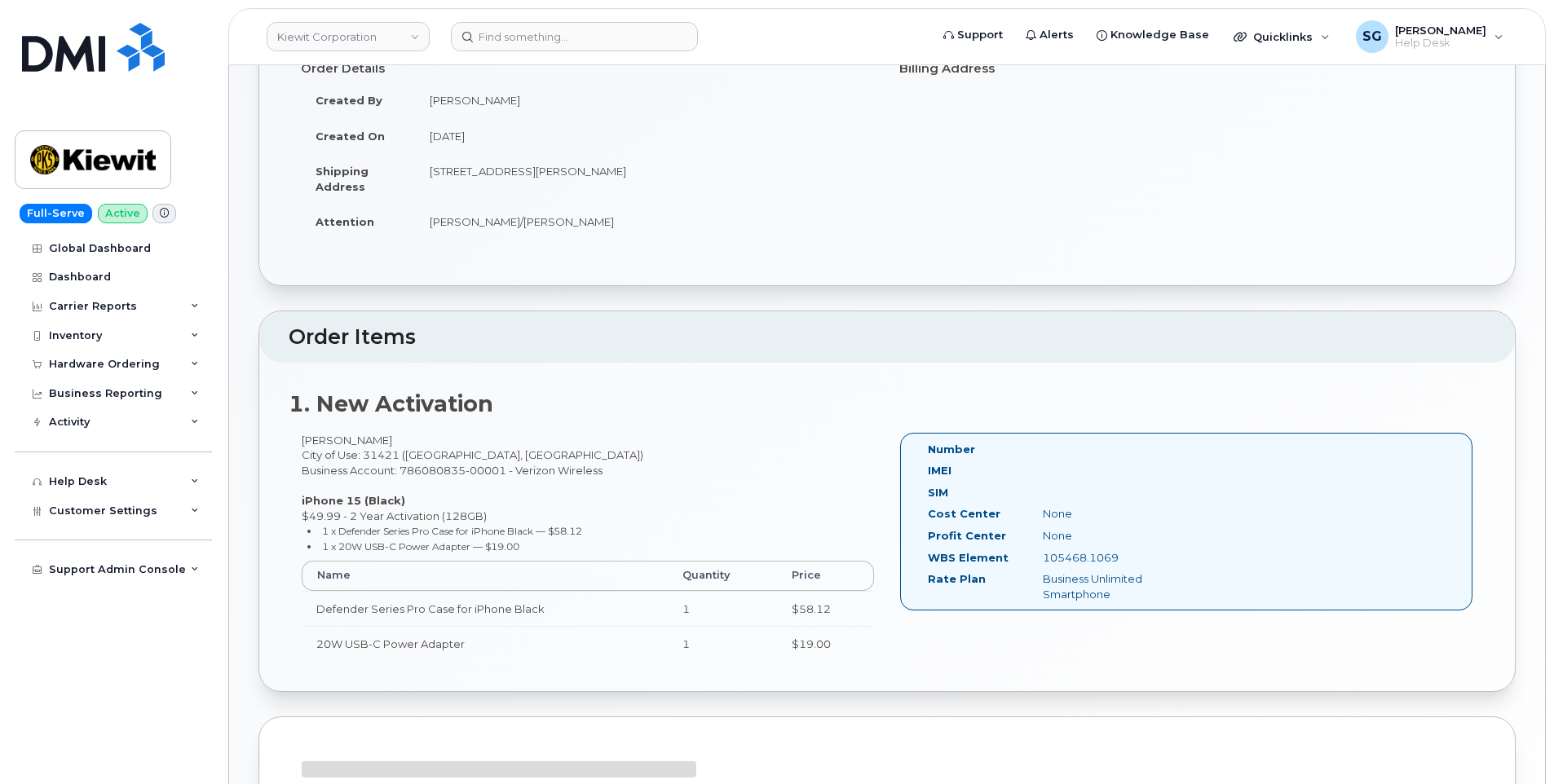
scroll to position [163, 0]
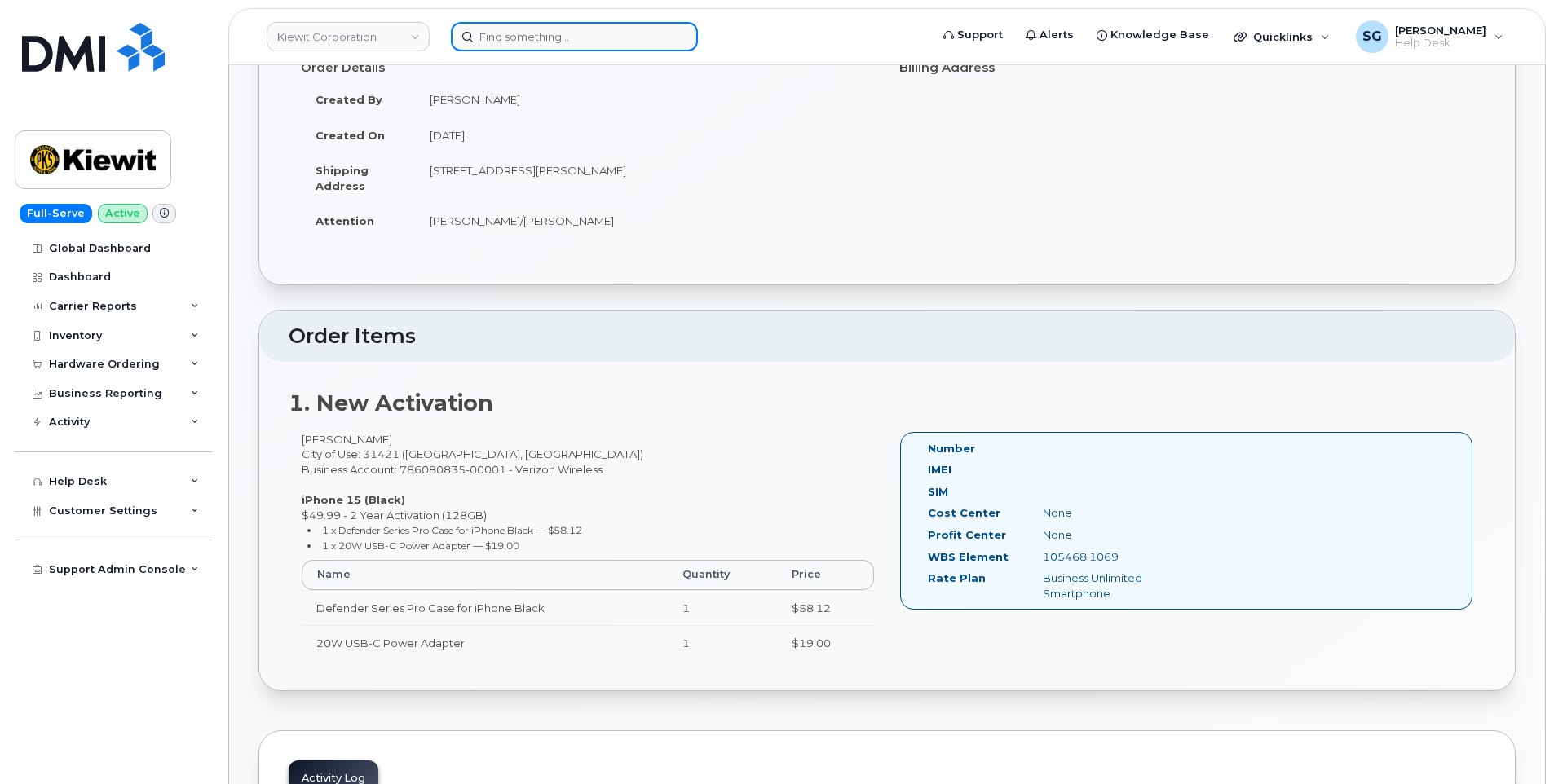
click at [622, 29] on input at bounding box center [573, 37] width 247 height 29
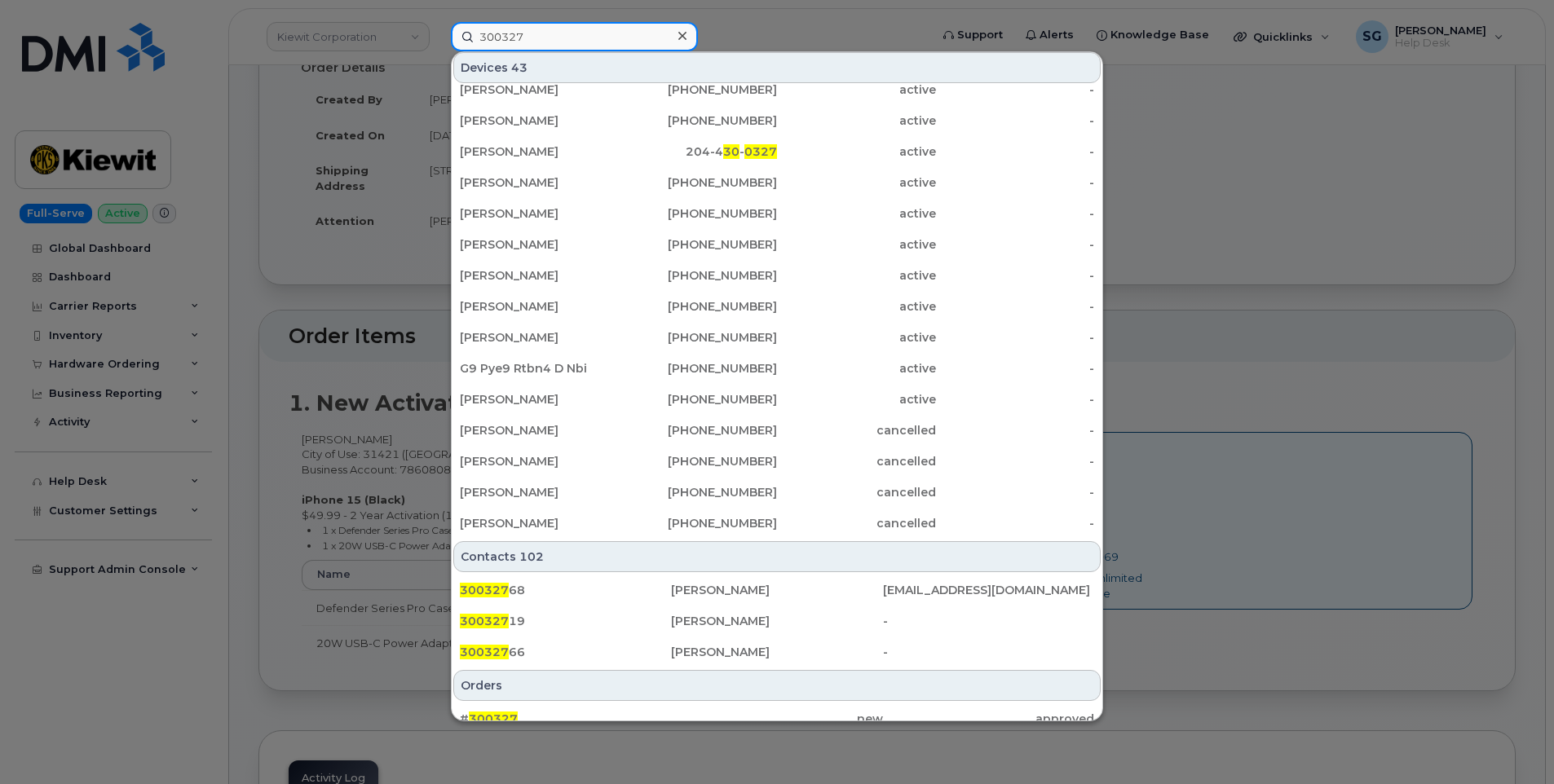
scroll to position [408, 0]
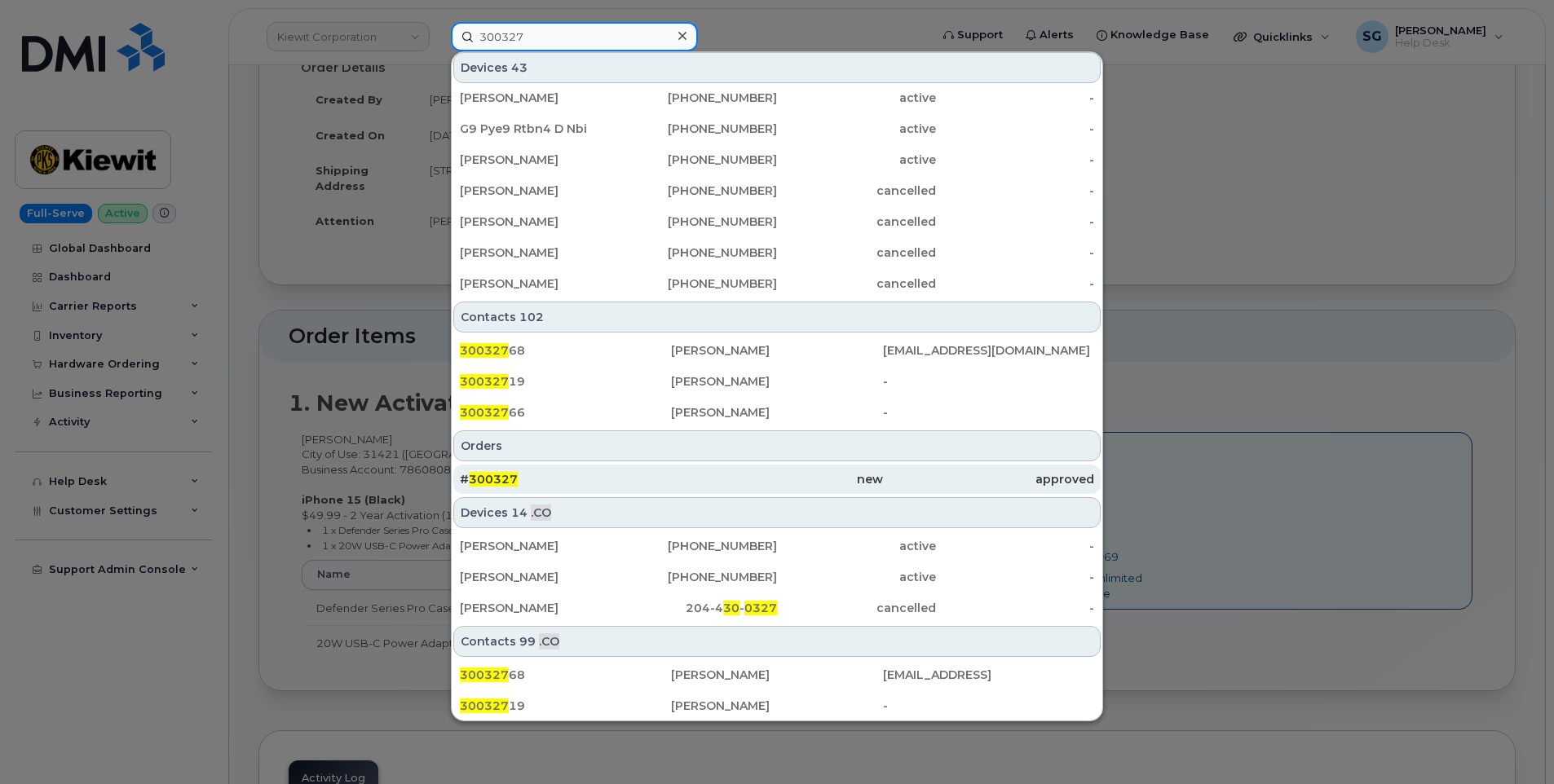
type input "300327"
click at [652, 484] on div "# 300327" at bounding box center [565, 479] width 211 height 16
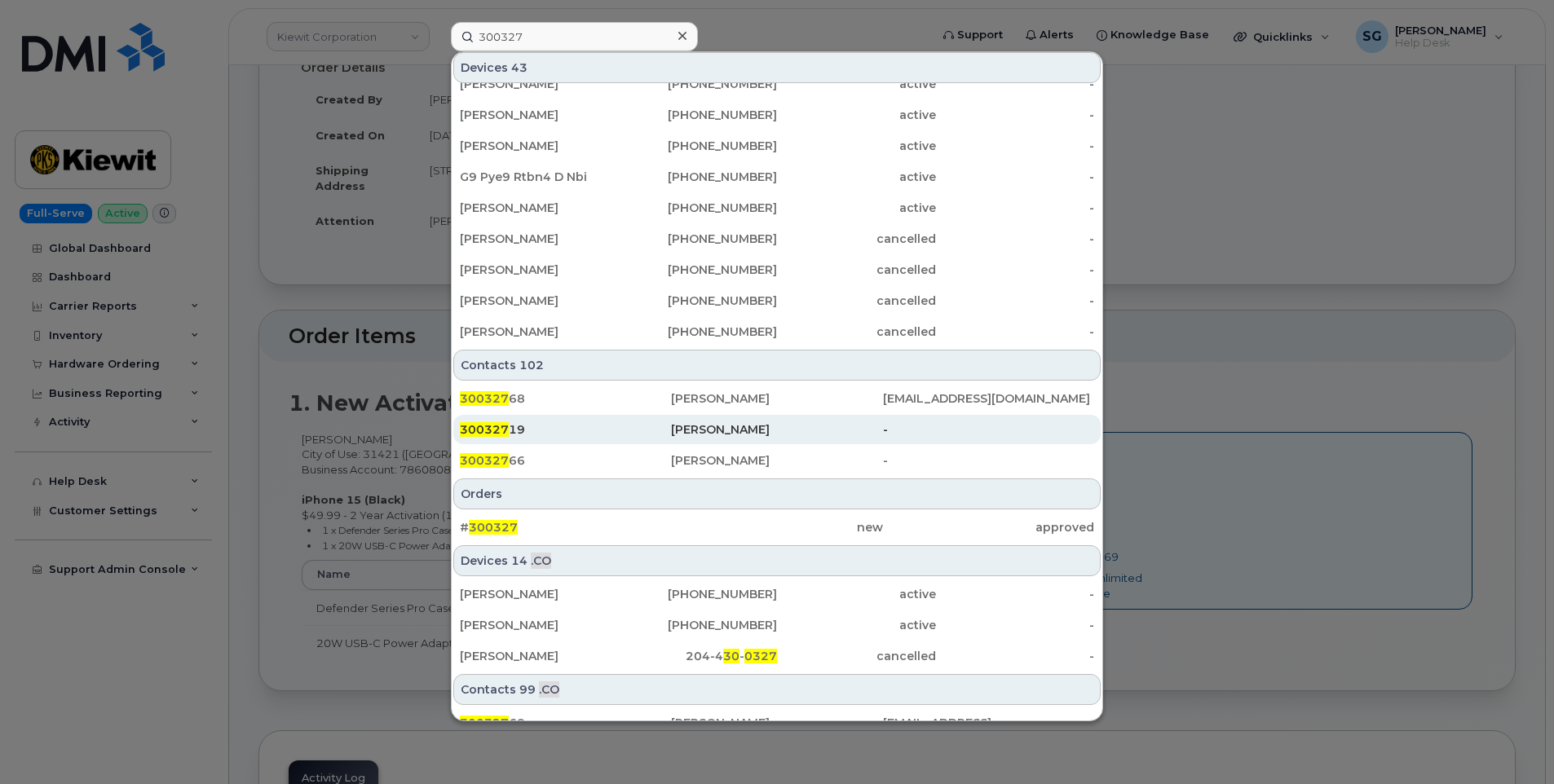
scroll to position [359, 0]
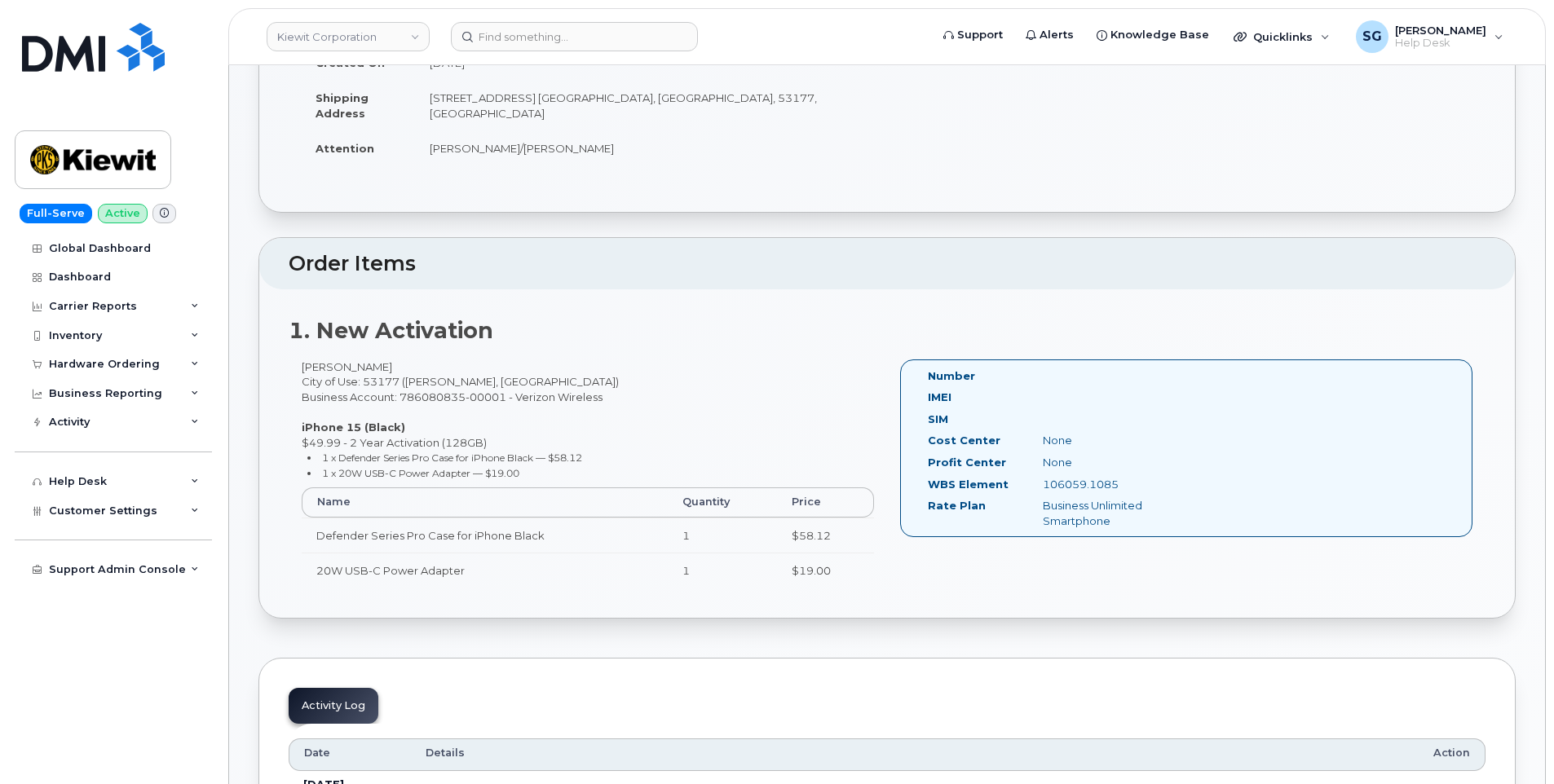
scroll to position [244, 0]
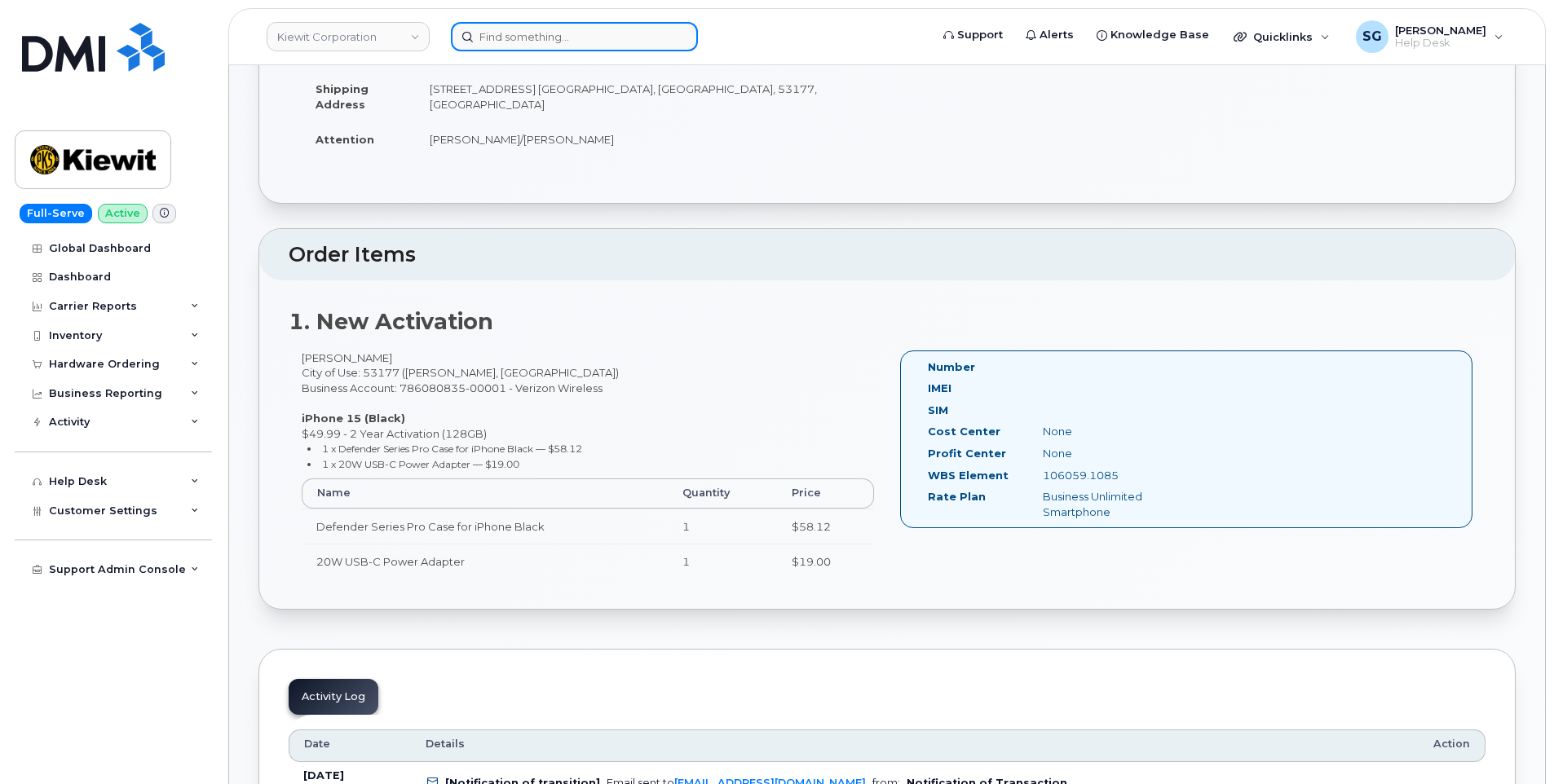
click at [575, 43] on input at bounding box center [573, 37] width 247 height 29
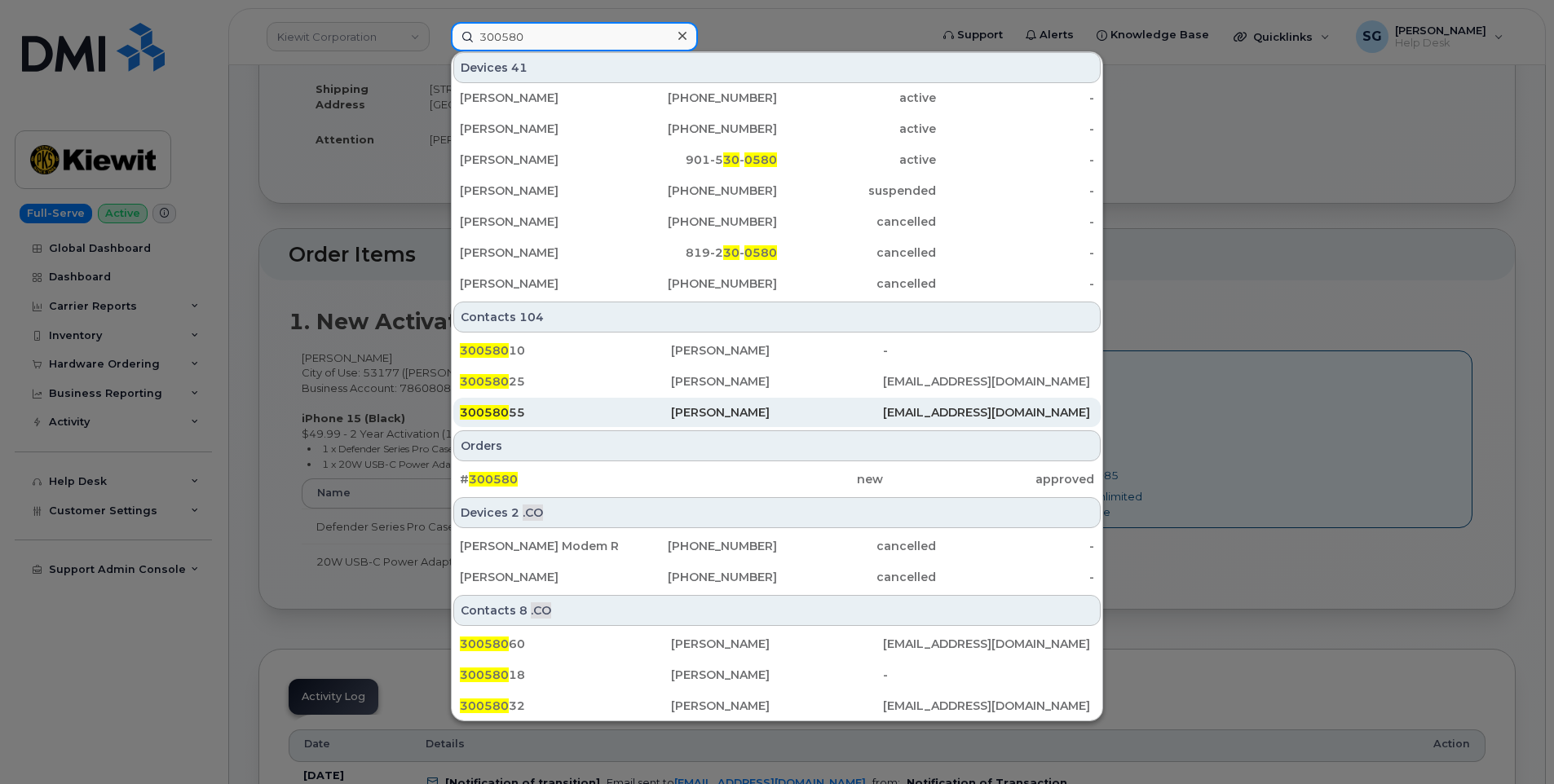
scroll to position [409, 0]
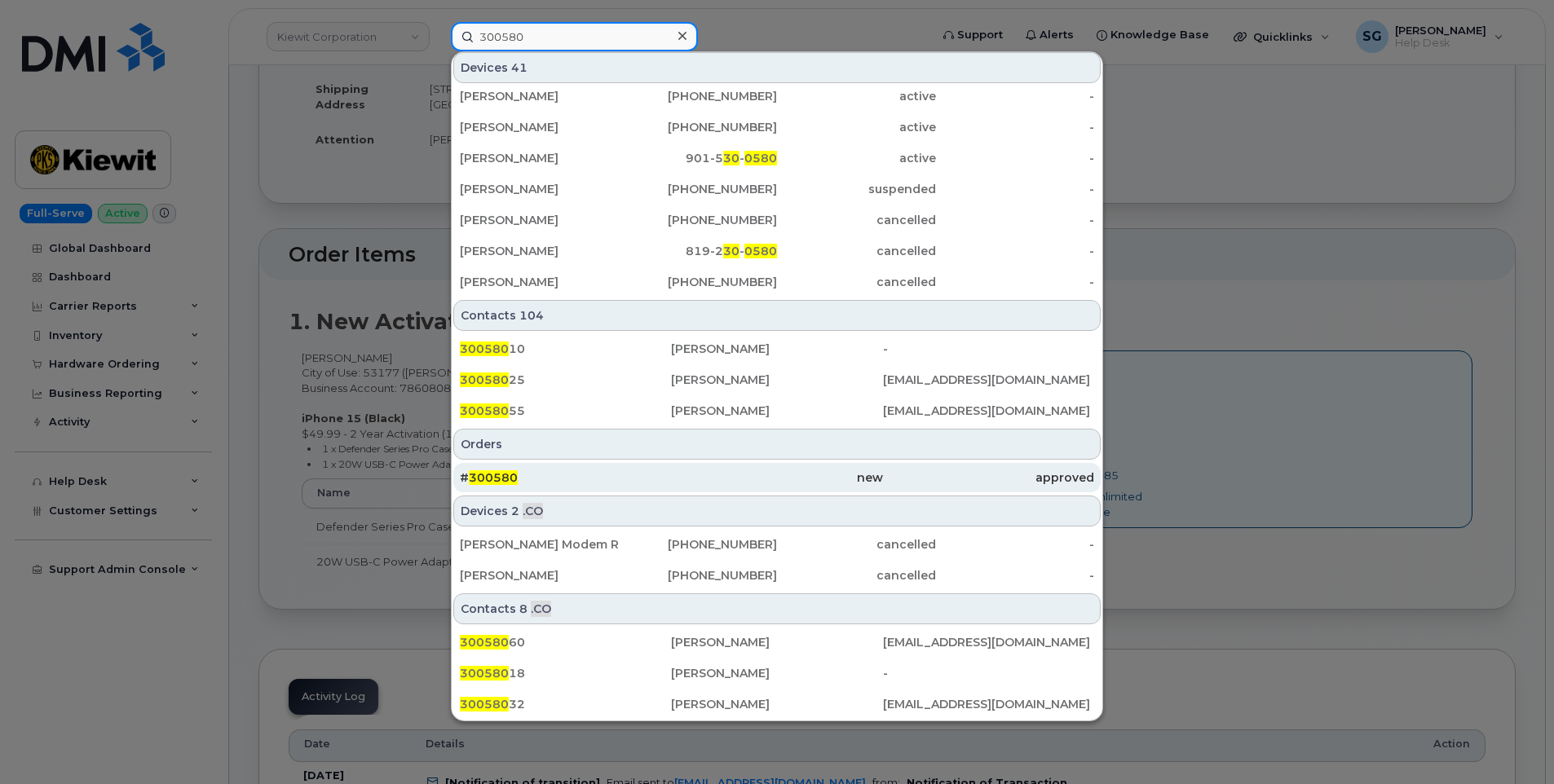
type input "300580"
click at [595, 484] on div "# 300580" at bounding box center [565, 477] width 211 height 16
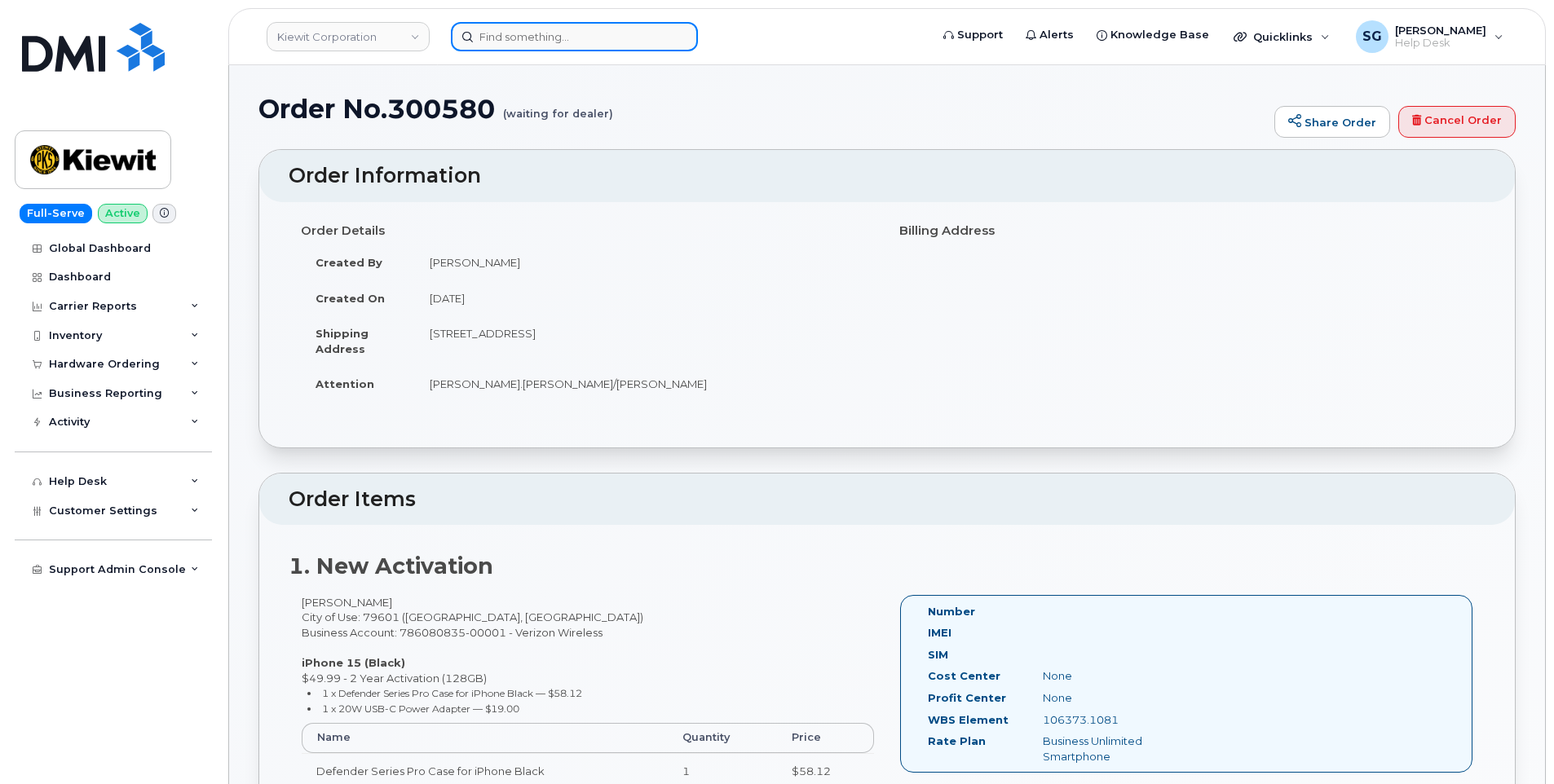
click at [582, 24] on input at bounding box center [573, 37] width 247 height 29
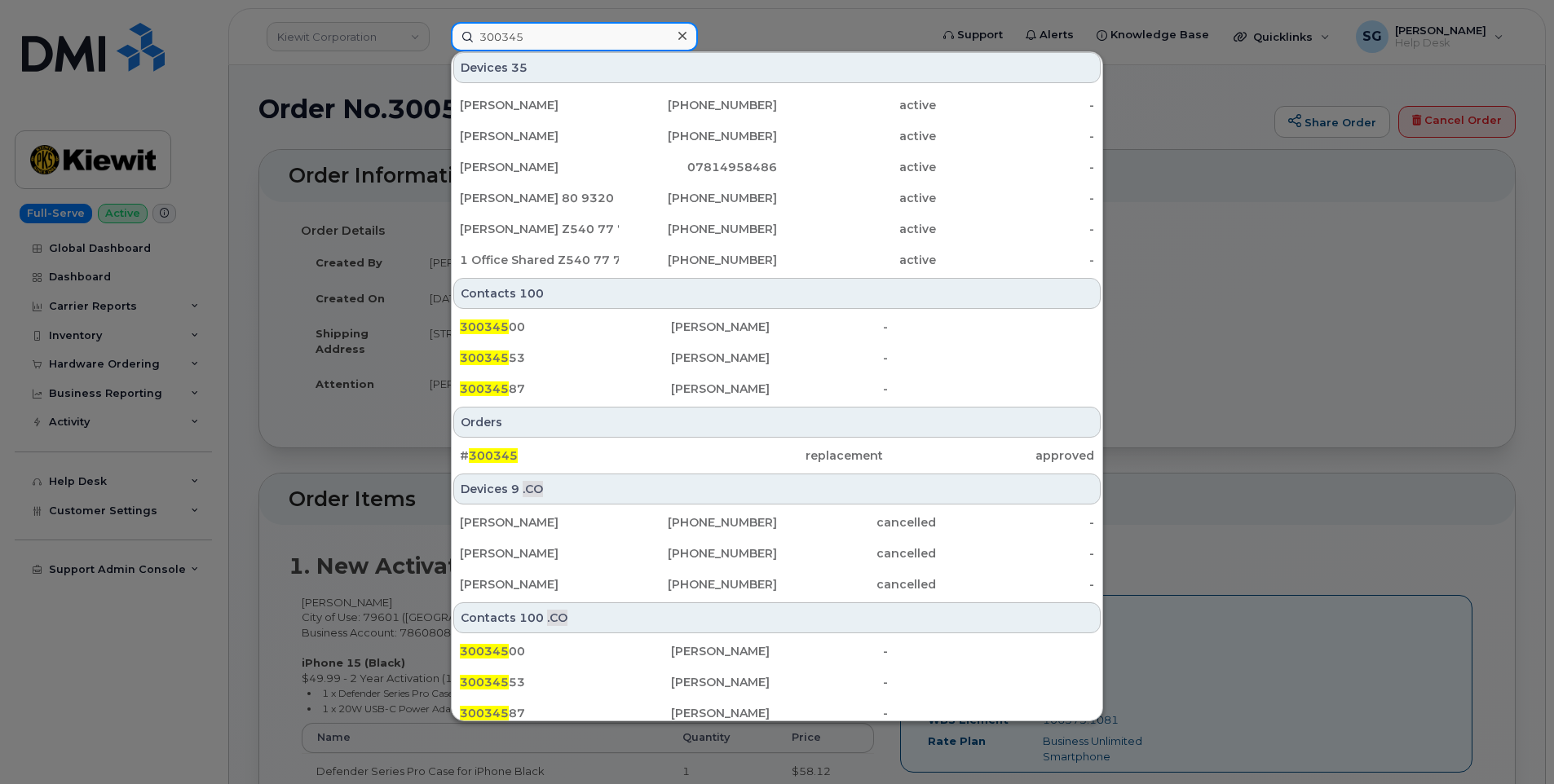
scroll to position [440, 0]
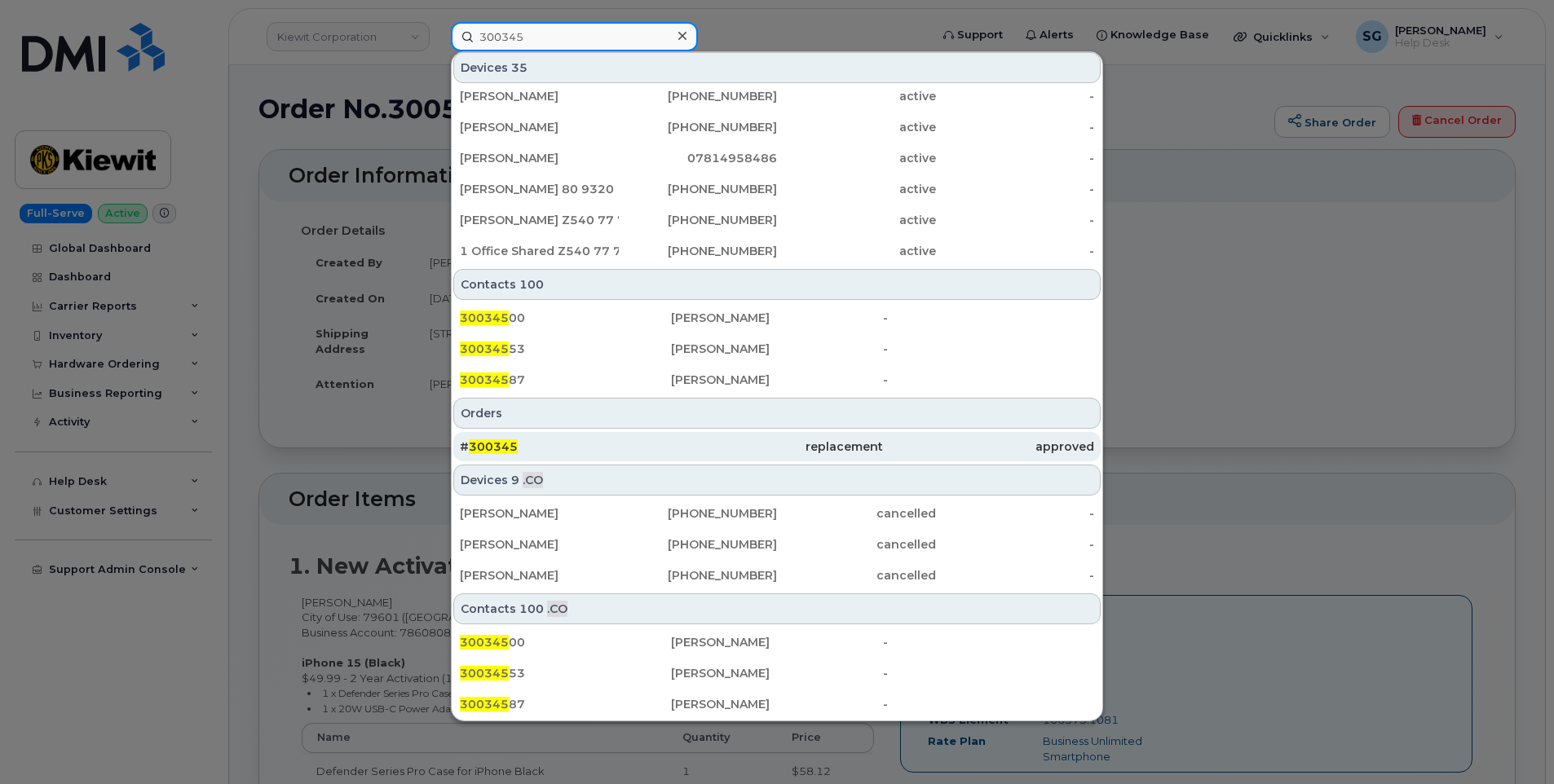
type input "300345"
click at [599, 440] on div "# 300345" at bounding box center [565, 446] width 211 height 16
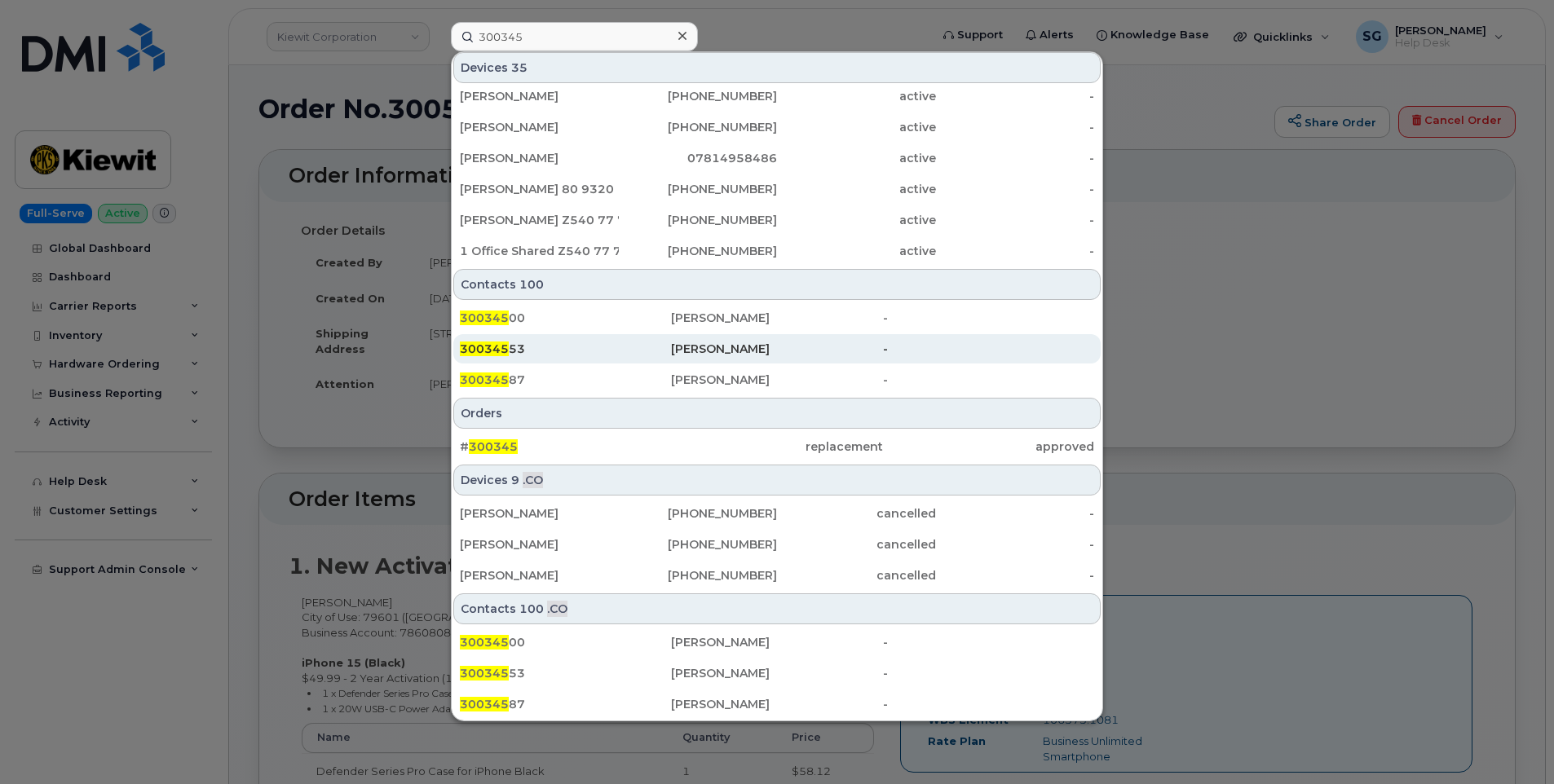
scroll to position [163, 0]
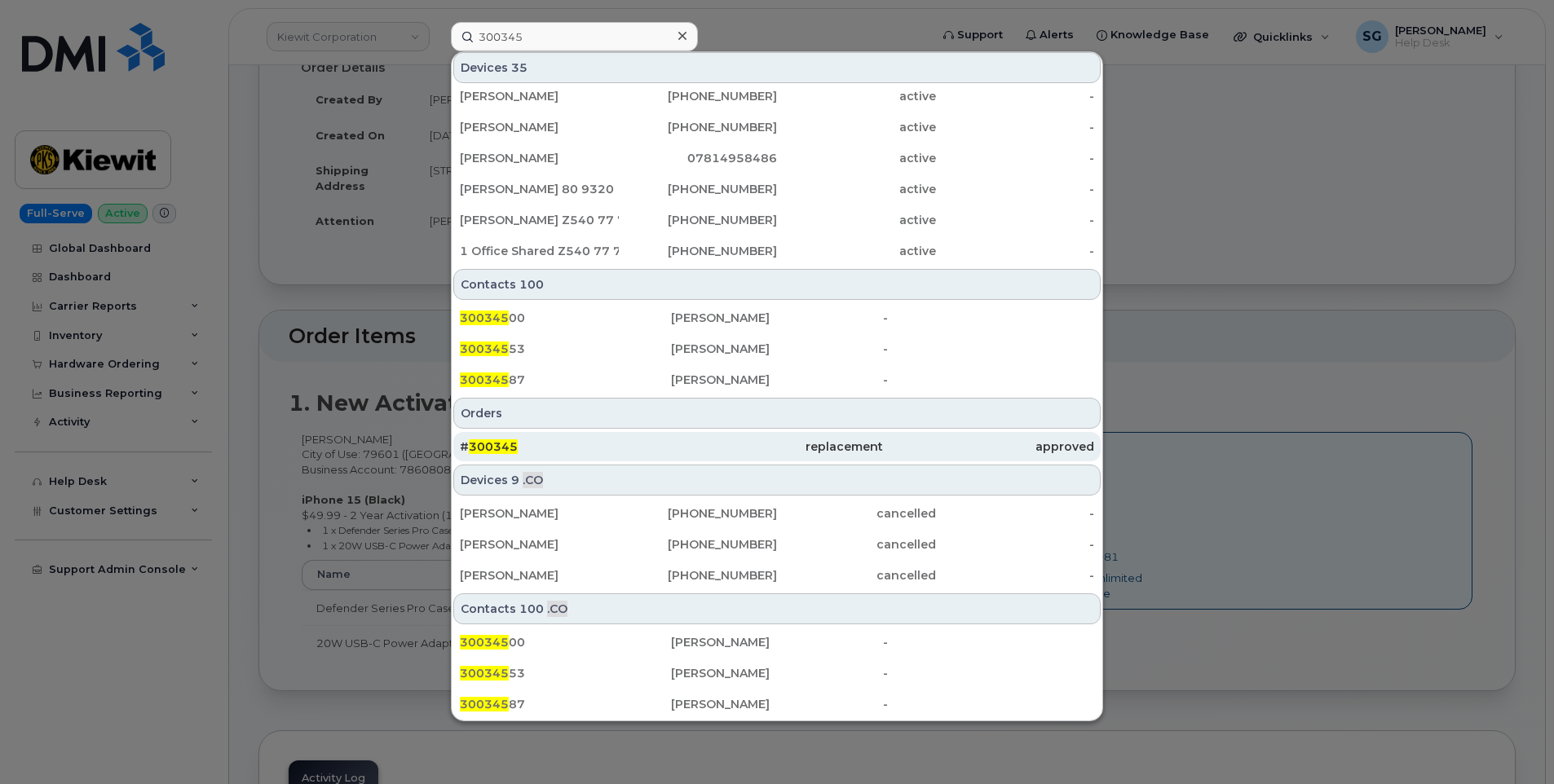
click at [658, 440] on div "# 300345" at bounding box center [565, 446] width 211 height 16
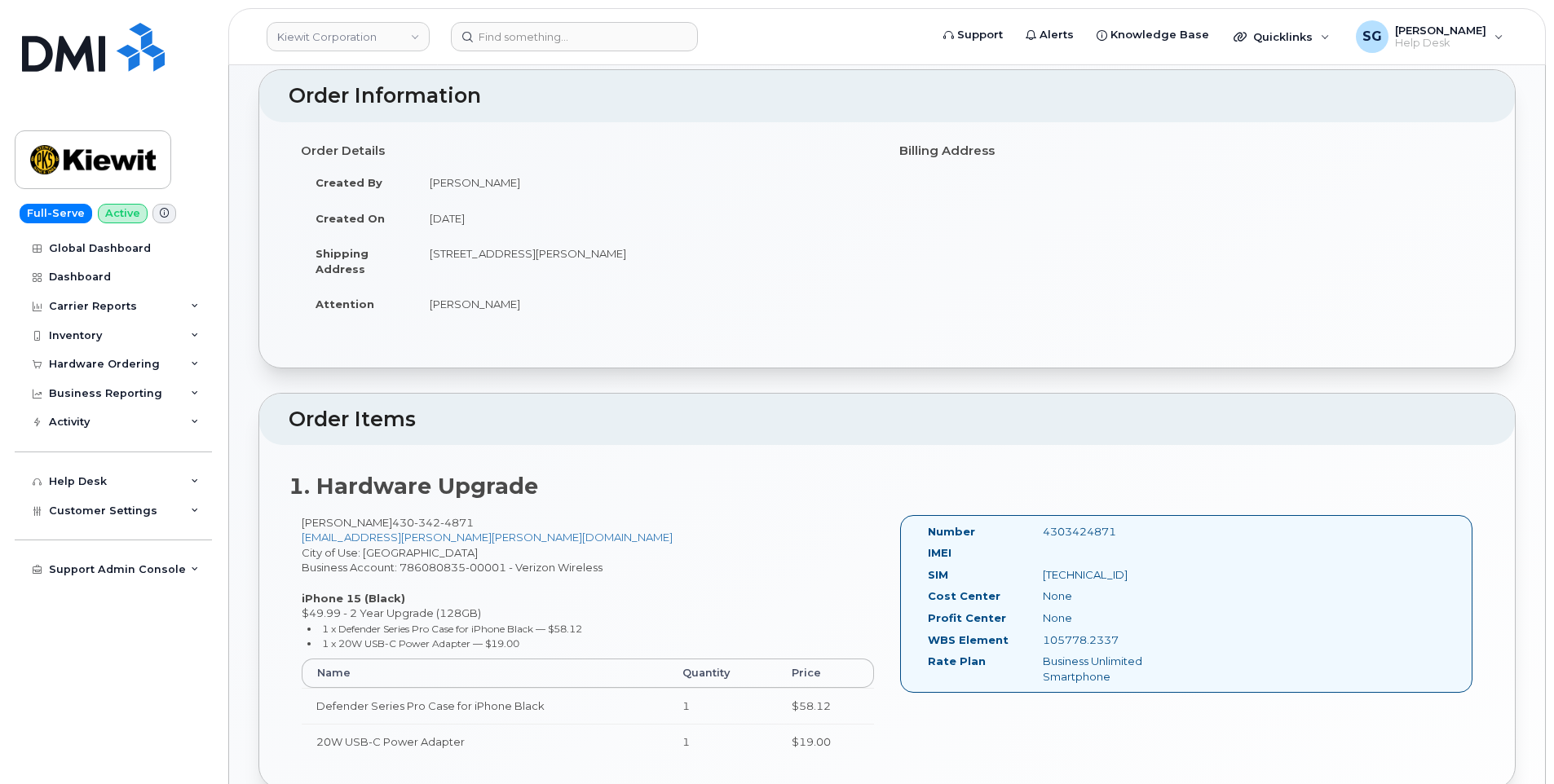
scroll to position [244, 0]
